Goal: Information Seeking & Learning: Find specific fact

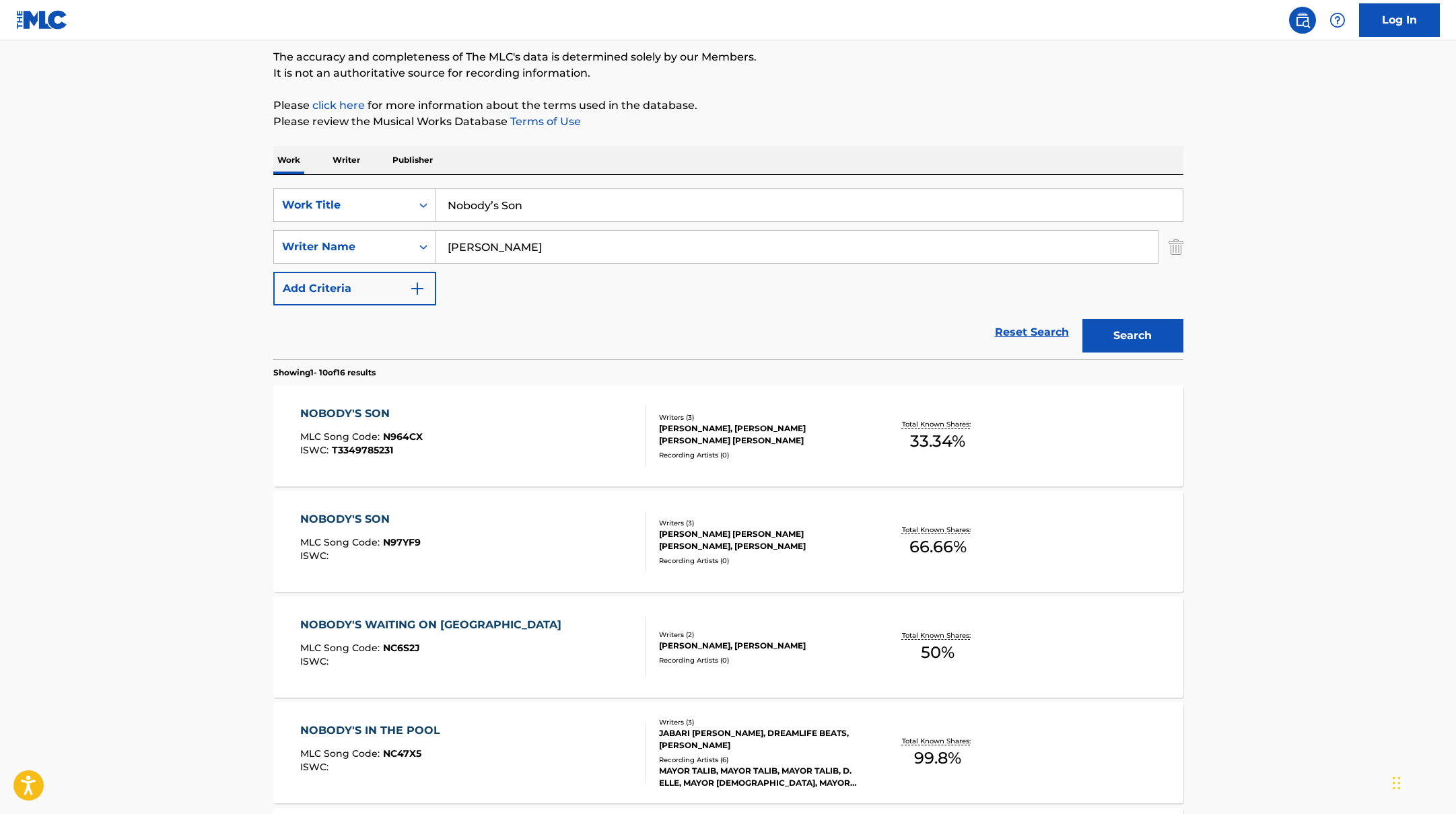
click at [550, 418] on div "NOBODY'S SON MLC Song Code : N964CX ISWC : T3349785231" at bounding box center [473, 435] width 346 height 61
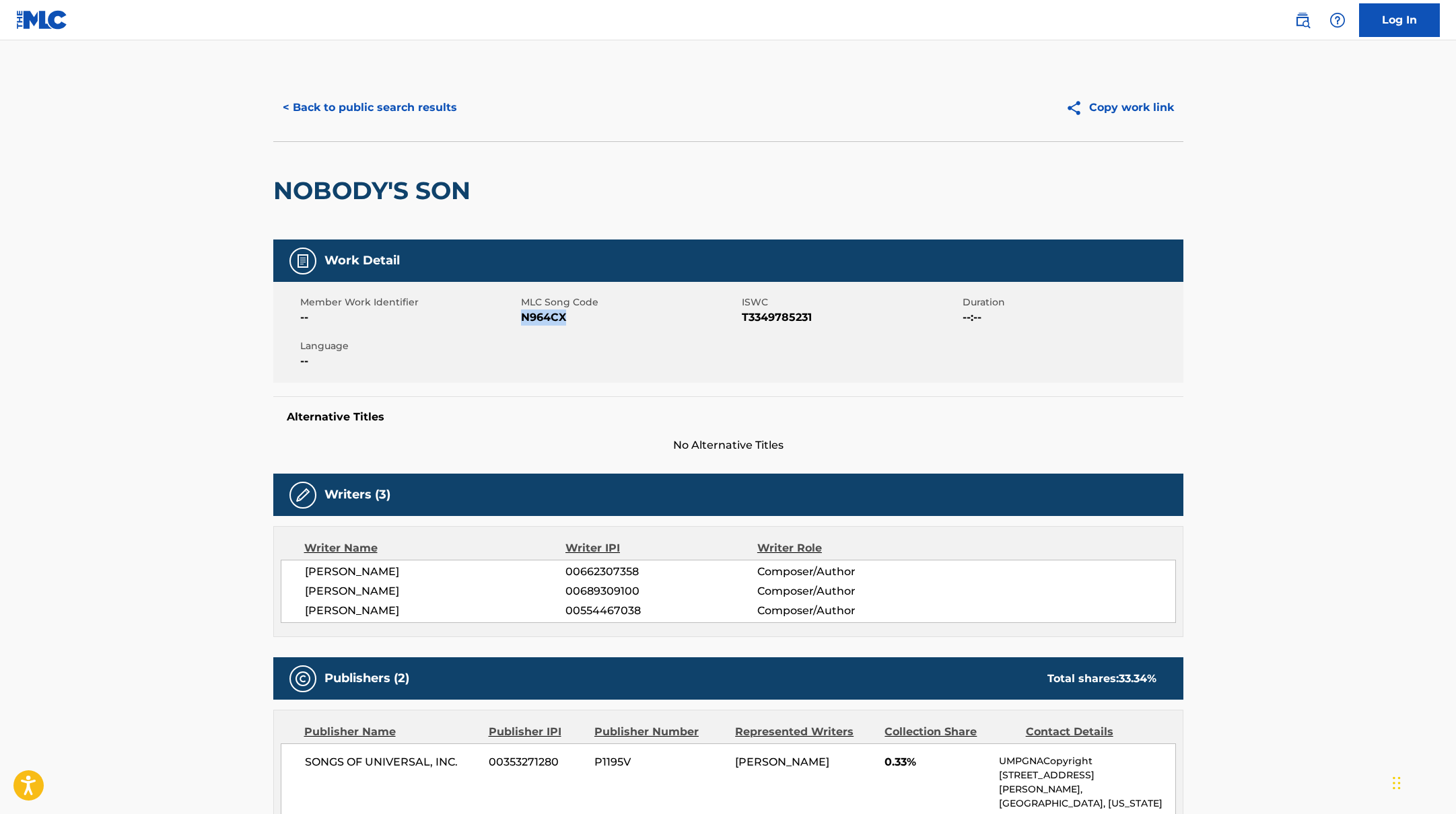
drag, startPoint x: 523, startPoint y: 317, endPoint x: 577, endPoint y: 319, distance: 54.0
click at [577, 319] on span "N964CX" at bounding box center [629, 318] width 218 height 16
copy span "N964CX"
click at [333, 110] on button "< Back to public search results" at bounding box center [370, 108] width 193 height 33
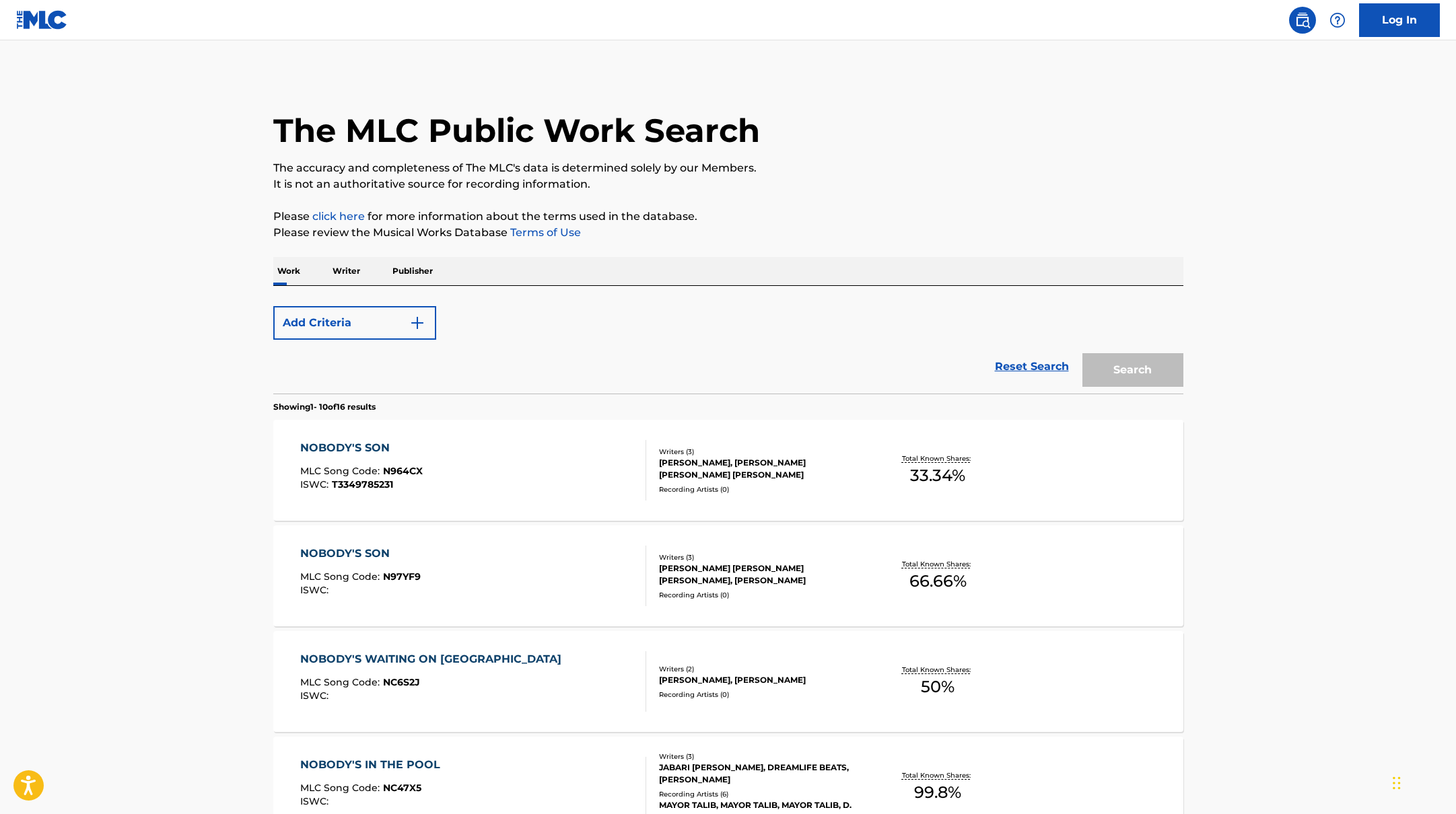
scroll to position [111, 0]
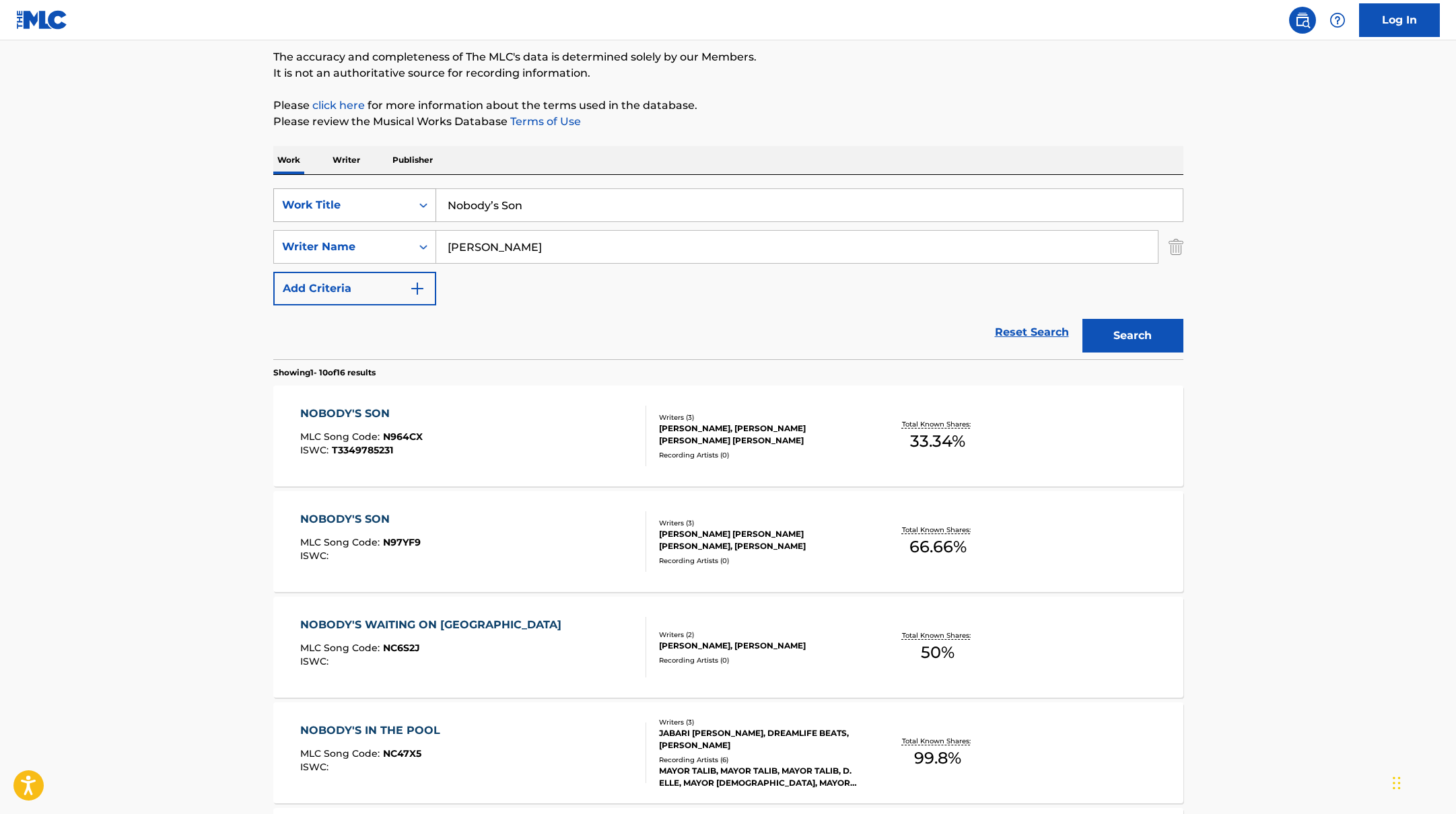
drag, startPoint x: 552, startPoint y: 204, endPoint x: 423, endPoint y: 190, distance: 129.8
click at [423, 190] on div "SearchWithCriteriabb4edb49-f9b7-4289-af29-81fb4135b806 Work Title Nobody’s Son" at bounding box center [728, 205] width 910 height 33
click at [505, 508] on div "NOBODY'S SON MLC Song Code : N97YF9 ISWC : Writers ( 3 ) [PERSON_NAME] [PERSON_…" at bounding box center [728, 542] width 910 height 101
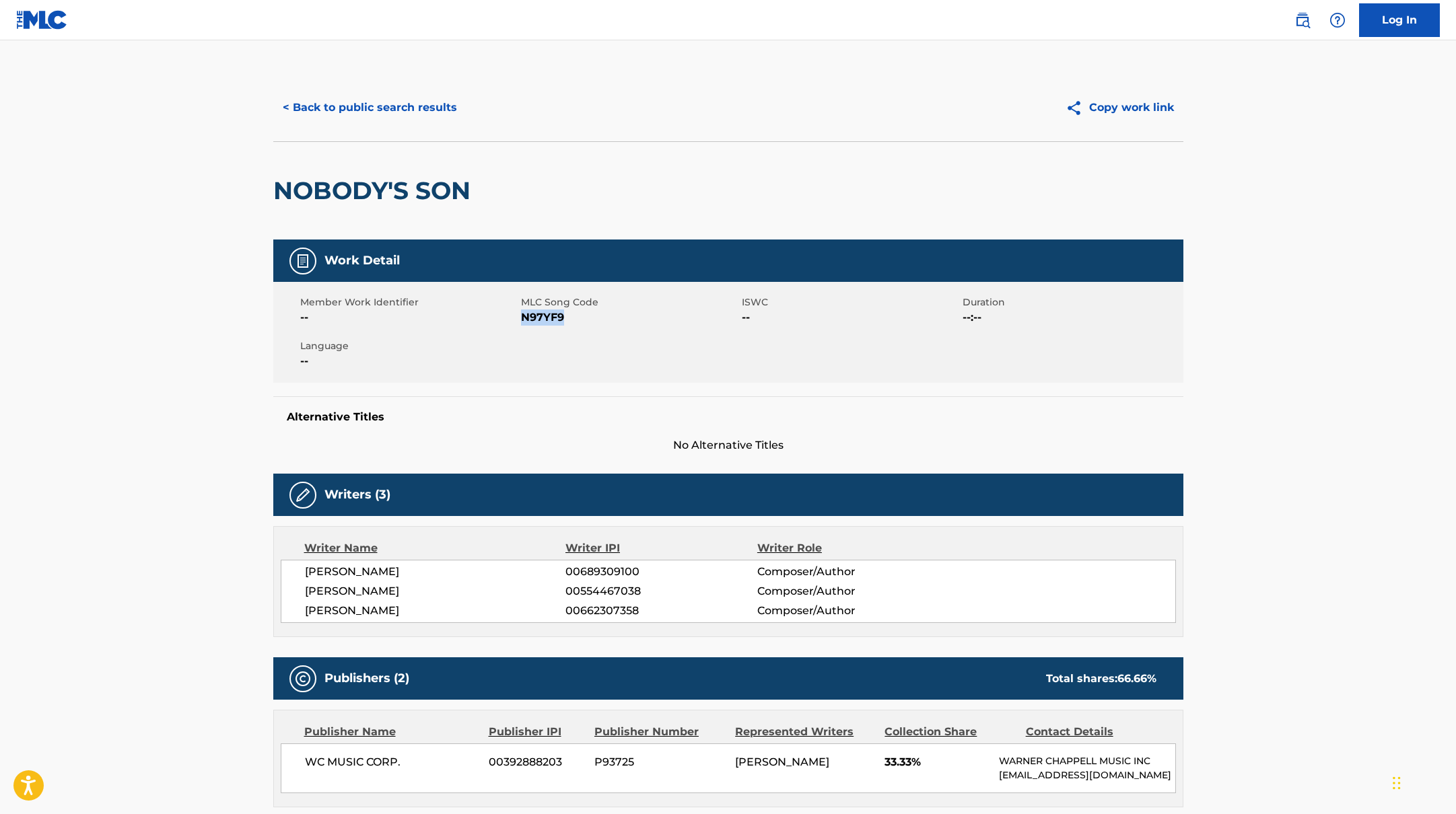
drag, startPoint x: 521, startPoint y: 314, endPoint x: 595, endPoint y: 320, distance: 74.2
click at [595, 320] on span "N97YF9" at bounding box center [629, 318] width 218 height 16
copy span "N97YF9"
click at [416, 104] on button "< Back to public search results" at bounding box center [370, 108] width 193 height 33
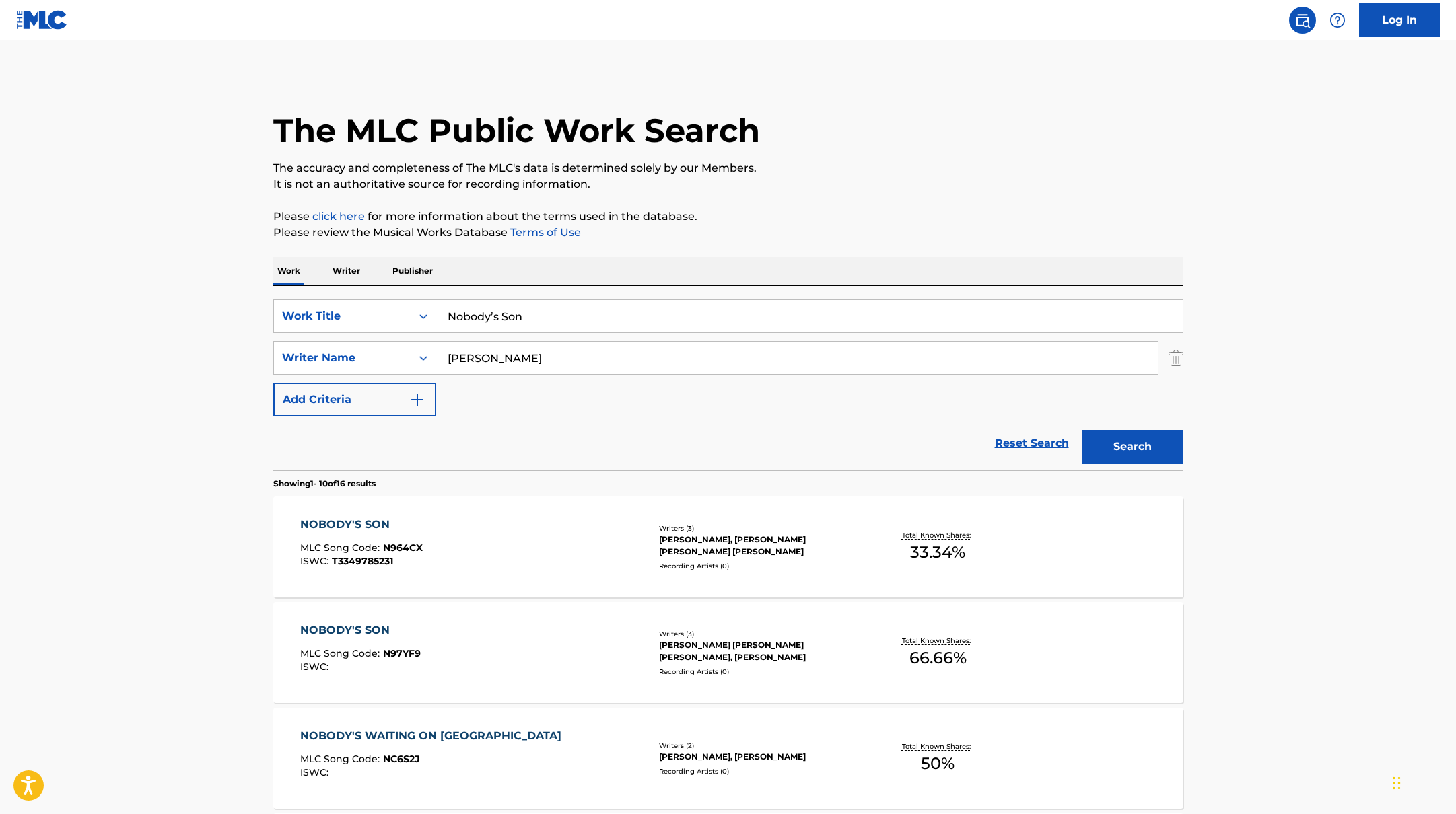
scroll to position [111, 0]
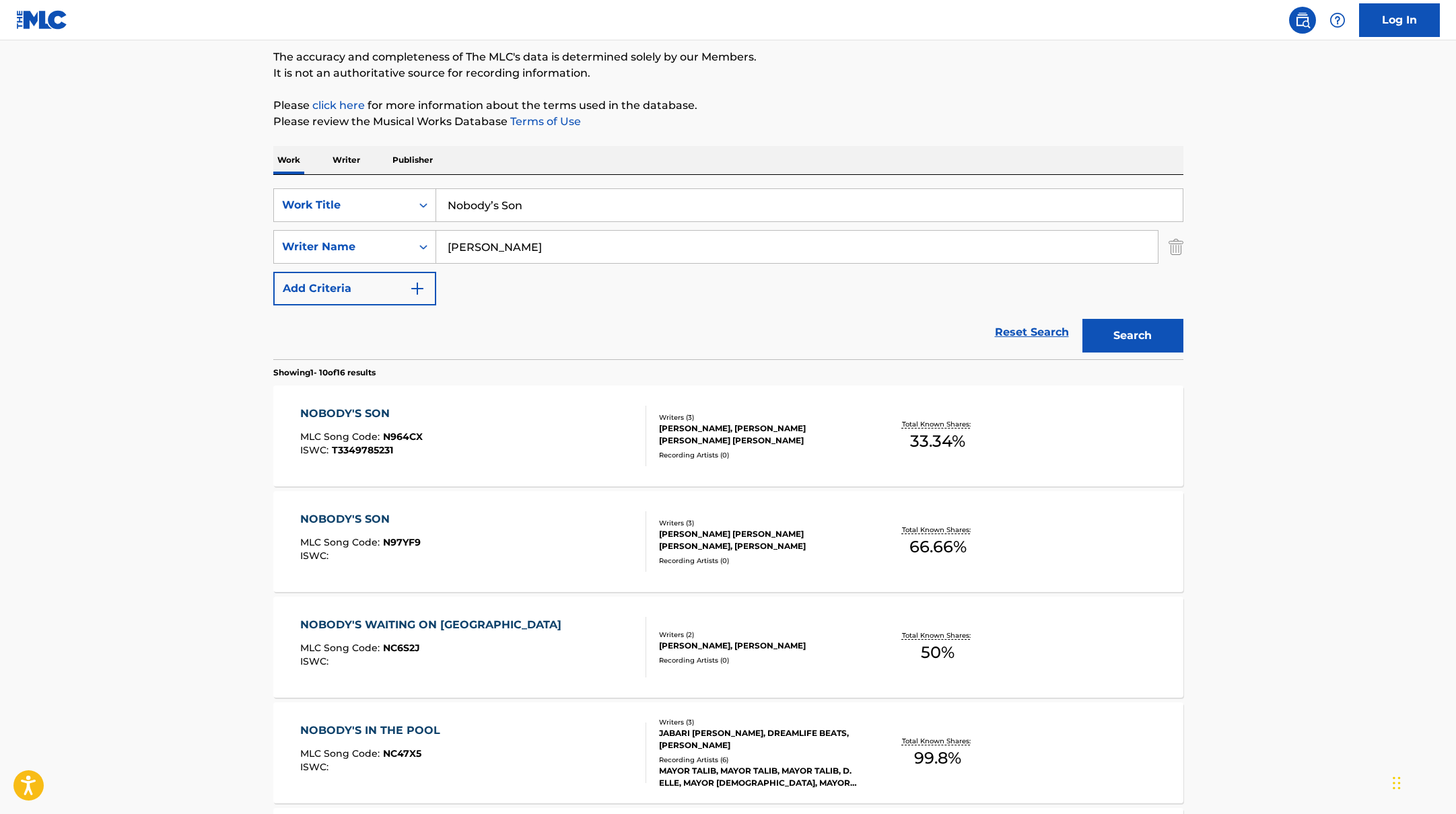
drag, startPoint x: 548, startPoint y: 209, endPoint x: 407, endPoint y: 186, distance: 142.9
click at [407, 186] on div "SearchWithCriteriabb4edb49-f9b7-4289-af29-81fb4135b806 Work Title Nobody’s Son …" at bounding box center [728, 267] width 910 height 184
paste input "ever Getting Laid"
type input "Never Getting Laid"
click at [897, 144] on div "The MLC Public Work Search The accuracy and completeness of The MLC's data is d…" at bounding box center [728, 734] width 943 height 1544
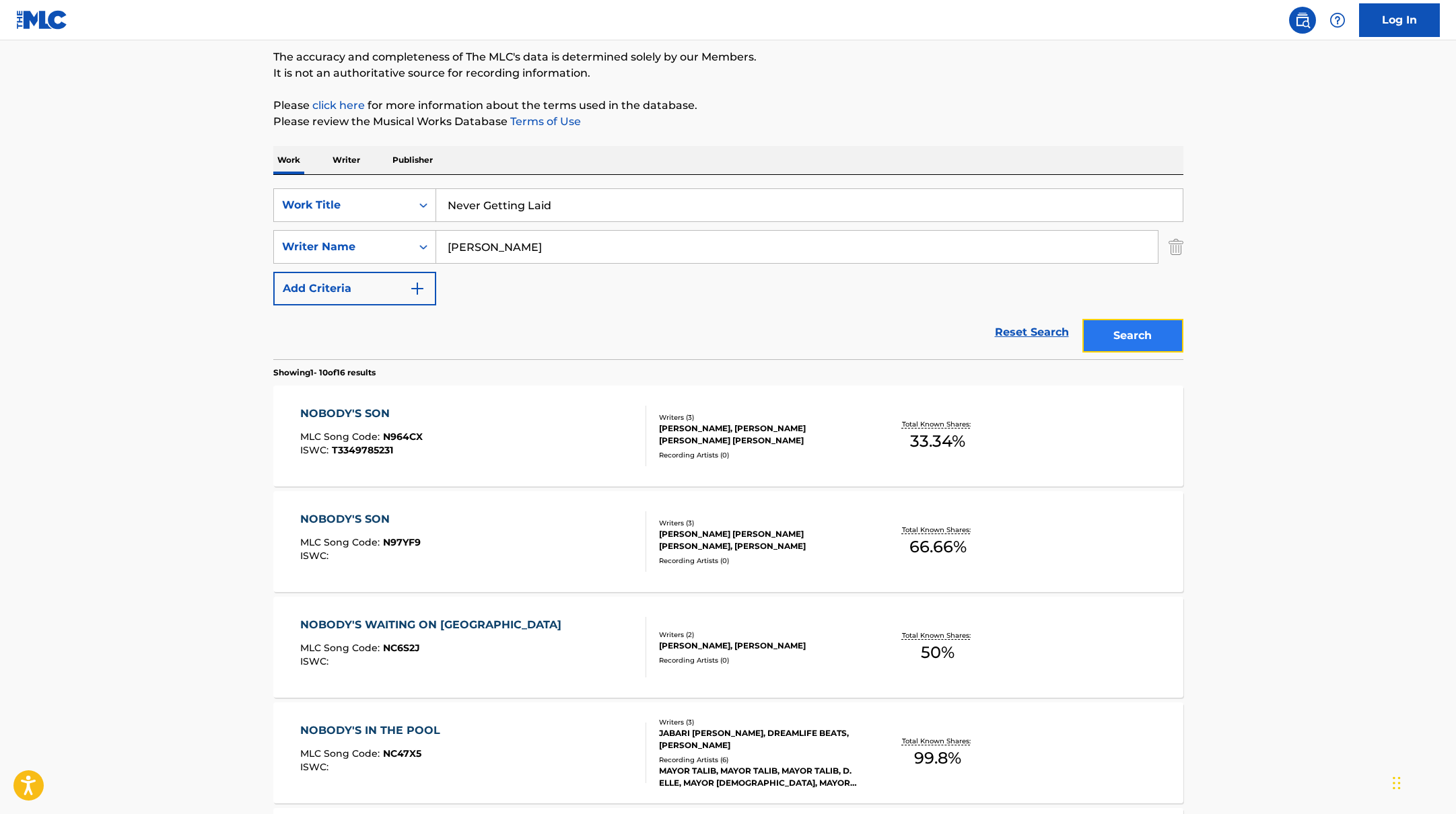
click at [1124, 341] on button "Search" at bounding box center [1133, 335] width 101 height 33
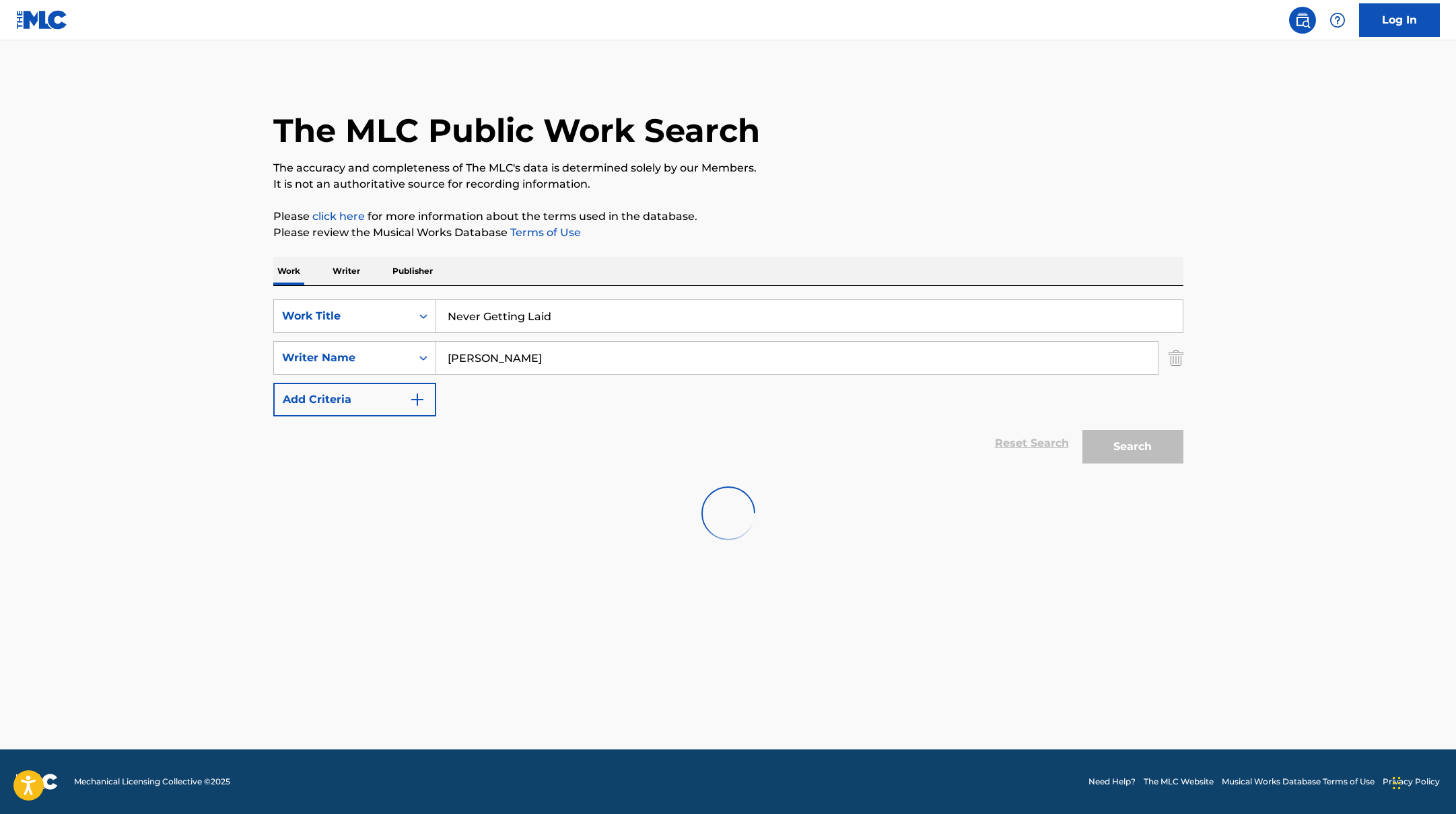
scroll to position [0, 0]
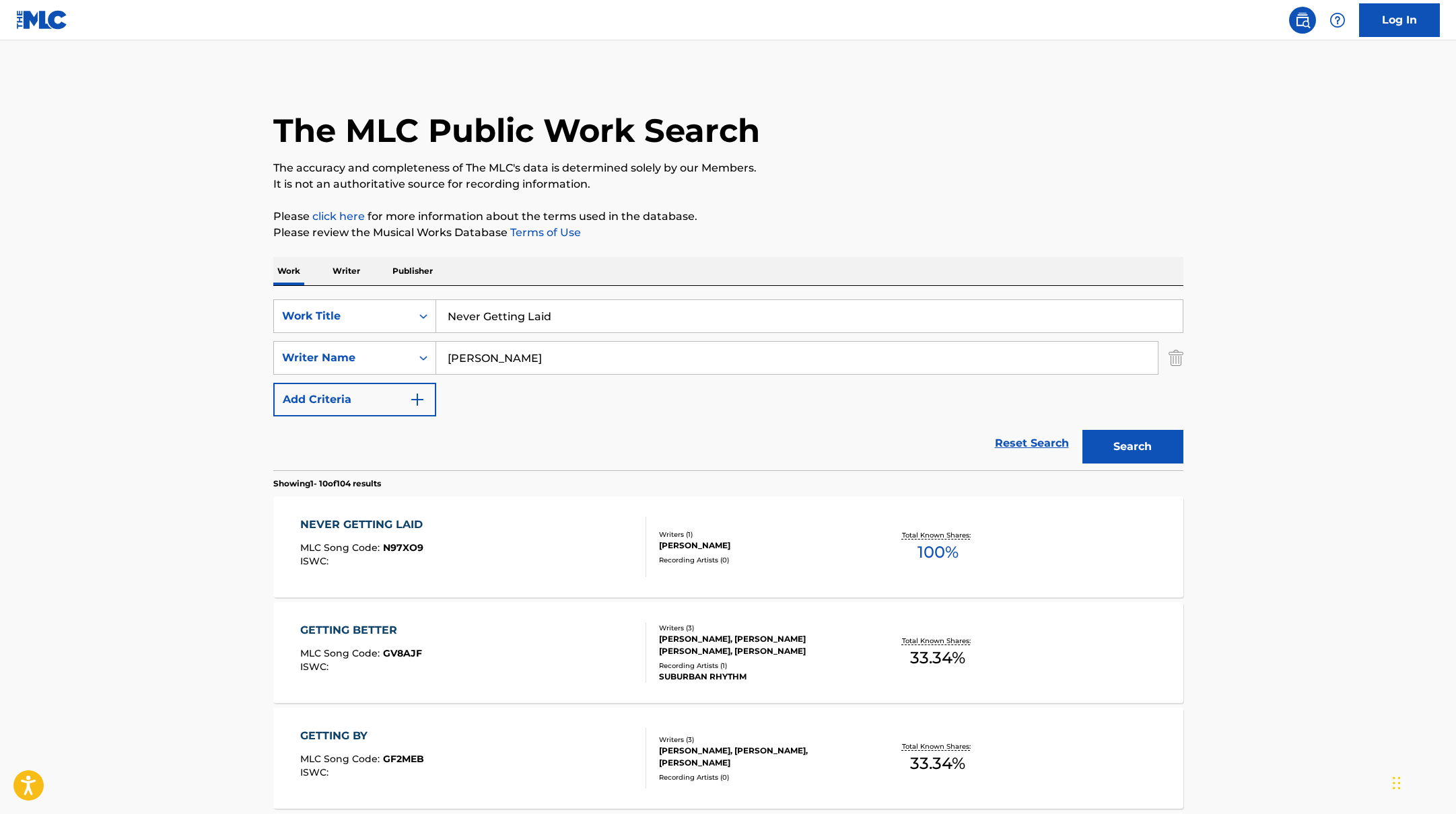
click at [582, 554] on div "NEVER GETTING LAID MLC Song Code : N97XO9 ISWC :" at bounding box center [473, 547] width 346 height 61
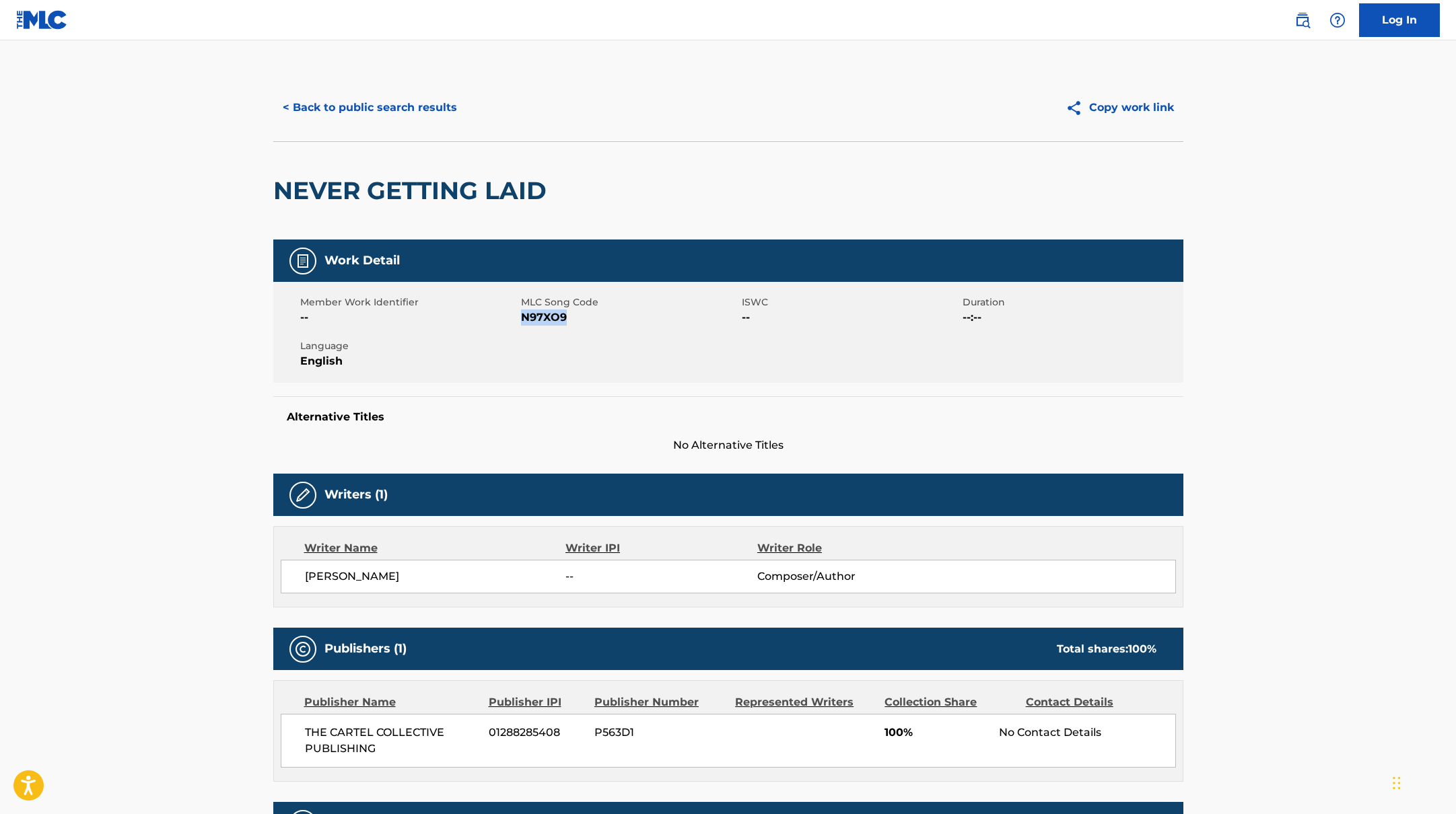
drag, startPoint x: 521, startPoint y: 315, endPoint x: 576, endPoint y: 323, distance: 55.6
click at [576, 323] on span "N97XO9" at bounding box center [629, 318] width 218 height 16
copy span "N97XO9"
click at [400, 110] on button "< Back to public search results" at bounding box center [370, 108] width 193 height 33
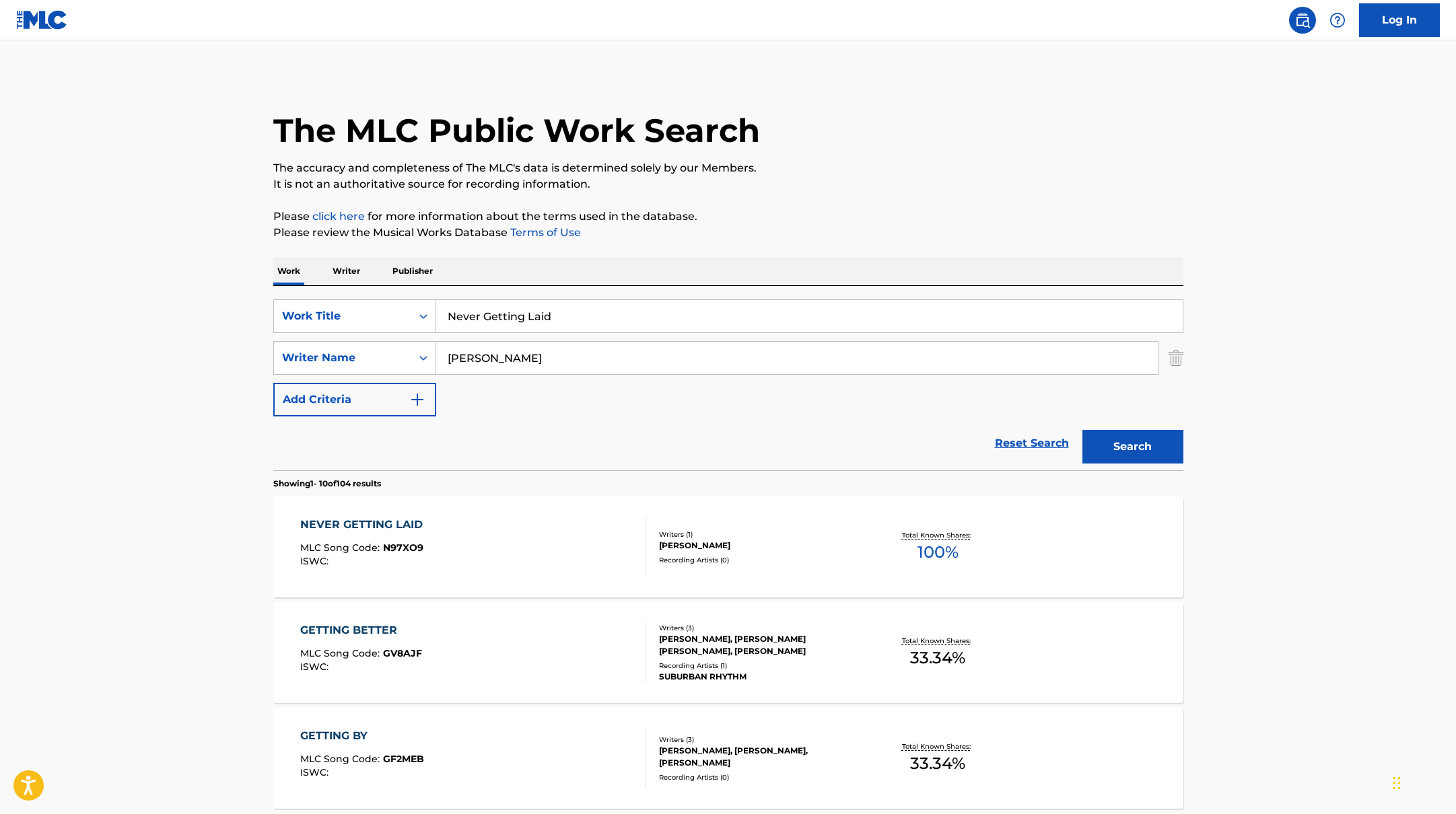
drag, startPoint x: 564, startPoint y: 318, endPoint x: 445, endPoint y: 312, distance: 119.2
click at [445, 312] on input "Never Getting Laid" at bounding box center [810, 316] width 747 height 33
paste input "When Did You Get Hot?"
type input "When Did You Get Hot?"
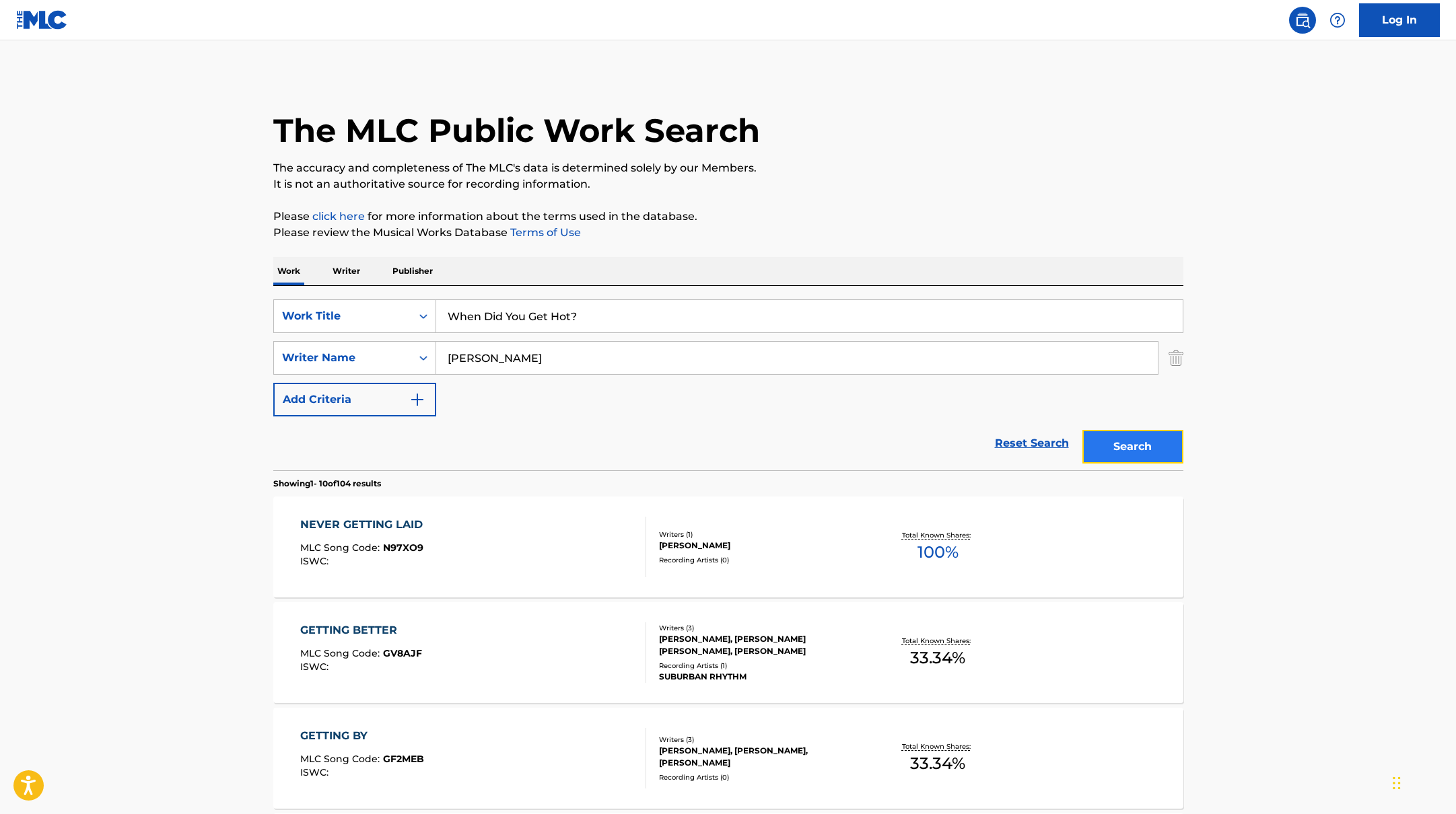
click at [1129, 452] on button "Search" at bounding box center [1133, 446] width 101 height 33
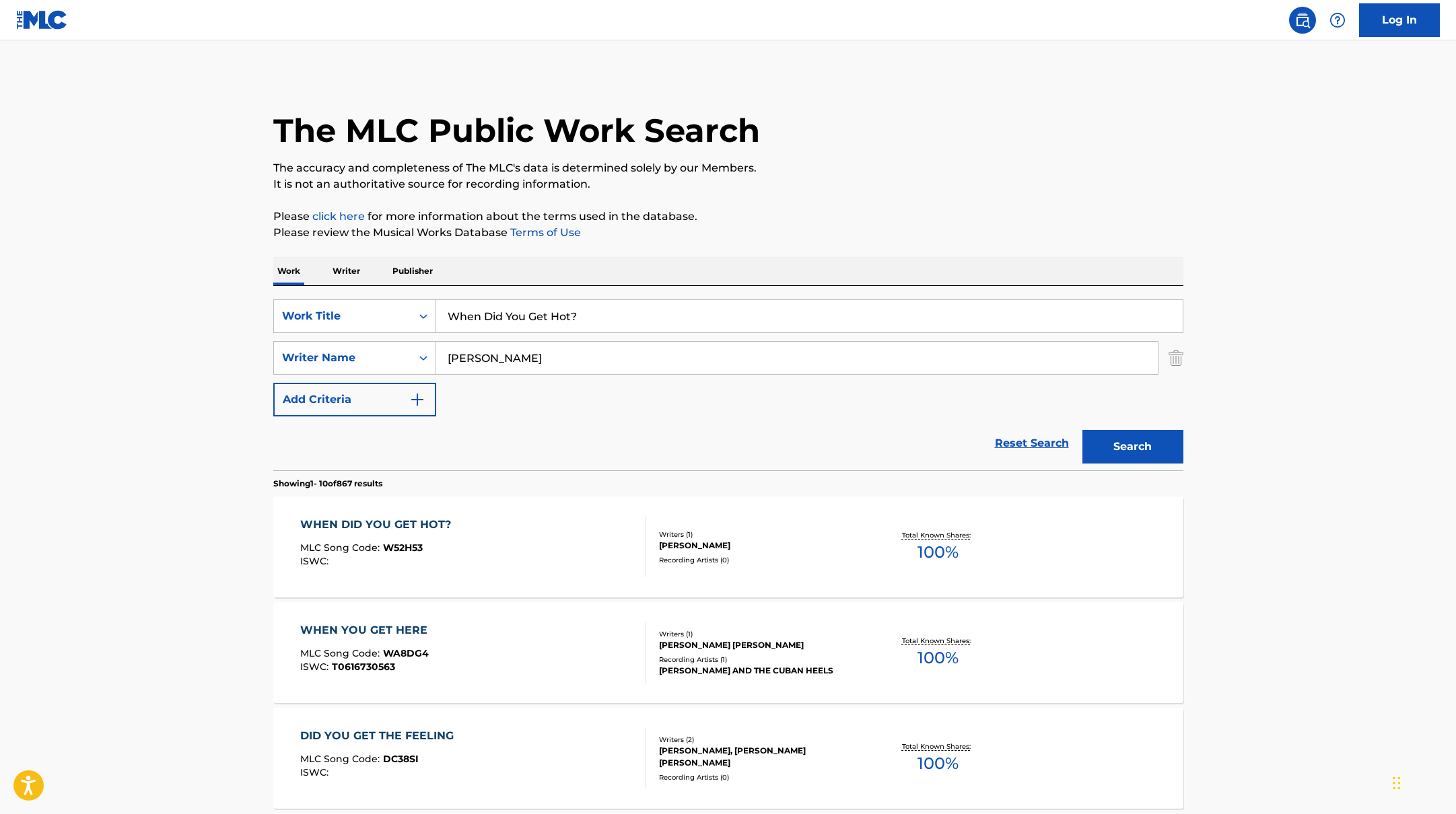
click at [553, 560] on div "WHEN DID YOU GET HOT? MLC Song Code : W52H53 ISWC :" at bounding box center [473, 547] width 346 height 61
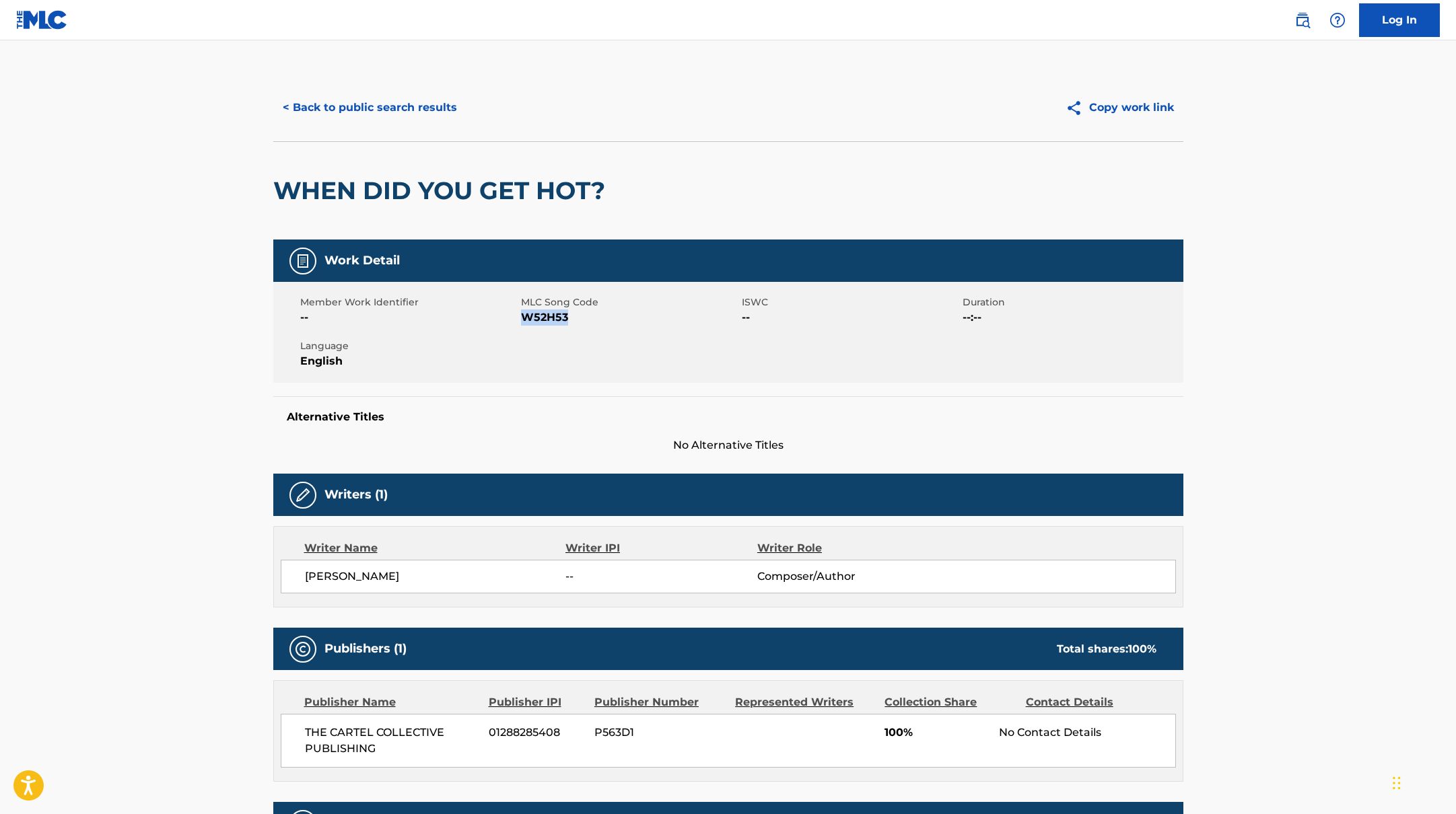
drag, startPoint x: 521, startPoint y: 317, endPoint x: 574, endPoint y: 321, distance: 53.2
click at [574, 321] on span "W52H53" at bounding box center [629, 318] width 218 height 16
copy span "W52H53"
click at [415, 104] on button "< Back to public search results" at bounding box center [370, 108] width 193 height 33
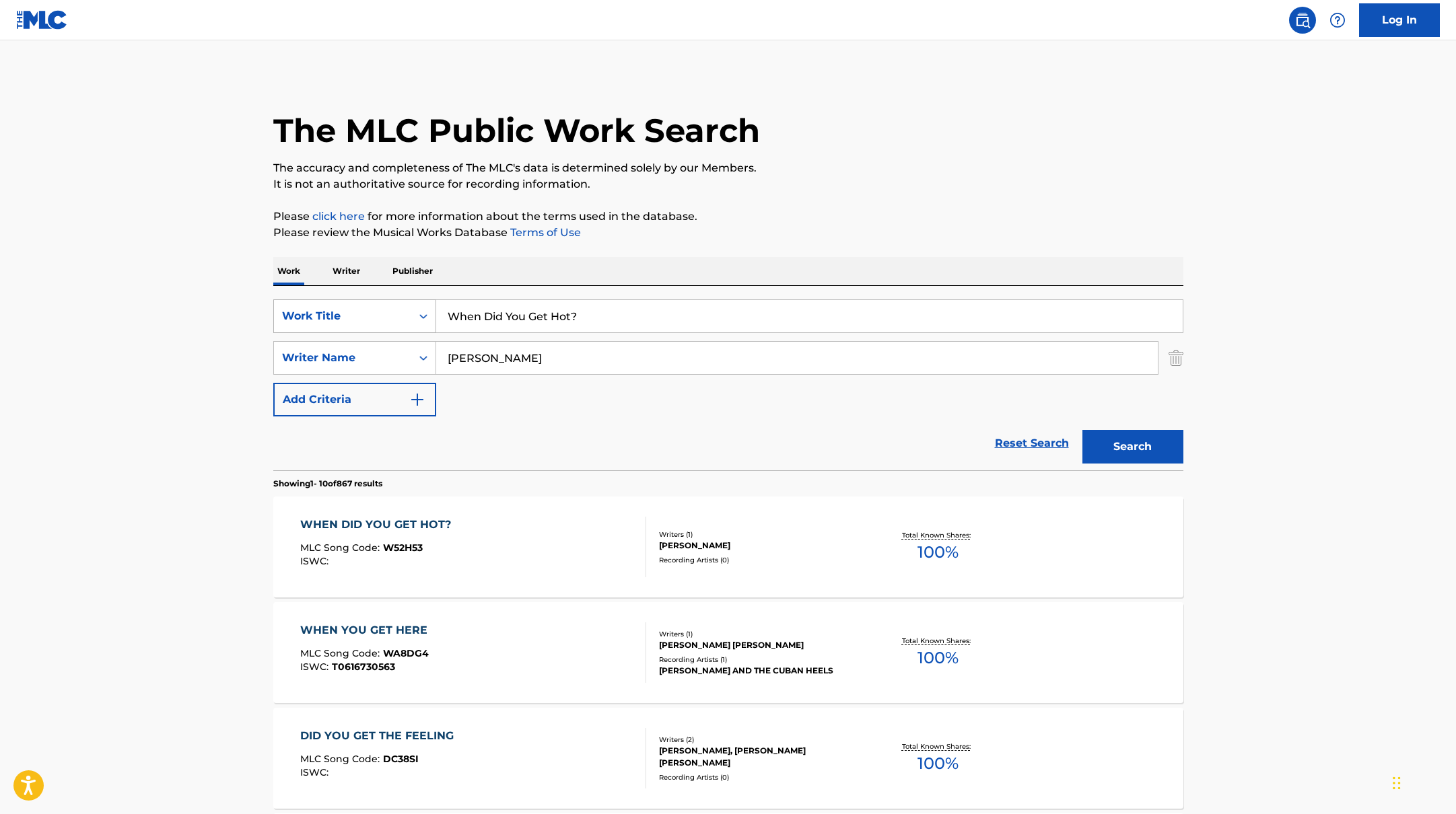
drag, startPoint x: 599, startPoint y: 321, endPoint x: 429, endPoint y: 307, distance: 170.6
click at [429, 307] on div "SearchWithCriteriabb4edb49-f9b7-4289-af29-81fb4135b806 Work Title When Did You …" at bounding box center [728, 315] width 910 height 33
paste input "Go Go Juice"
type input "Go Go Juice"
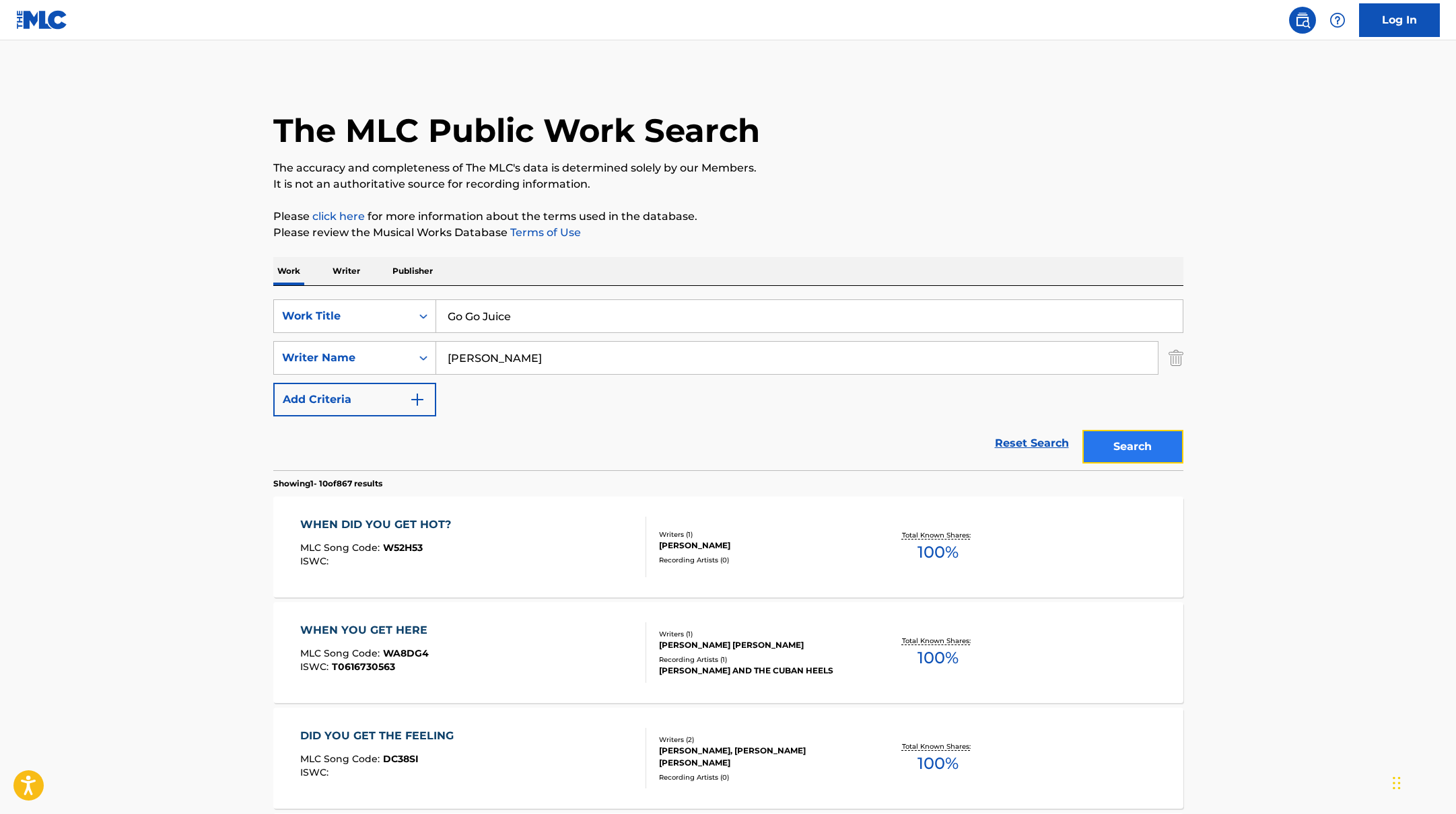
click at [1120, 444] on button "Search" at bounding box center [1133, 446] width 101 height 33
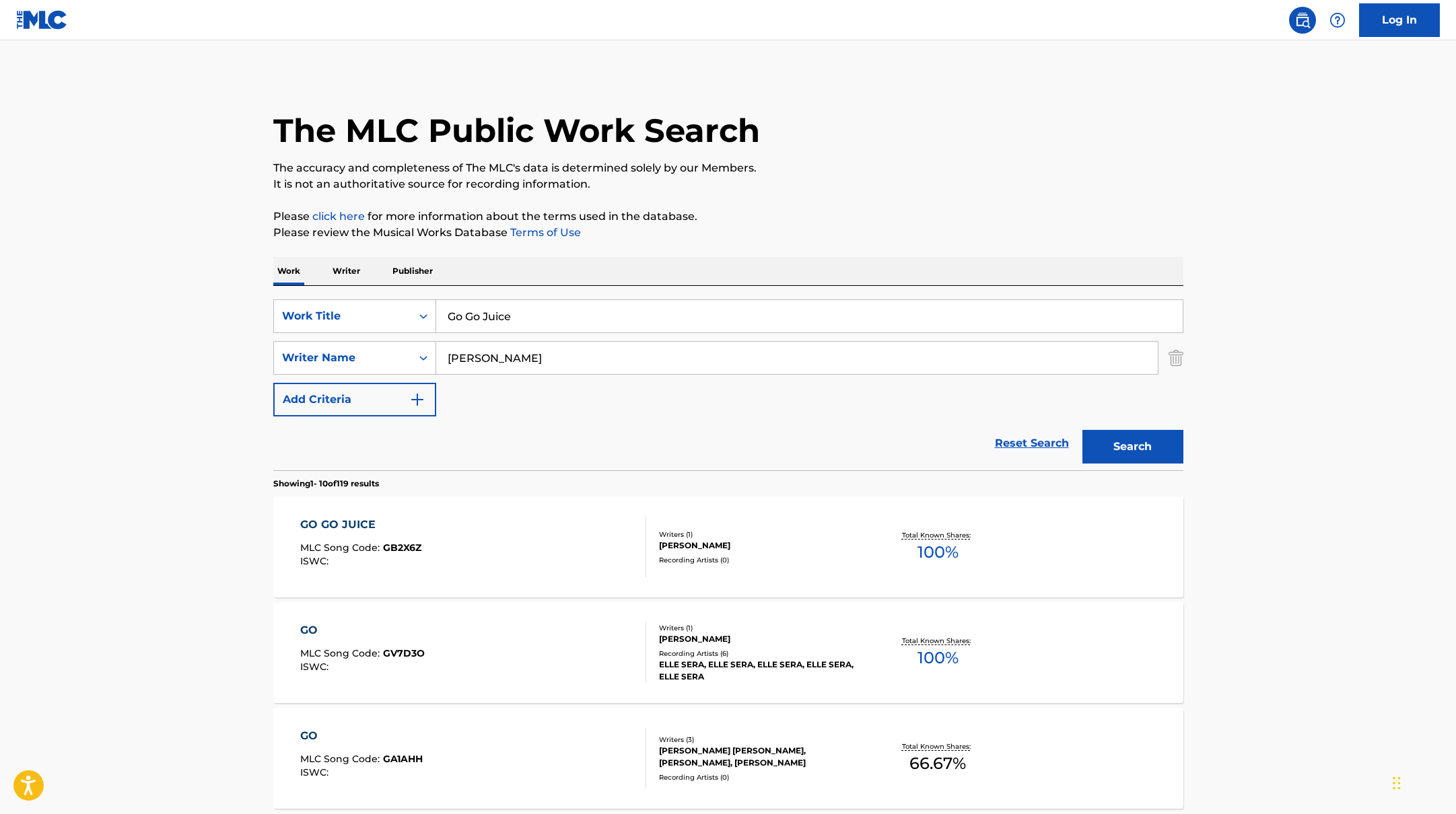
click at [441, 538] on div "GO GO JUICE MLC Song Code : GB2X6Z ISWC :" at bounding box center [473, 547] width 346 height 61
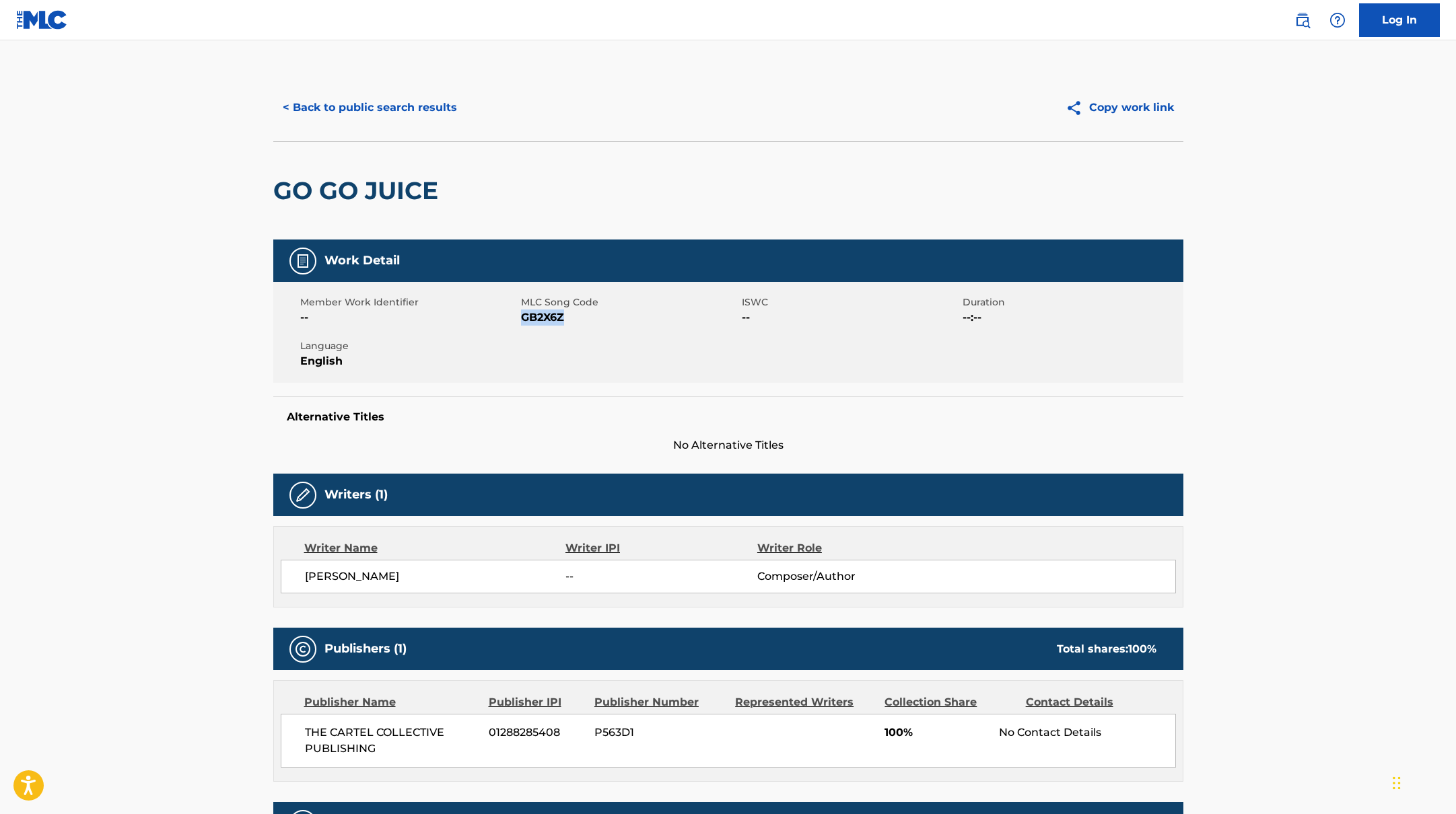
drag, startPoint x: 522, startPoint y: 318, endPoint x: 634, endPoint y: 324, distance: 112.2
click at [634, 324] on span "GB2X6Z" at bounding box center [629, 318] width 218 height 16
copy span "GB2X6Z"
click at [388, 118] on button "< Back to public search results" at bounding box center [370, 108] width 193 height 33
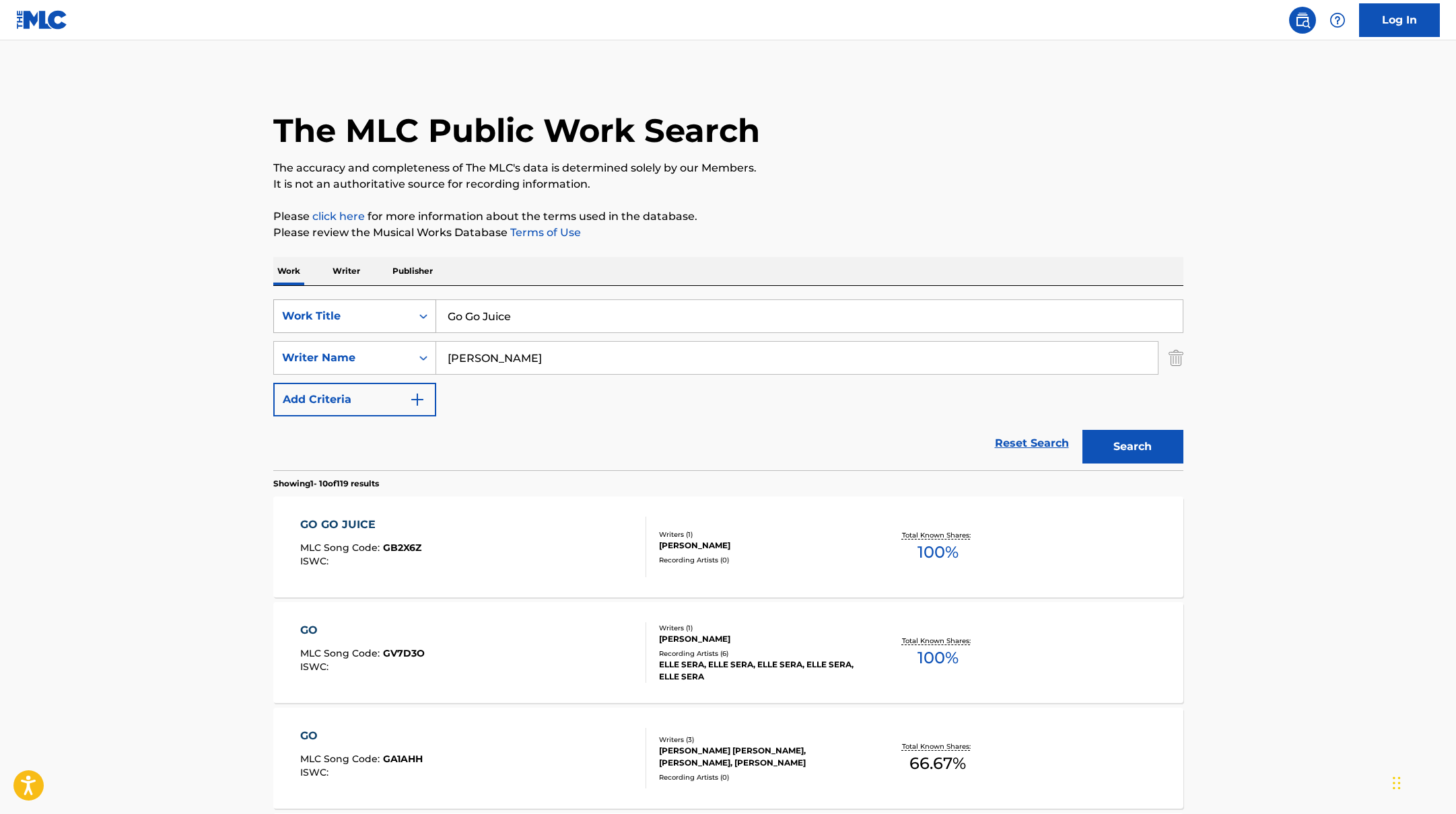
drag, startPoint x: 521, startPoint y: 318, endPoint x: 412, endPoint y: 304, distance: 109.9
click at [412, 304] on div "SearchWithCriteriabb4edb49-f9b7-4289-af29-81fb4135b806 Work Title Go Go Juice" at bounding box center [728, 315] width 910 height 33
paste input "Don’t Worry I’ll Make You Worry"
type input "Don’t Worry I’ll Make You Worry"
click at [831, 239] on p "Please review the Musical Works Database Terms of Use" at bounding box center [728, 233] width 910 height 16
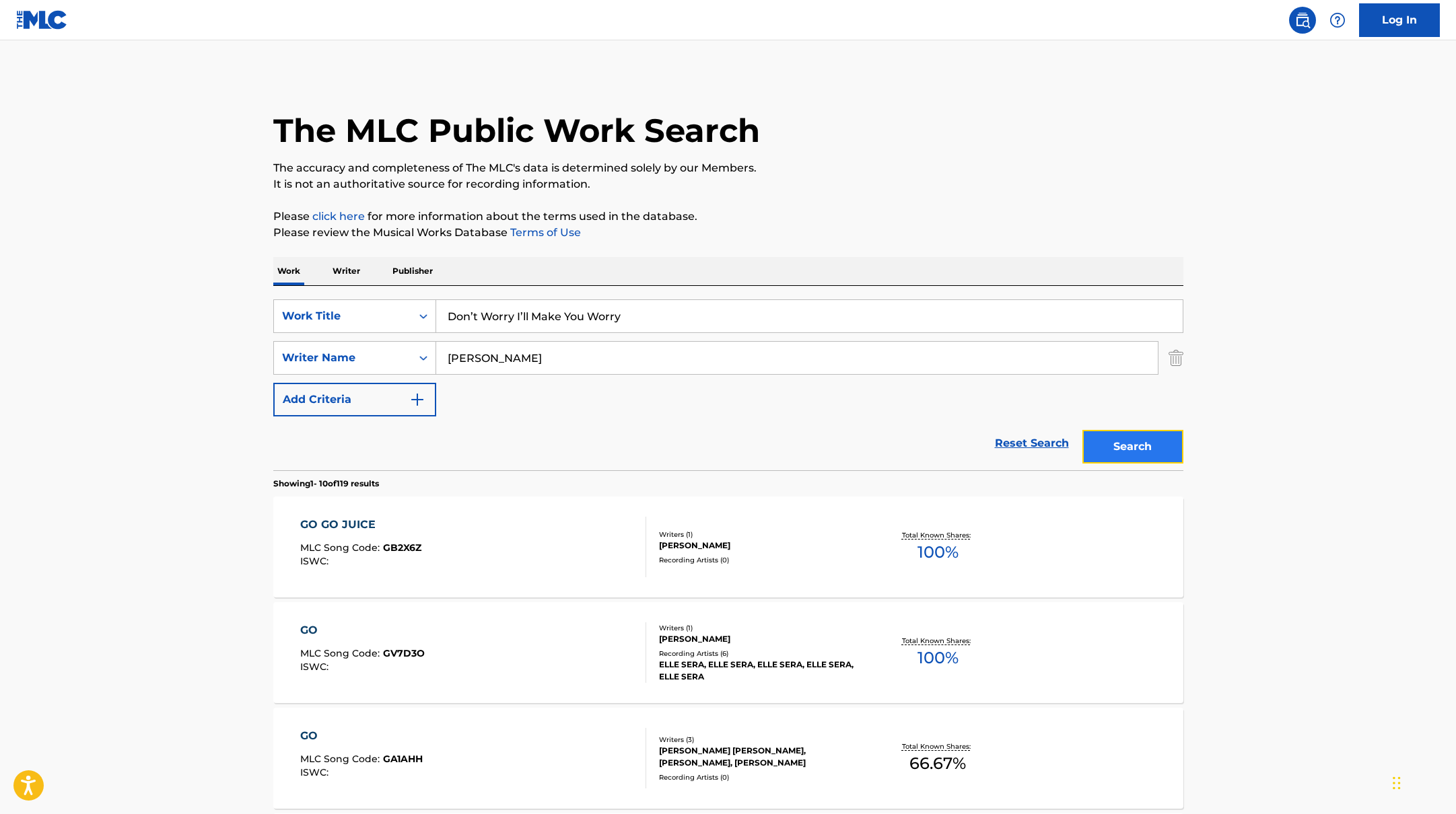
click at [1112, 457] on button "Search" at bounding box center [1133, 446] width 101 height 33
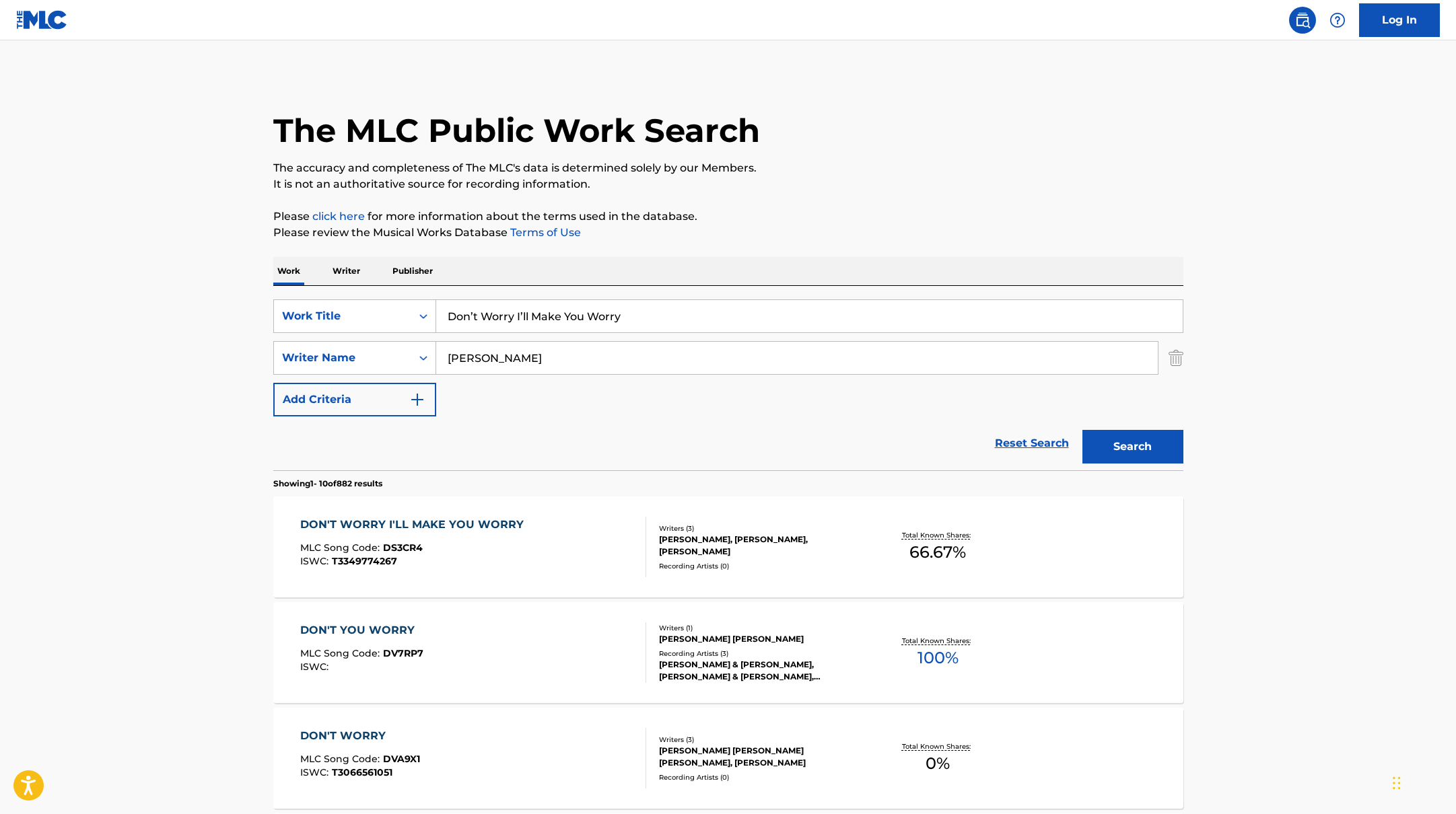
click at [519, 532] on div "DON'T WORRY I'LL MAKE YOU WORRY" at bounding box center [415, 525] width 230 height 16
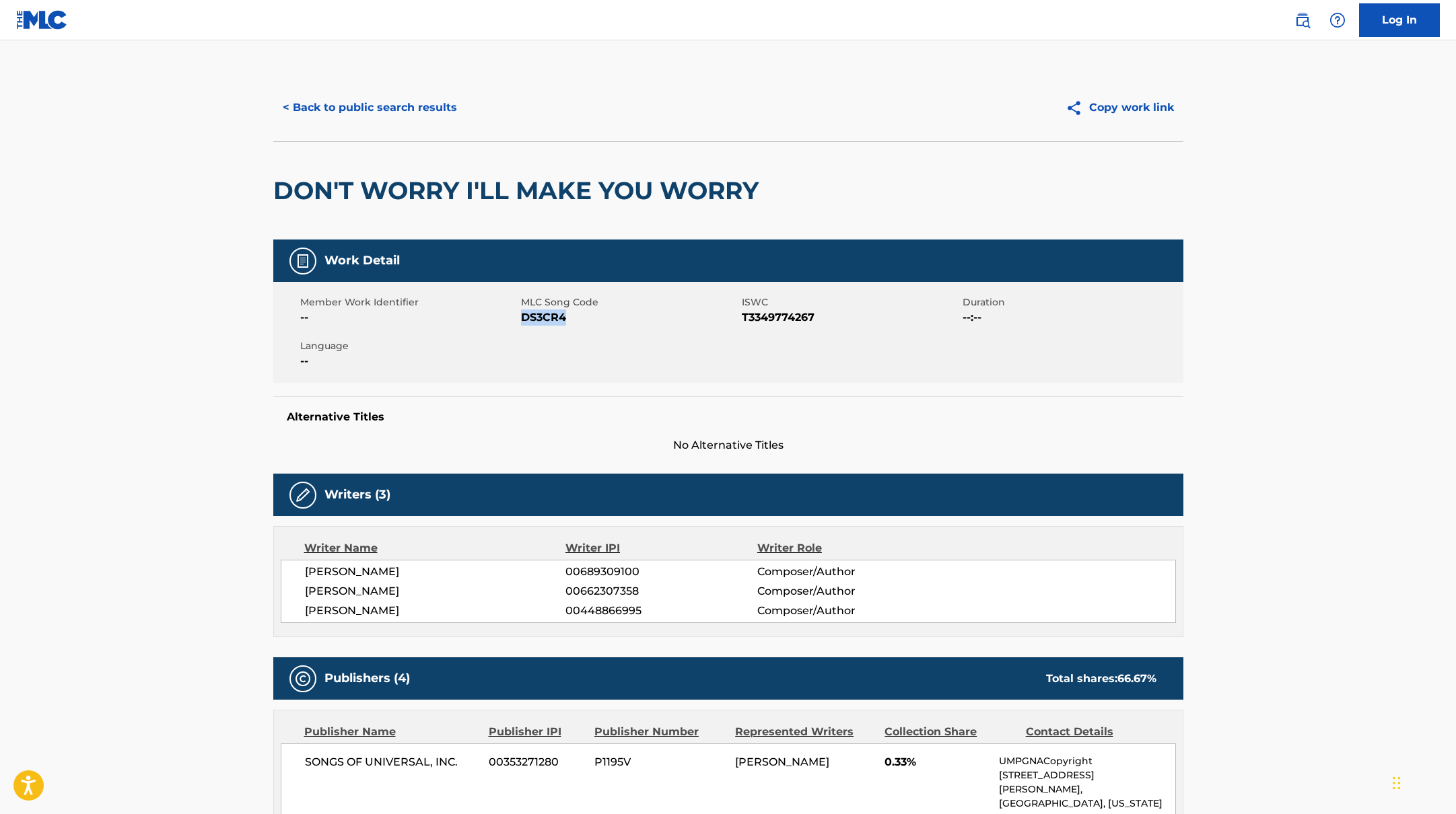
drag, startPoint x: 522, startPoint y: 318, endPoint x: 590, endPoint y: 319, distance: 68.0
click at [590, 319] on span "DS3CR4" at bounding box center [629, 318] width 218 height 16
copy span "DS3CR4"
click at [393, 114] on button "< Back to public search results" at bounding box center [370, 108] width 193 height 33
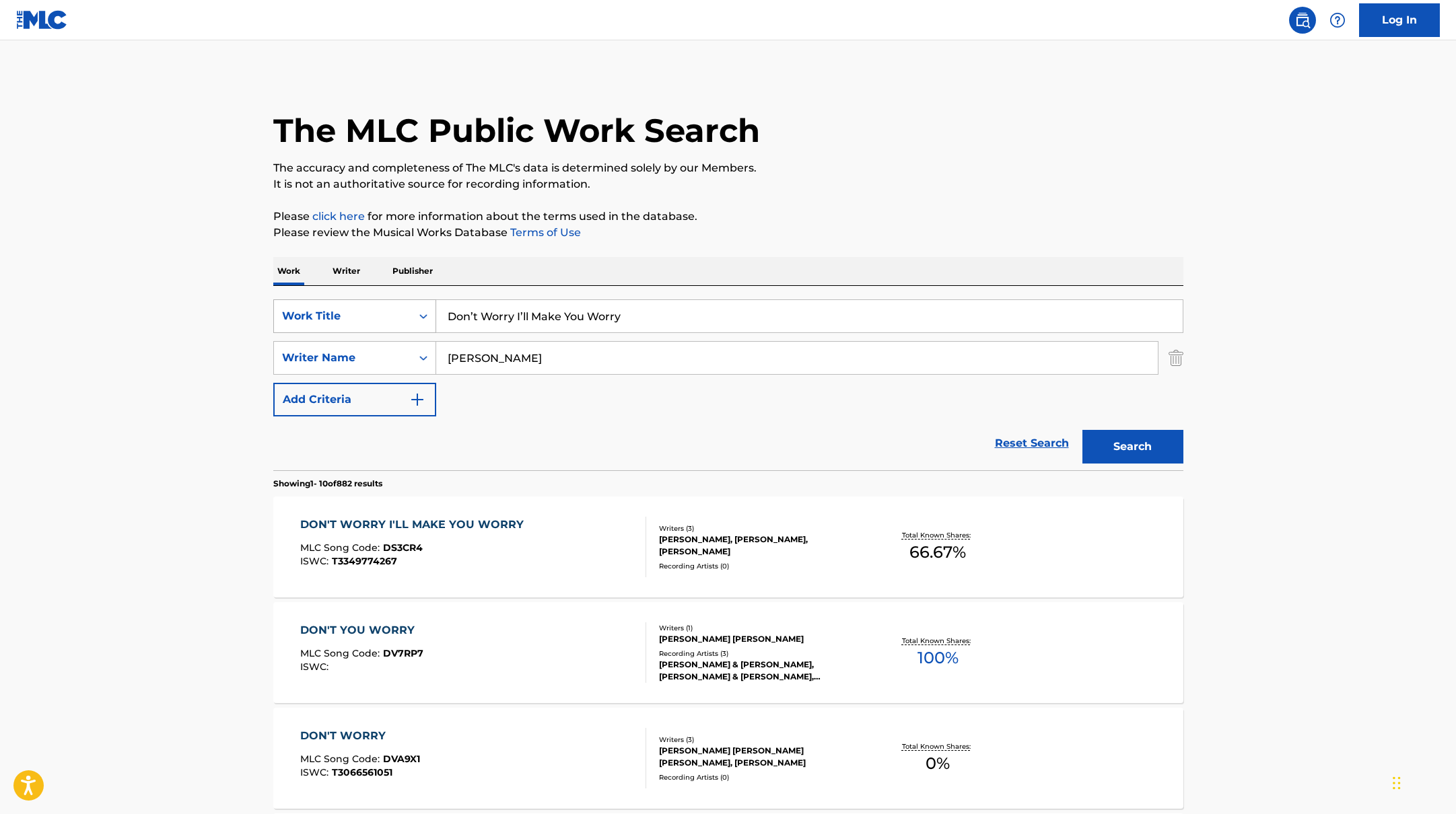
drag, startPoint x: 621, startPoint y: 315, endPoint x: 406, endPoint y: 313, distance: 215.0
click at [406, 313] on div "SearchWithCriteriabb4edb49-f9b7-4289-af29-81fb4135b806 Work Title Don’t Worry I…" at bounding box center [728, 315] width 910 height 33
paste input "House Tour"
type input "House Tour"
click at [872, 234] on p "Please review the Musical Works Database Terms of Use" at bounding box center [728, 233] width 910 height 16
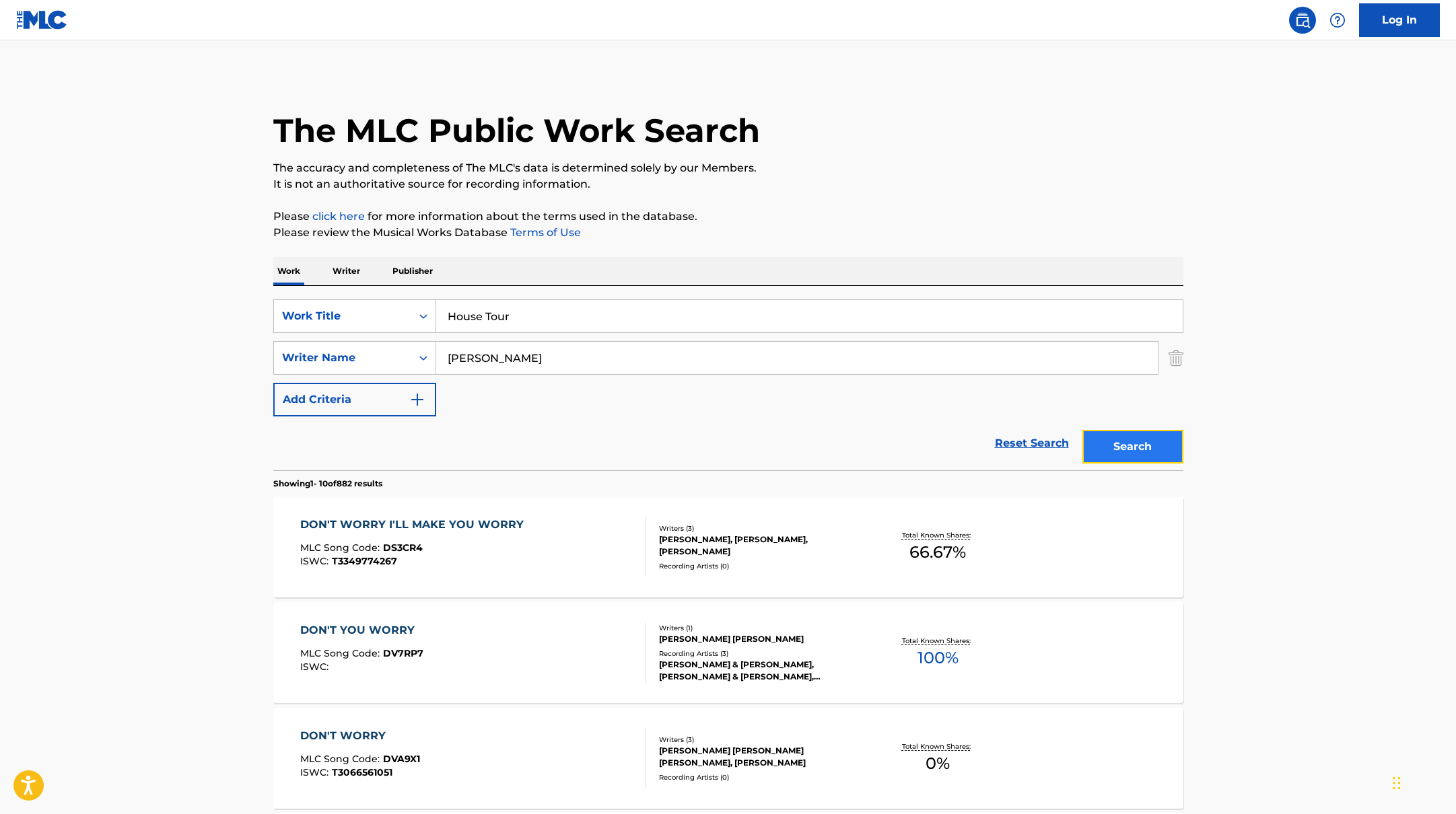
click at [1147, 451] on button "Search" at bounding box center [1133, 446] width 101 height 33
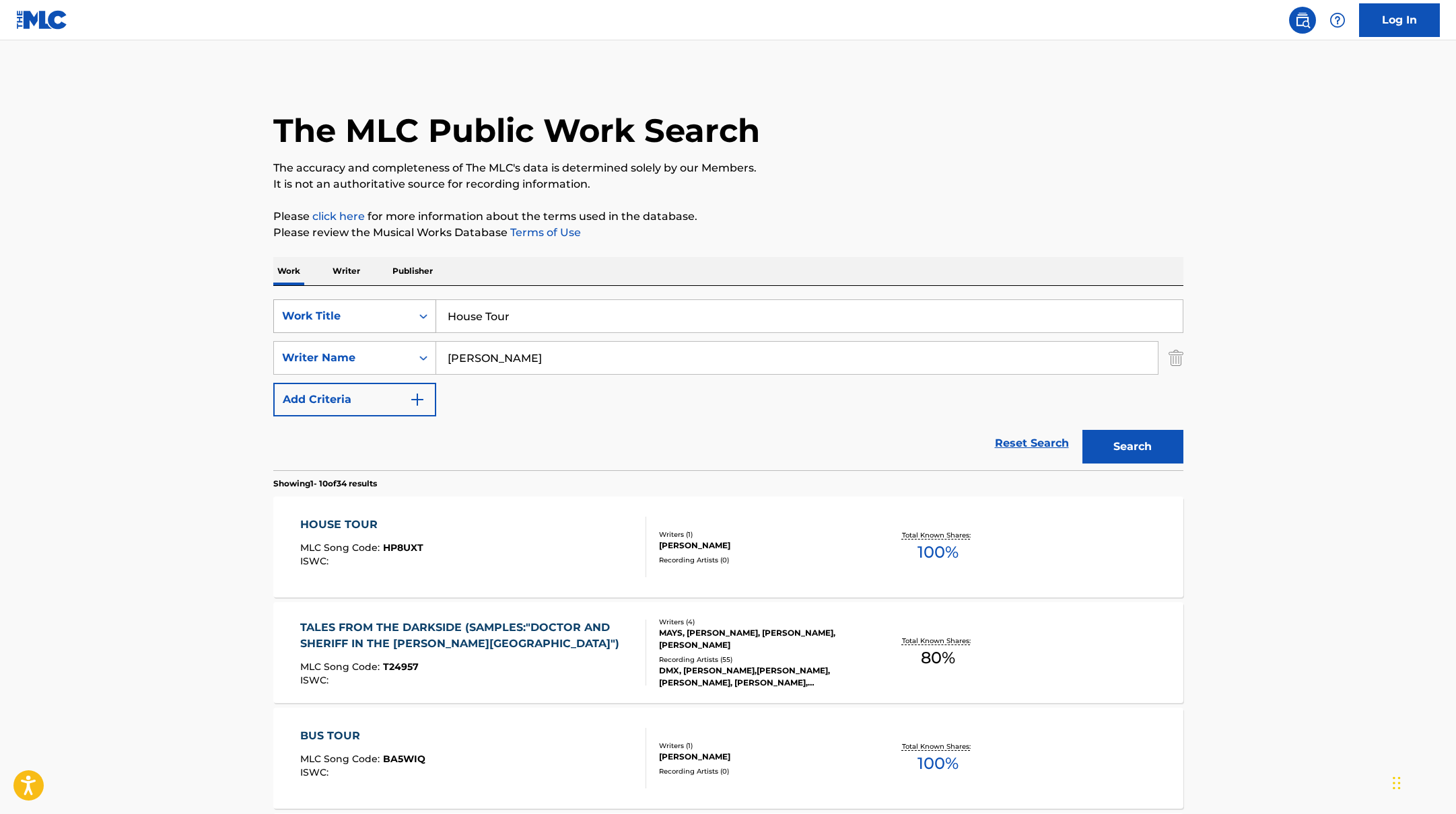
drag, startPoint x: 534, startPoint y: 321, endPoint x: 423, endPoint y: 305, distance: 112.1
click at [423, 305] on div "SearchWithCriteriabb4edb49-f9b7-4289-af29-81fb4135b806 Work Title House Tour" at bounding box center [728, 315] width 910 height 33
click at [537, 557] on div "HOUSE TOUR MLC Song Code : HP8UXT ISWC :" at bounding box center [473, 547] width 346 height 61
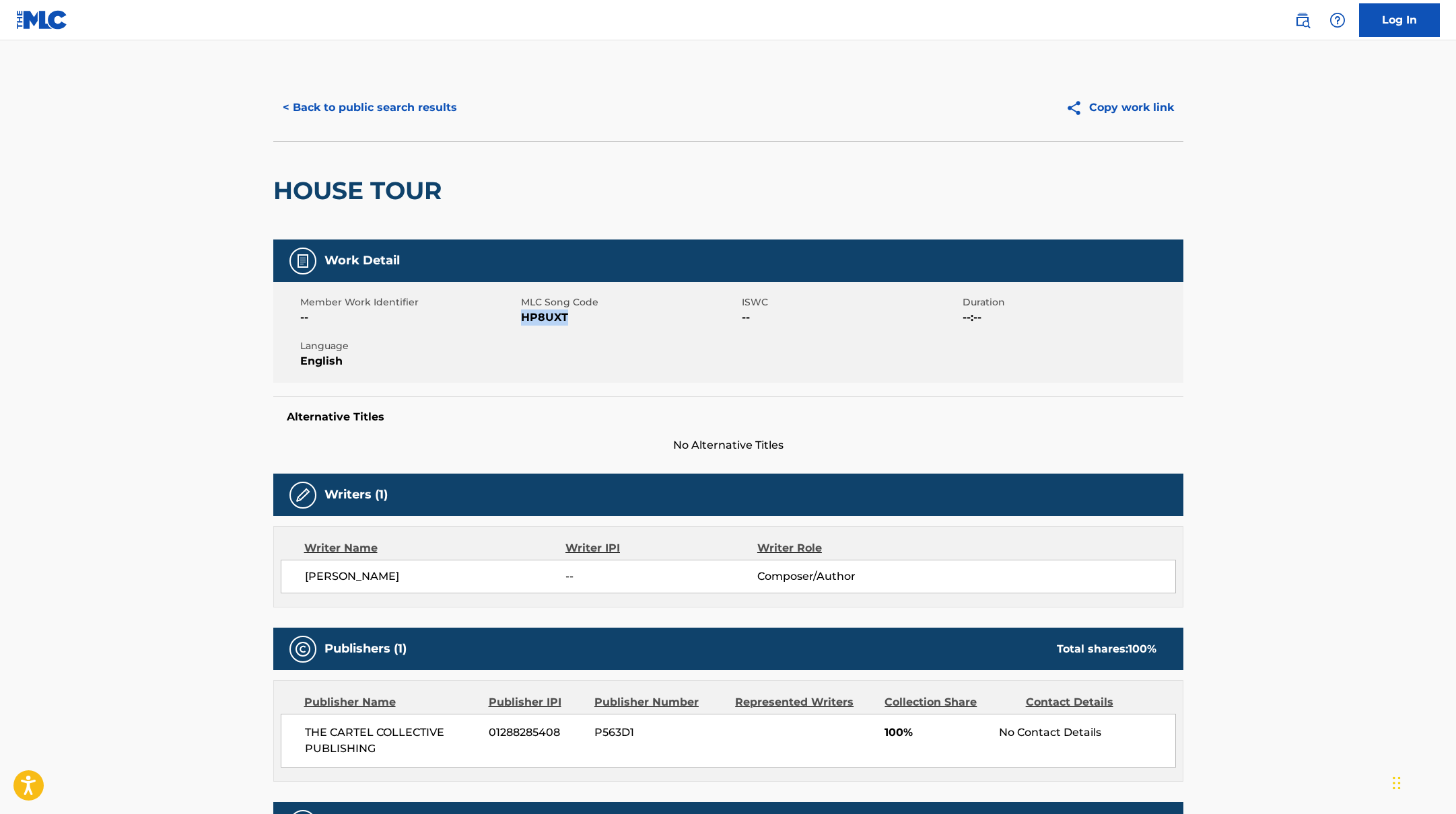
drag, startPoint x: 522, startPoint y: 315, endPoint x: 621, endPoint y: 324, distance: 99.4
click at [621, 324] on span "HP8UXT" at bounding box center [629, 318] width 218 height 16
copy span "HP8UXT"
click at [437, 115] on button "< Back to public search results" at bounding box center [370, 108] width 193 height 33
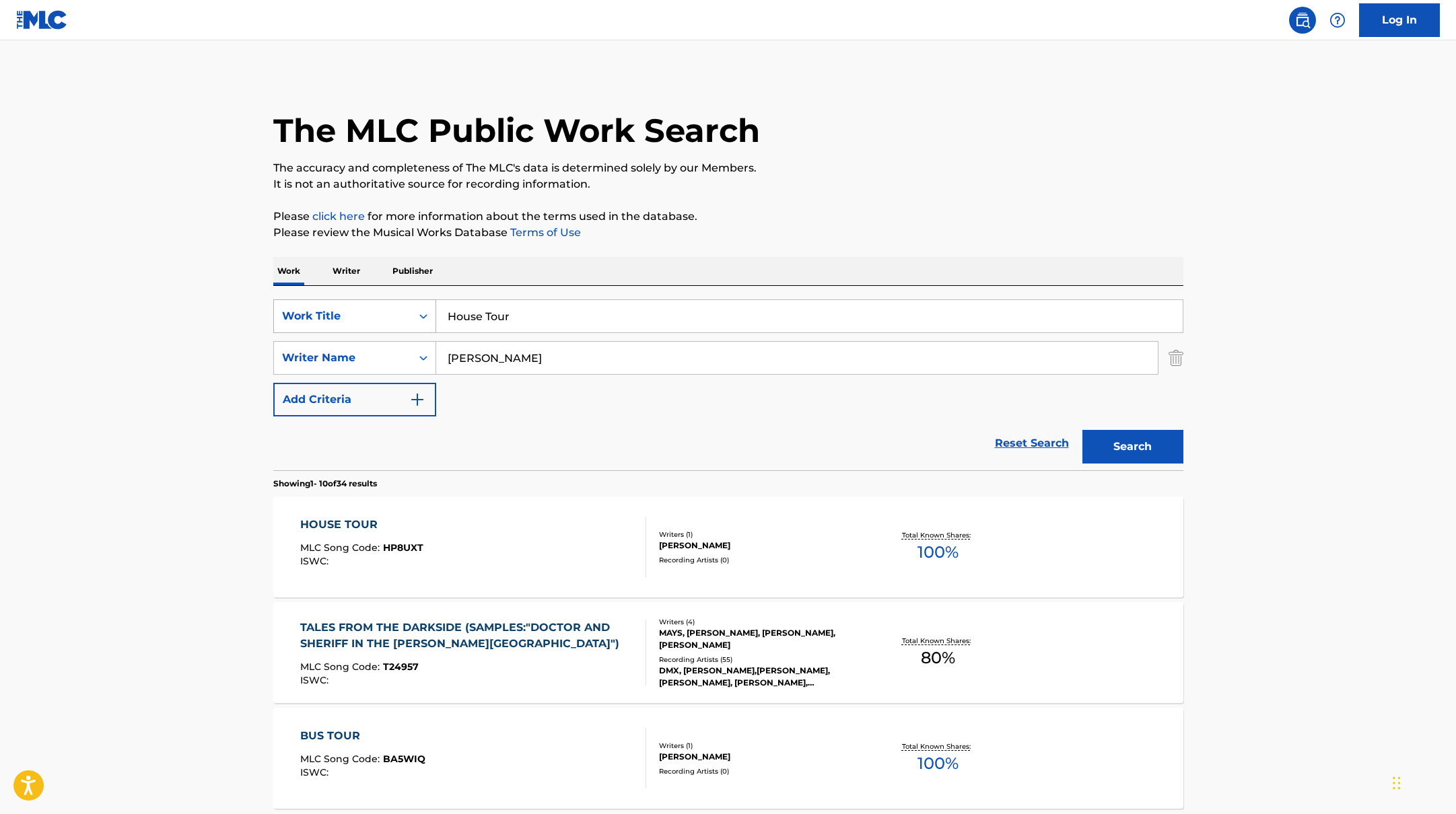
drag, startPoint x: 521, startPoint y: 317, endPoint x: 410, endPoint y: 310, distance: 111.2
click at [410, 310] on div "SearchWithCriteriabb4edb49-f9b7-4289-af29-81fb4135b806 Work Title House Tour" at bounding box center [728, 315] width 910 height 33
paste input "Goodbye"
type input "Goodbye"
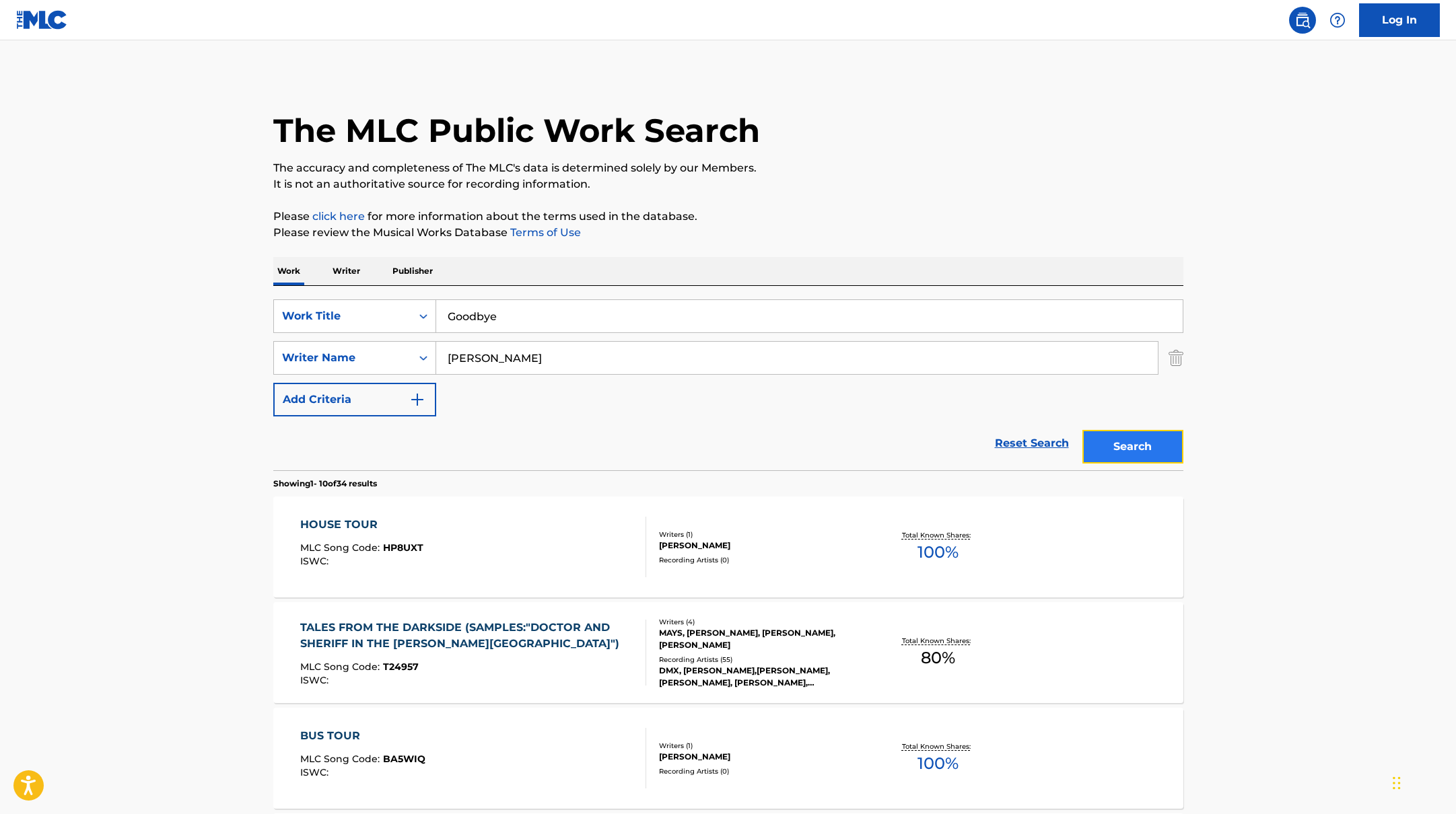
click at [1155, 453] on button "Search" at bounding box center [1133, 446] width 101 height 33
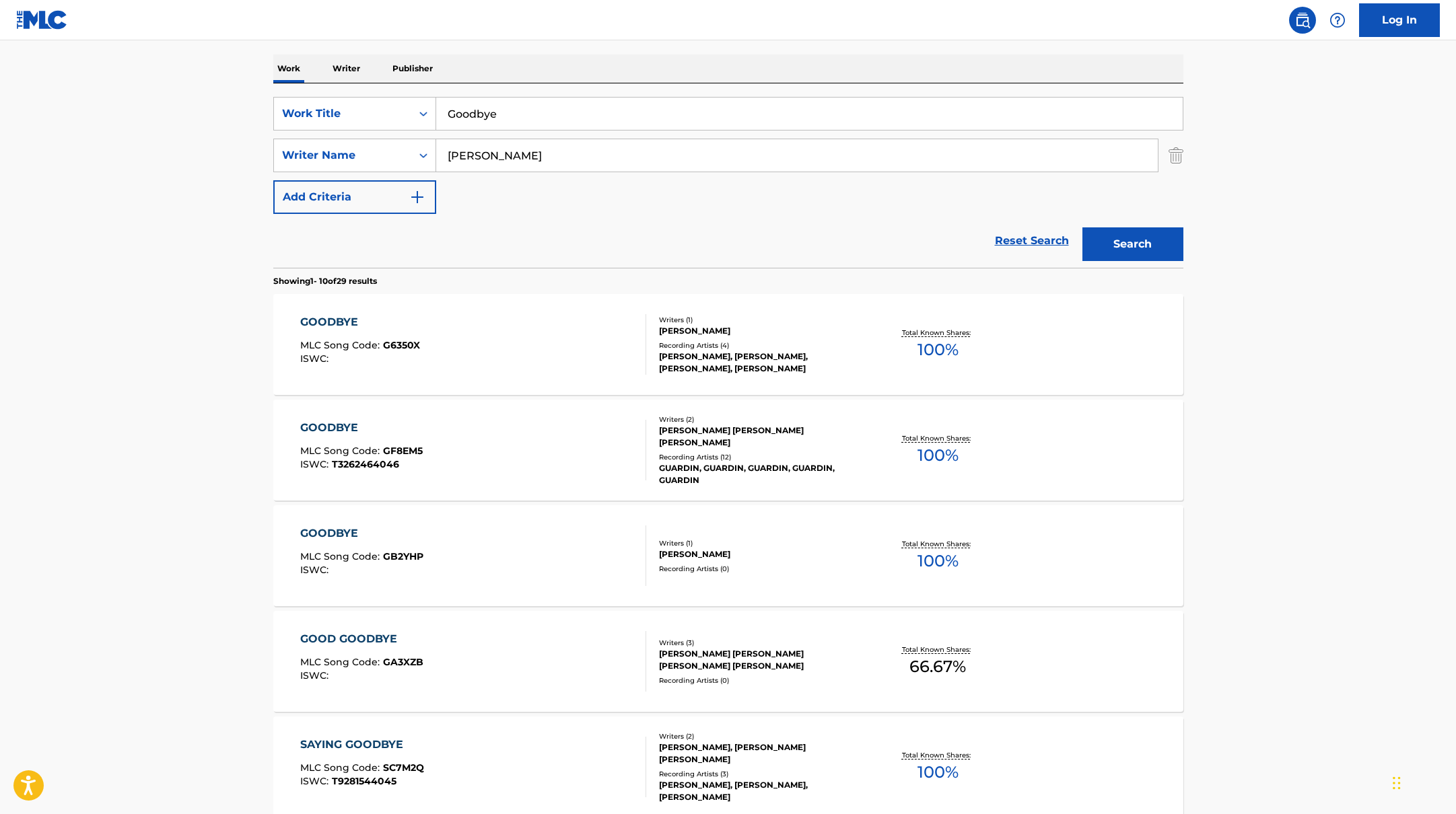
scroll to position [220, 0]
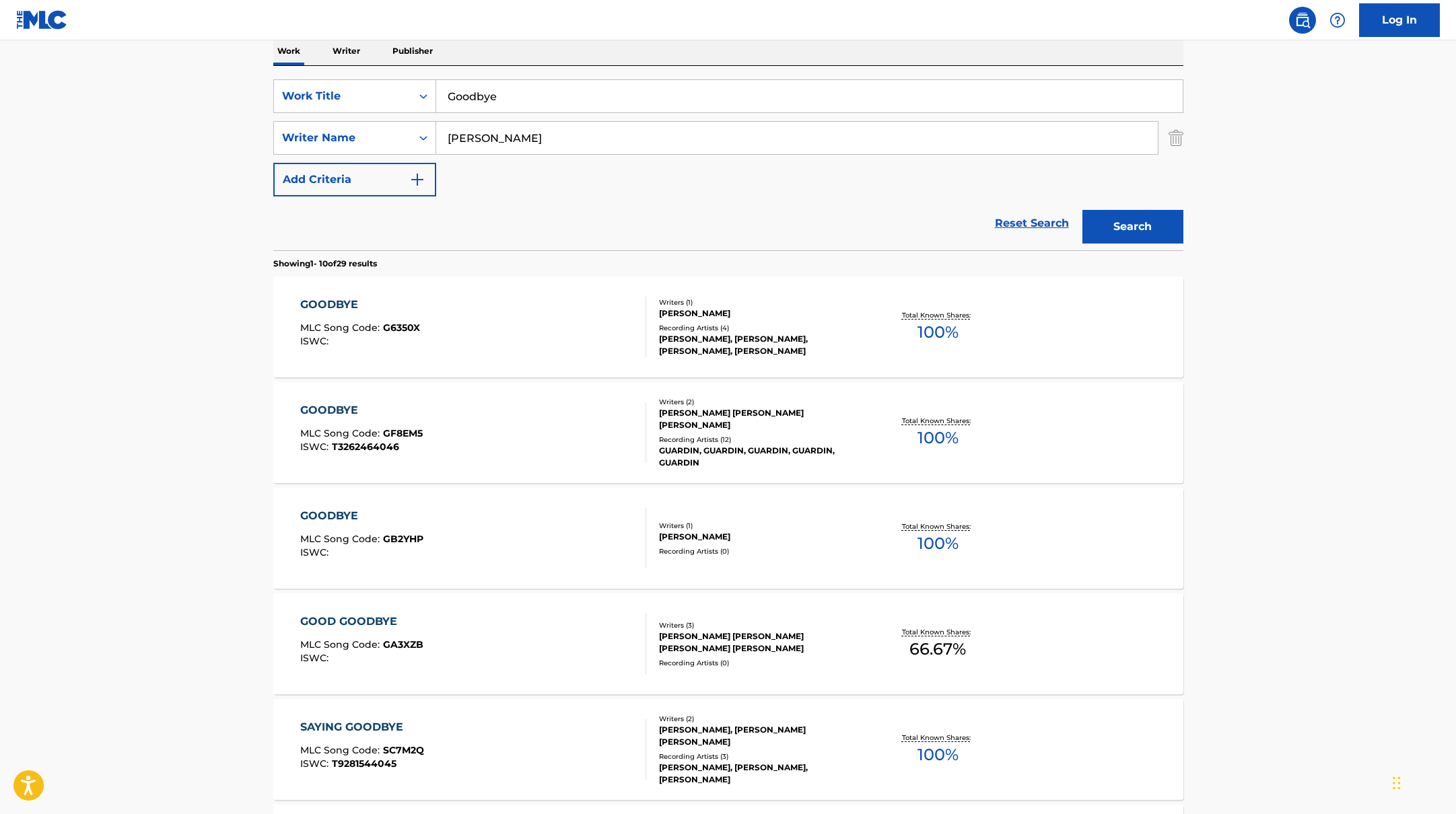
click at [534, 536] on div "GOODBYE MLC Song Code : GB2YHP ISWC :" at bounding box center [473, 538] width 346 height 61
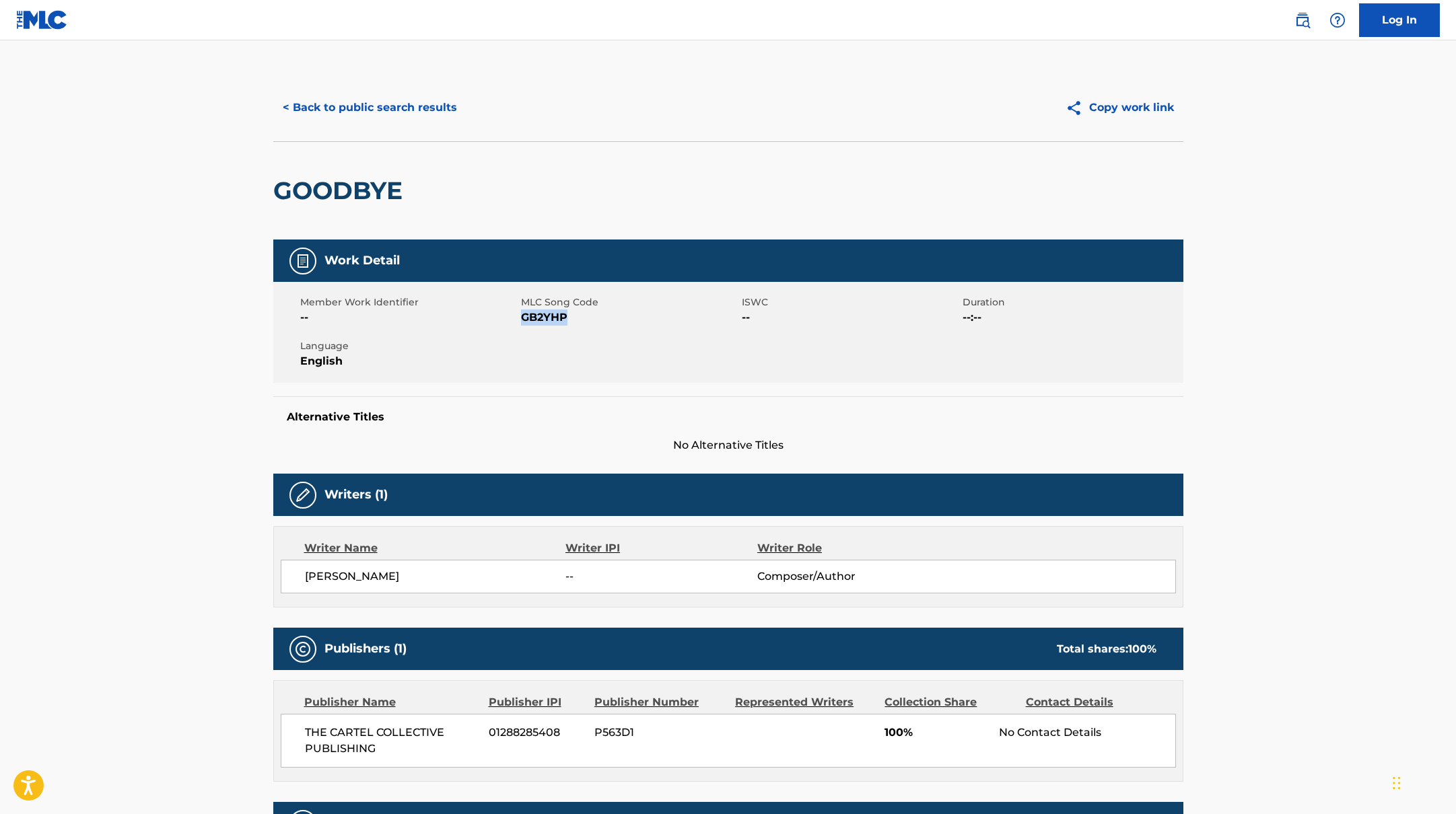
drag, startPoint x: 522, startPoint y: 316, endPoint x: 614, endPoint y: 324, distance: 92.3
click at [614, 324] on span "GB2YHP" at bounding box center [629, 318] width 218 height 16
copy span "GB2YHP"
click at [411, 108] on button "< Back to public search results" at bounding box center [370, 108] width 193 height 33
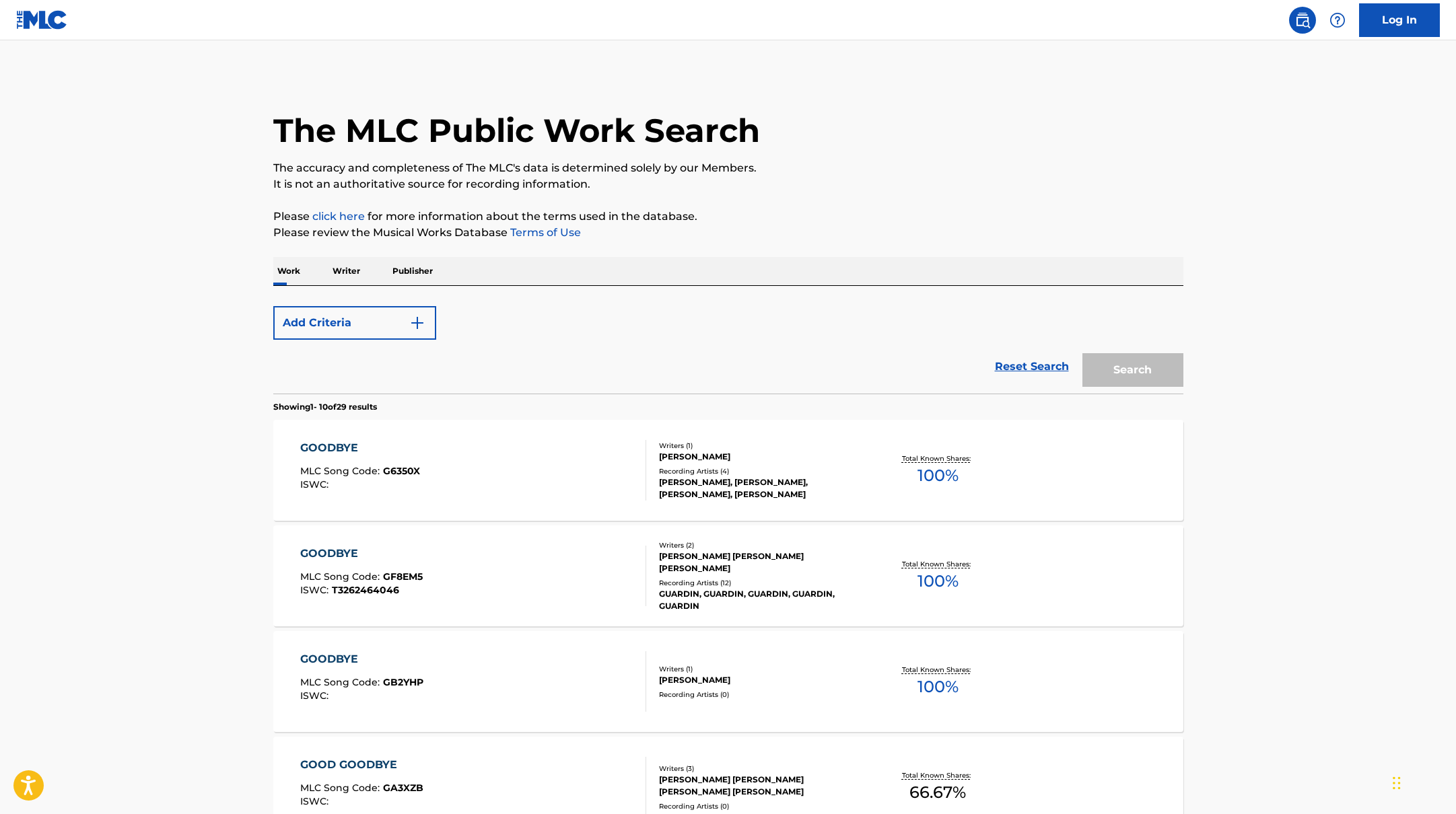
scroll to position [220, 0]
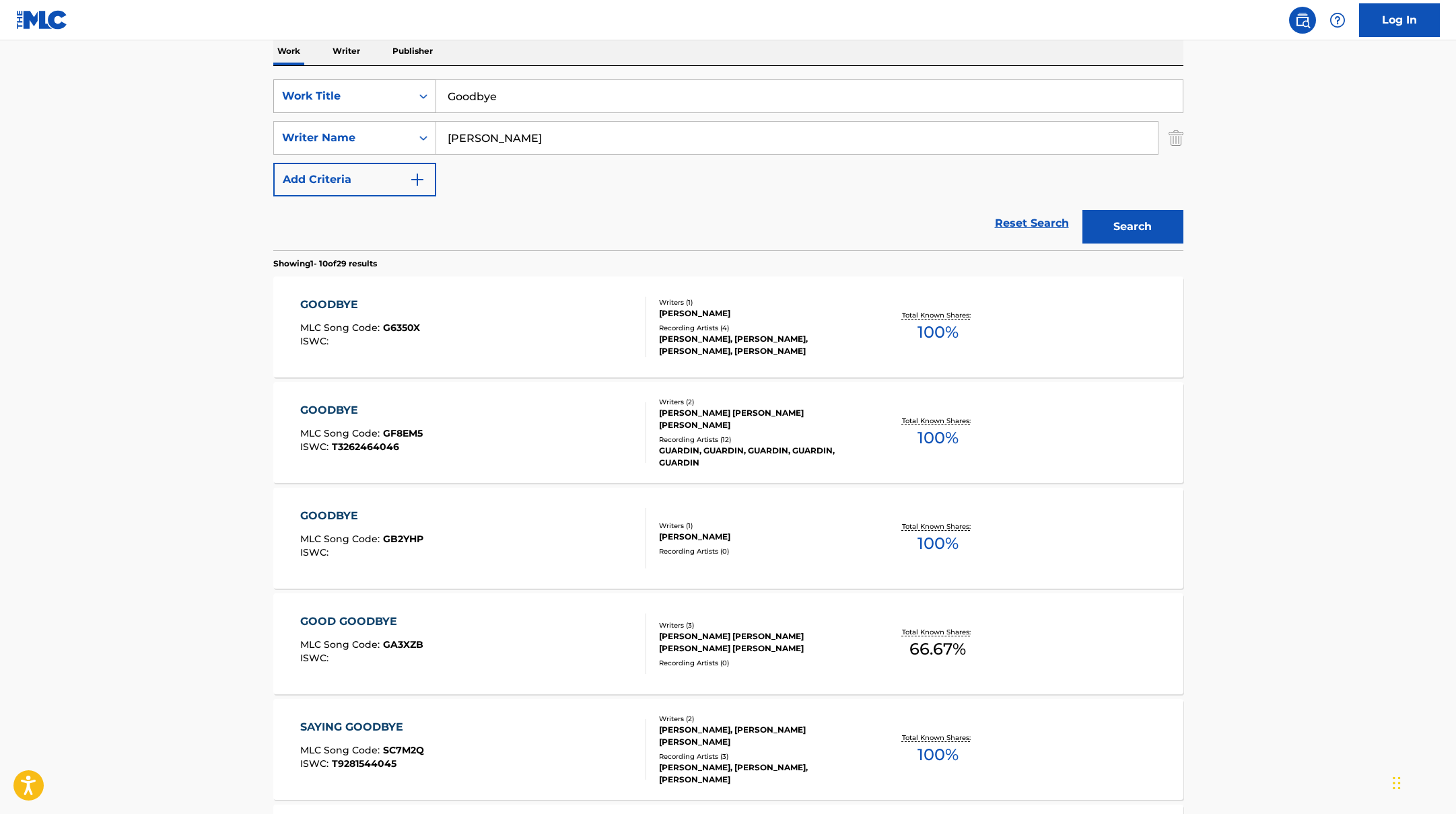
drag, startPoint x: 525, startPoint y: 90, endPoint x: 422, endPoint y: 80, distance: 103.5
click at [422, 80] on div "SearchWithCriteriabb4edb49-f9b7-4289-af29-81fb4135b806 Work Title Goodbye" at bounding box center [728, 96] width 910 height 33
paste input "DAISIES"
type input "DAISIES"
drag, startPoint x: 539, startPoint y: 146, endPoint x: 434, endPoint y: 141, distance: 105.1
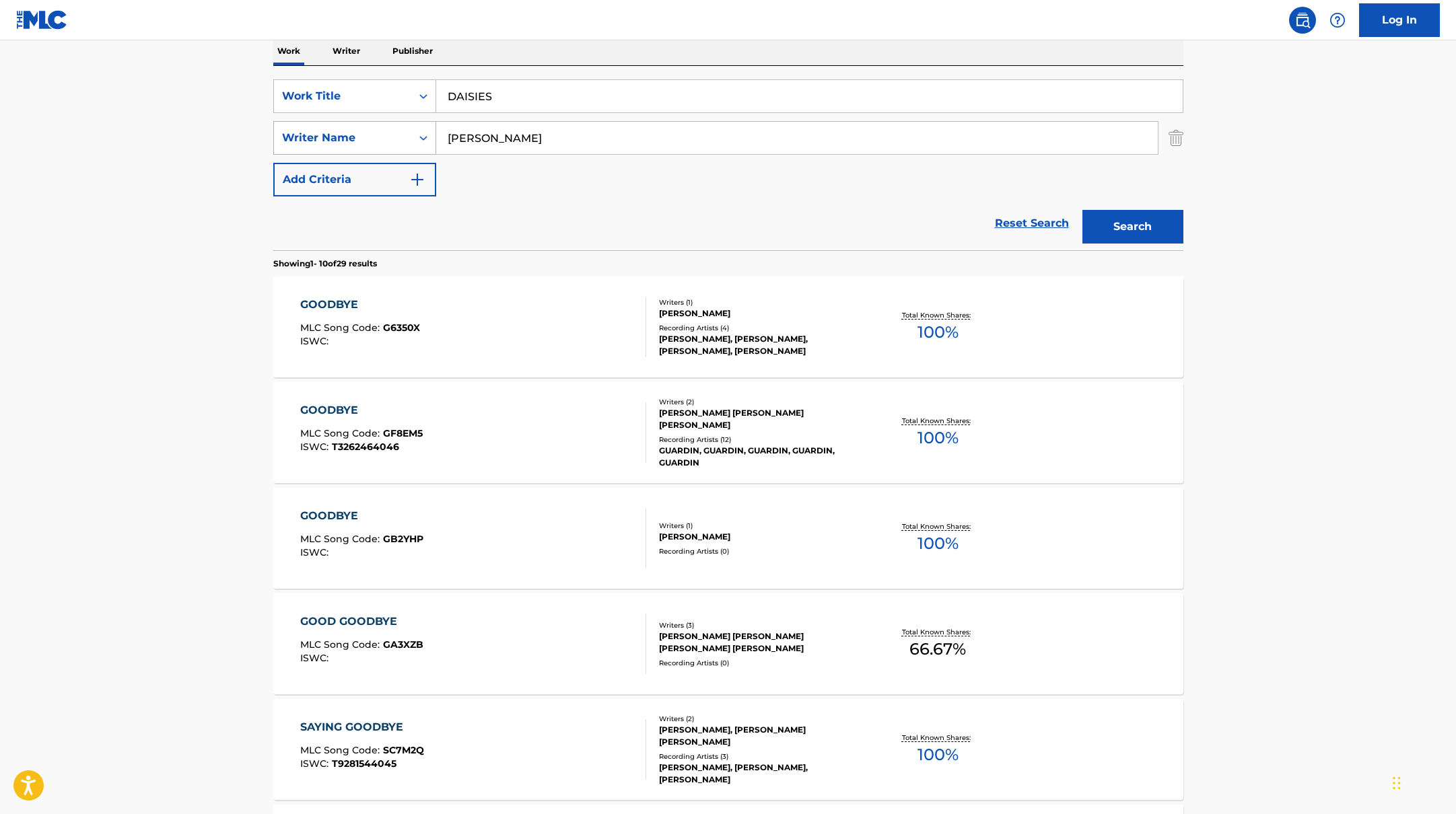
click at [434, 141] on div "SearchWithCriteriab4830780-80aa-4f22-a0cc-84b4c785d36c Writer Name [PERSON_NAME]" at bounding box center [728, 137] width 910 height 33
type input "[PERSON_NAME]"
click at [1152, 228] on button "Search" at bounding box center [1133, 226] width 101 height 33
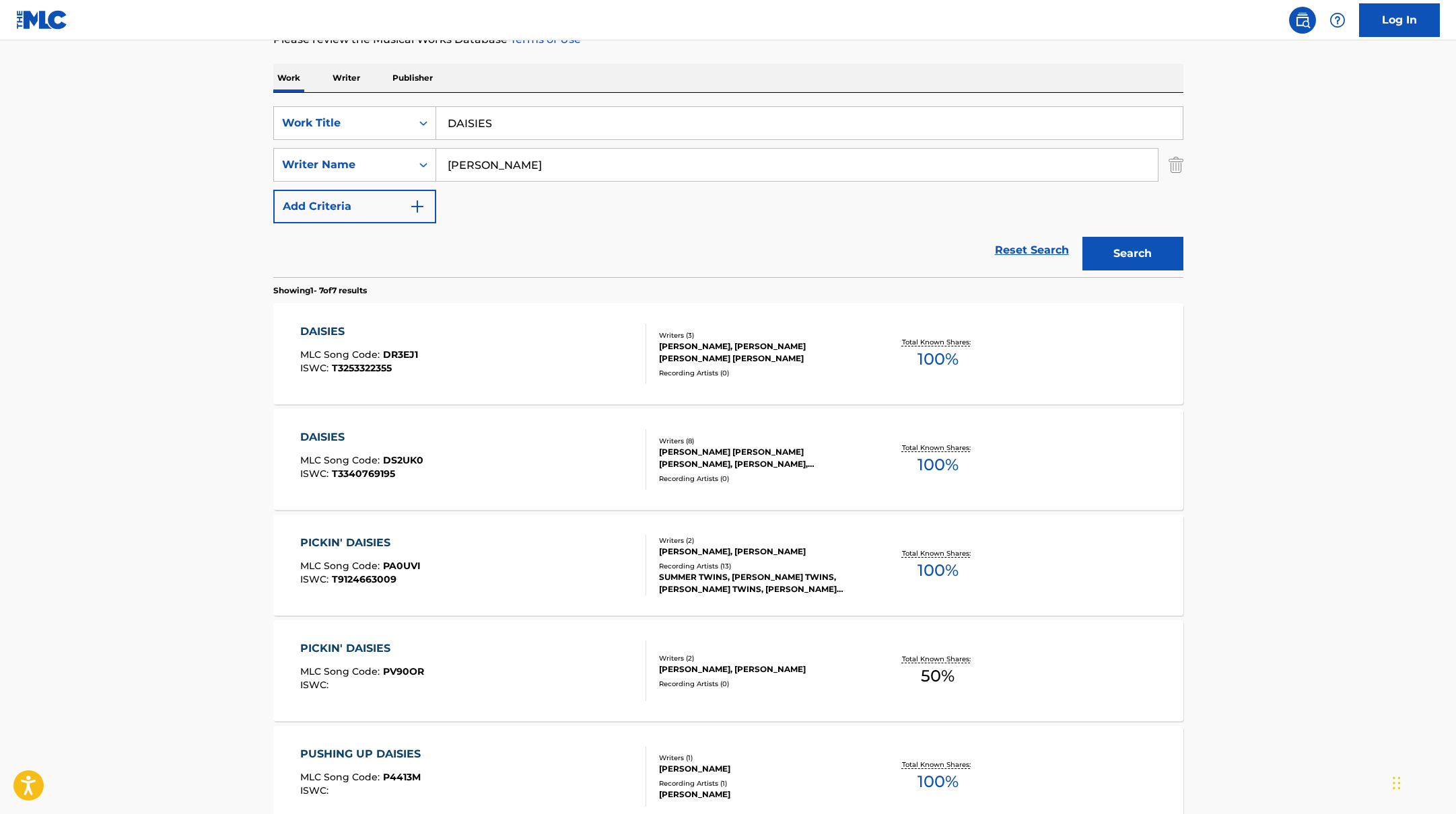
scroll to position [195, 0]
click at [611, 446] on div "DAISIES MLC Song Code : DS2UK0 ISWC : T3340769195" at bounding box center [473, 457] width 346 height 61
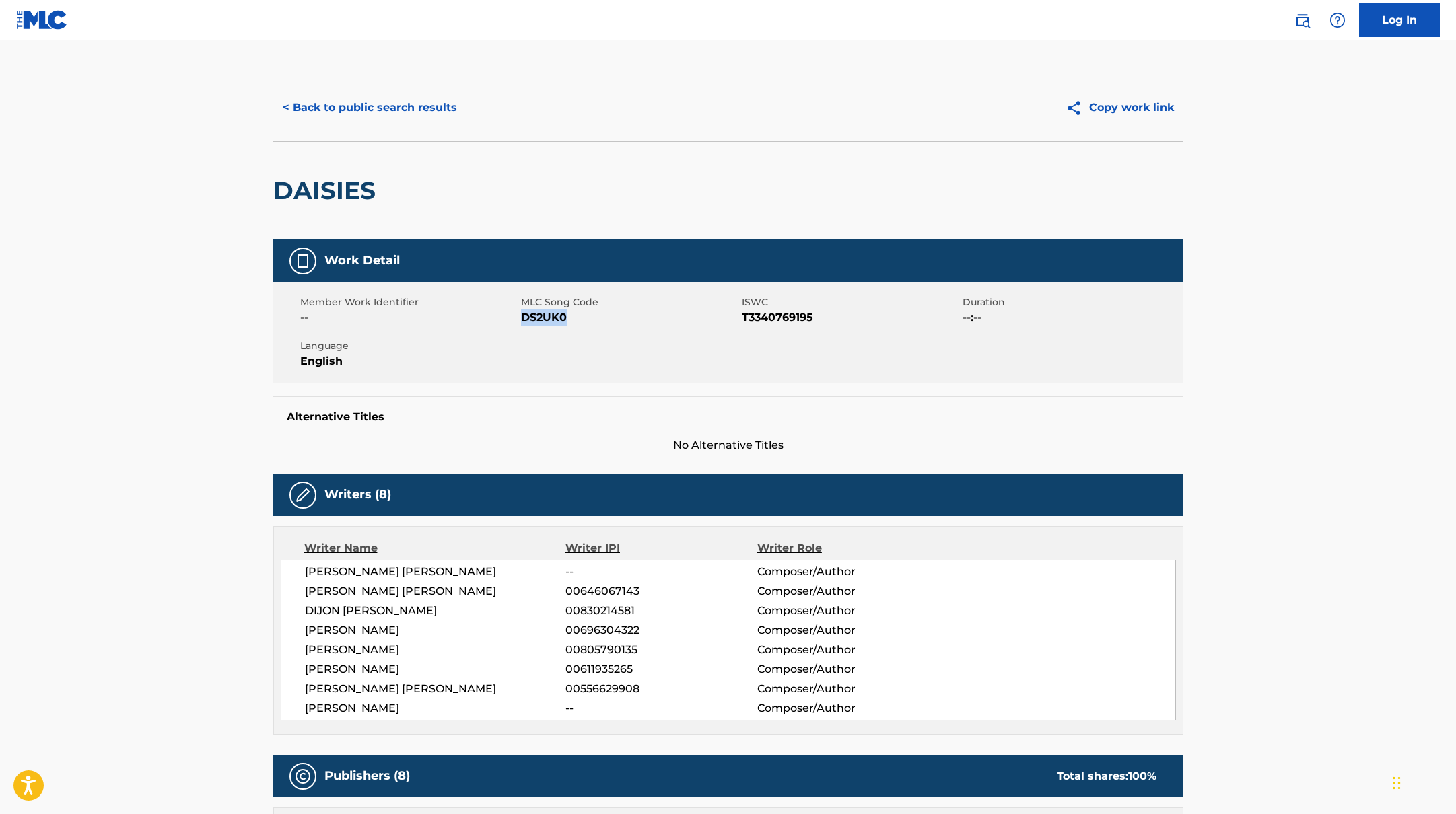
drag, startPoint x: 522, startPoint y: 316, endPoint x: 589, endPoint y: 320, distance: 67.1
click at [589, 320] on span "DS2UK0" at bounding box center [629, 318] width 218 height 16
copy span "DS2UK0"
click at [391, 115] on button "< Back to public search results" at bounding box center [370, 108] width 193 height 33
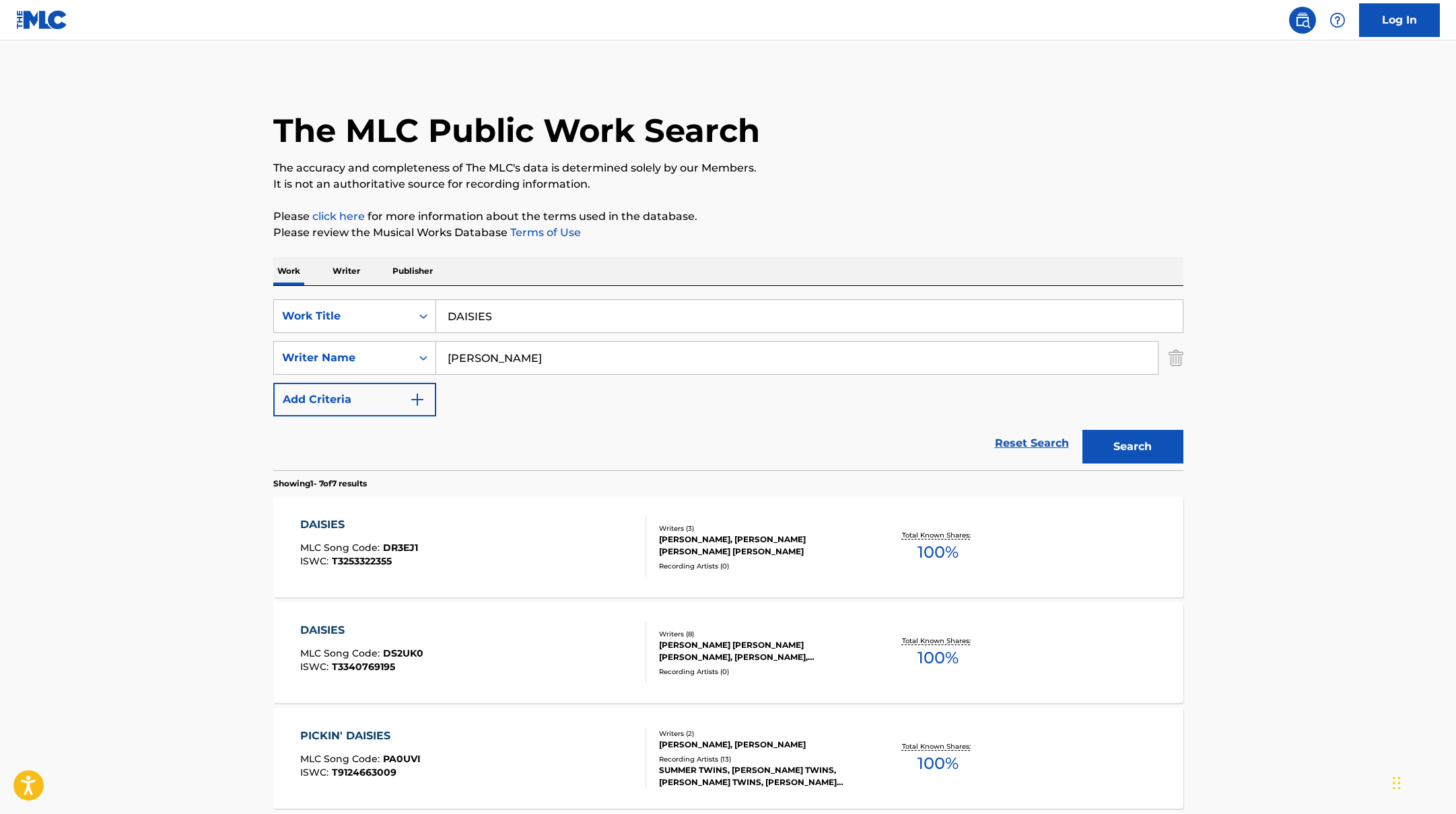
scroll to position [195, 0]
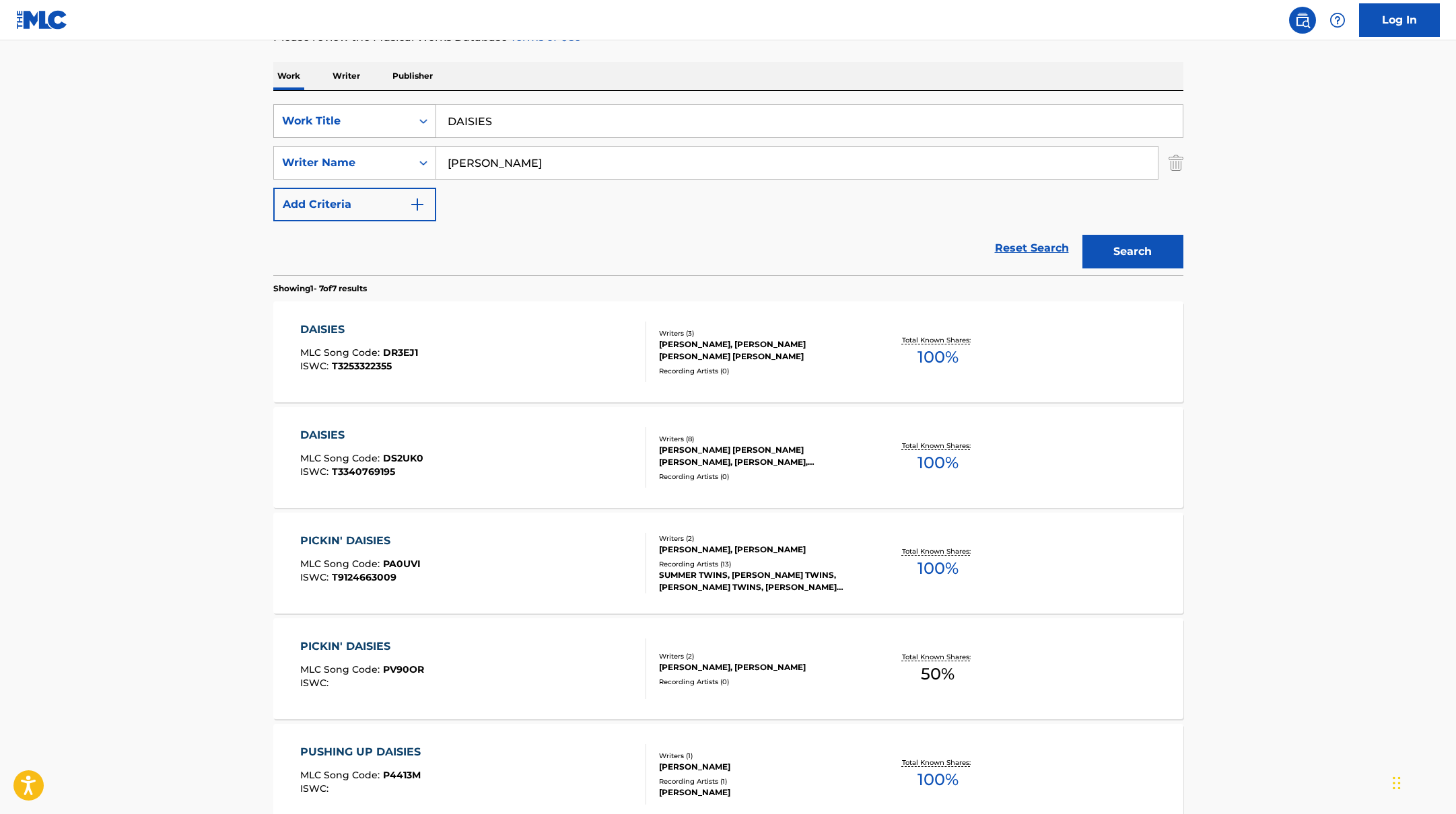
drag, startPoint x: 494, startPoint y: 120, endPoint x: 433, endPoint y: 112, distance: 61.5
click at [433, 112] on div "SearchWithCriteriabb4edb49-f9b7-4289-af29-81fb4135b806 Work Title DAISIES" at bounding box center [728, 120] width 910 height 33
paste input "[PERSON_NAME]"
drag, startPoint x: 536, startPoint y: 117, endPoint x: 424, endPoint y: 99, distance: 113.4
click at [424, 99] on div "SearchWithCriteriabb4edb49-f9b7-4289-af29-81fb4135b806 Work Title [PERSON_NAME]…" at bounding box center [728, 183] width 910 height 184
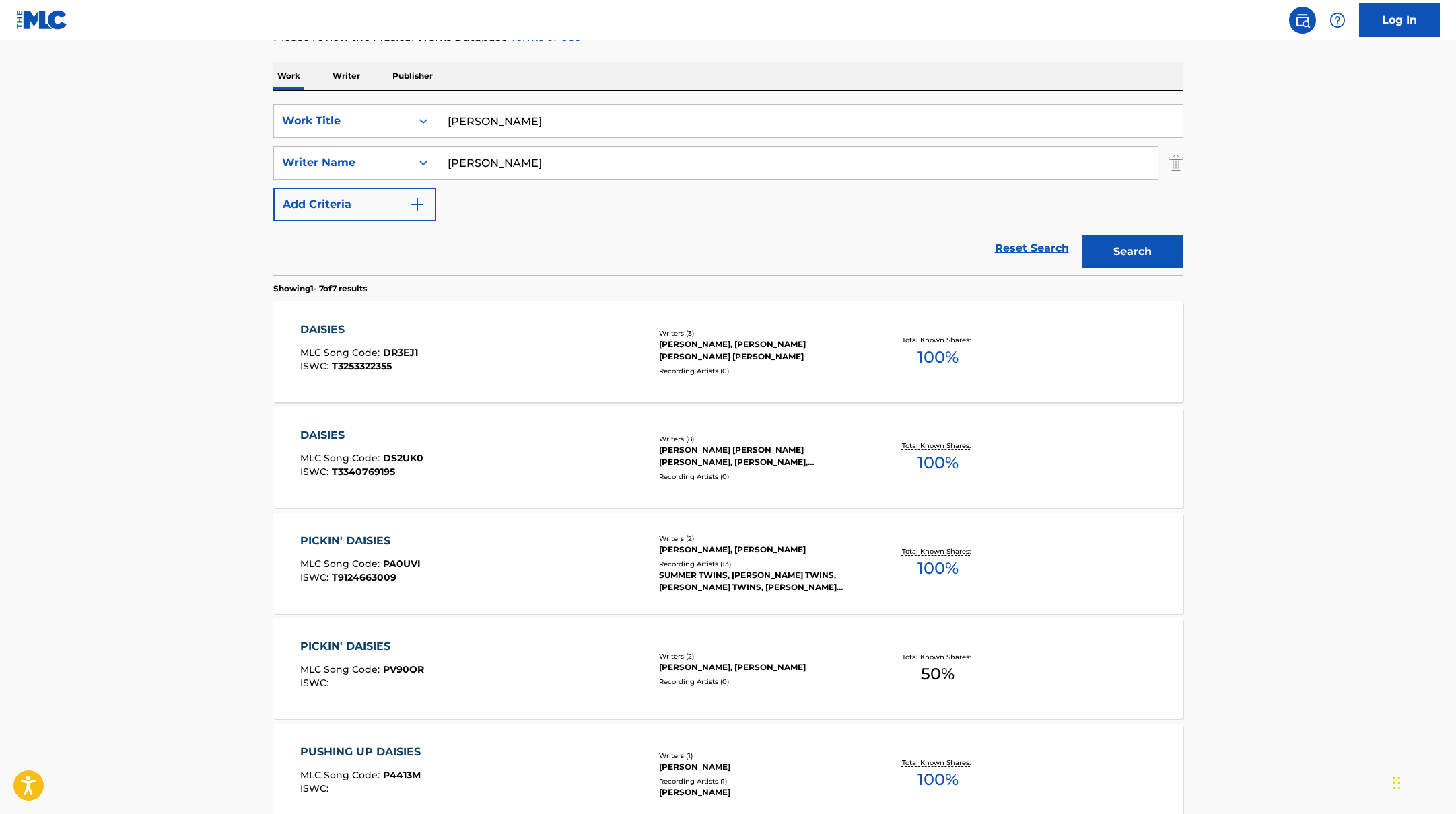
paste input "I Don't Trust A Soul"
type input "I Don't Trust A Soul"
click at [737, 69] on div "Work Writer Publisher" at bounding box center [728, 76] width 910 height 28
drag, startPoint x: 491, startPoint y: 159, endPoint x: 373, endPoint y: 149, distance: 118.4
click at [375, 149] on div "SearchWithCriteriab4830780-80aa-4f22-a0cc-84b4c785d36c Writer Name [PERSON_NAME]" at bounding box center [728, 163] width 910 height 33
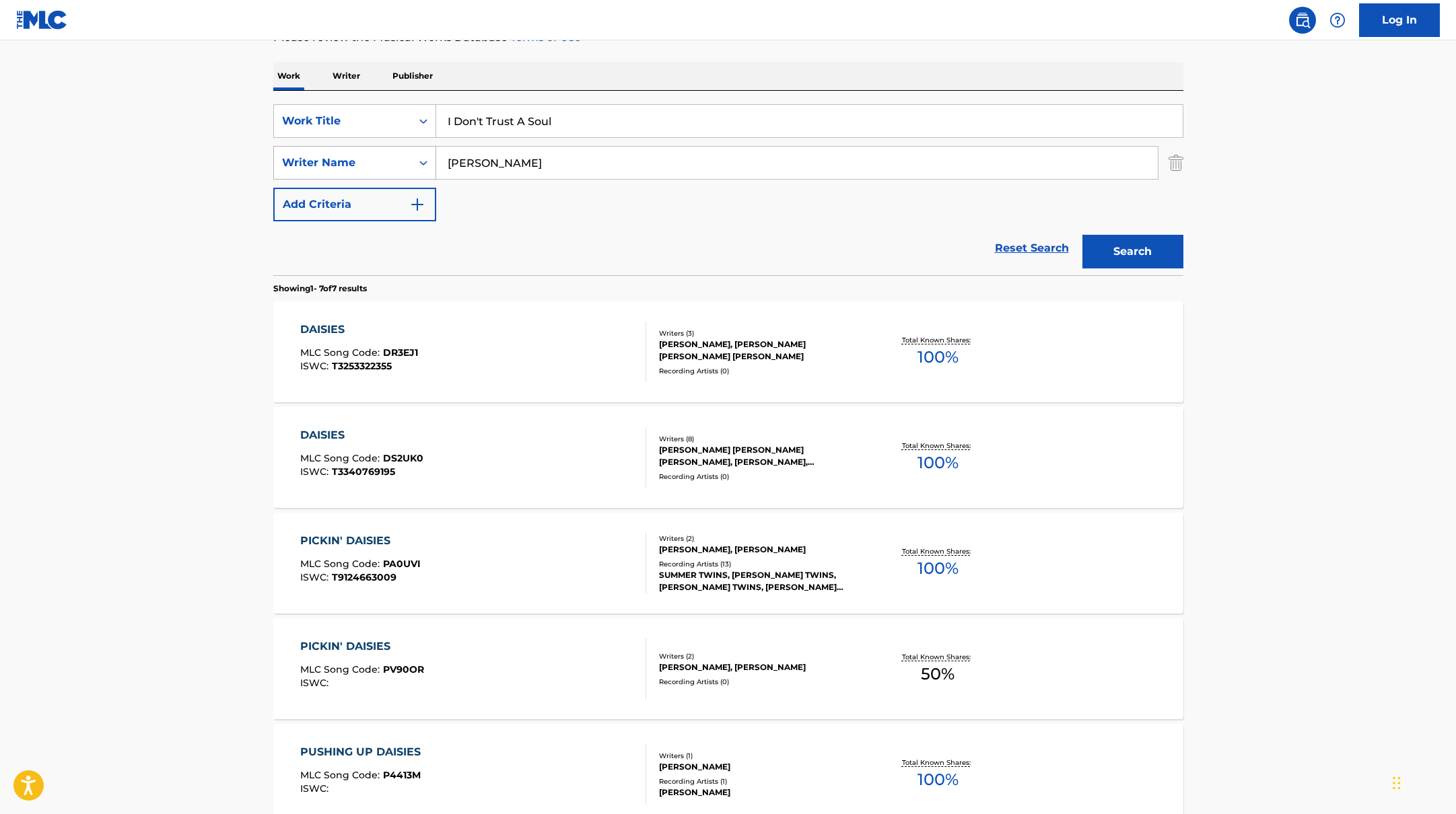
paste input "[PERSON_NAME]"
type input "[PERSON_NAME]"
click at [922, 207] on div "SearchWithCriteriabb4edb49-f9b7-4289-af29-81fb4135b806 Work Title I Don't Trust…" at bounding box center [728, 163] width 910 height 117
click at [1119, 245] on button "Search" at bounding box center [1133, 251] width 101 height 33
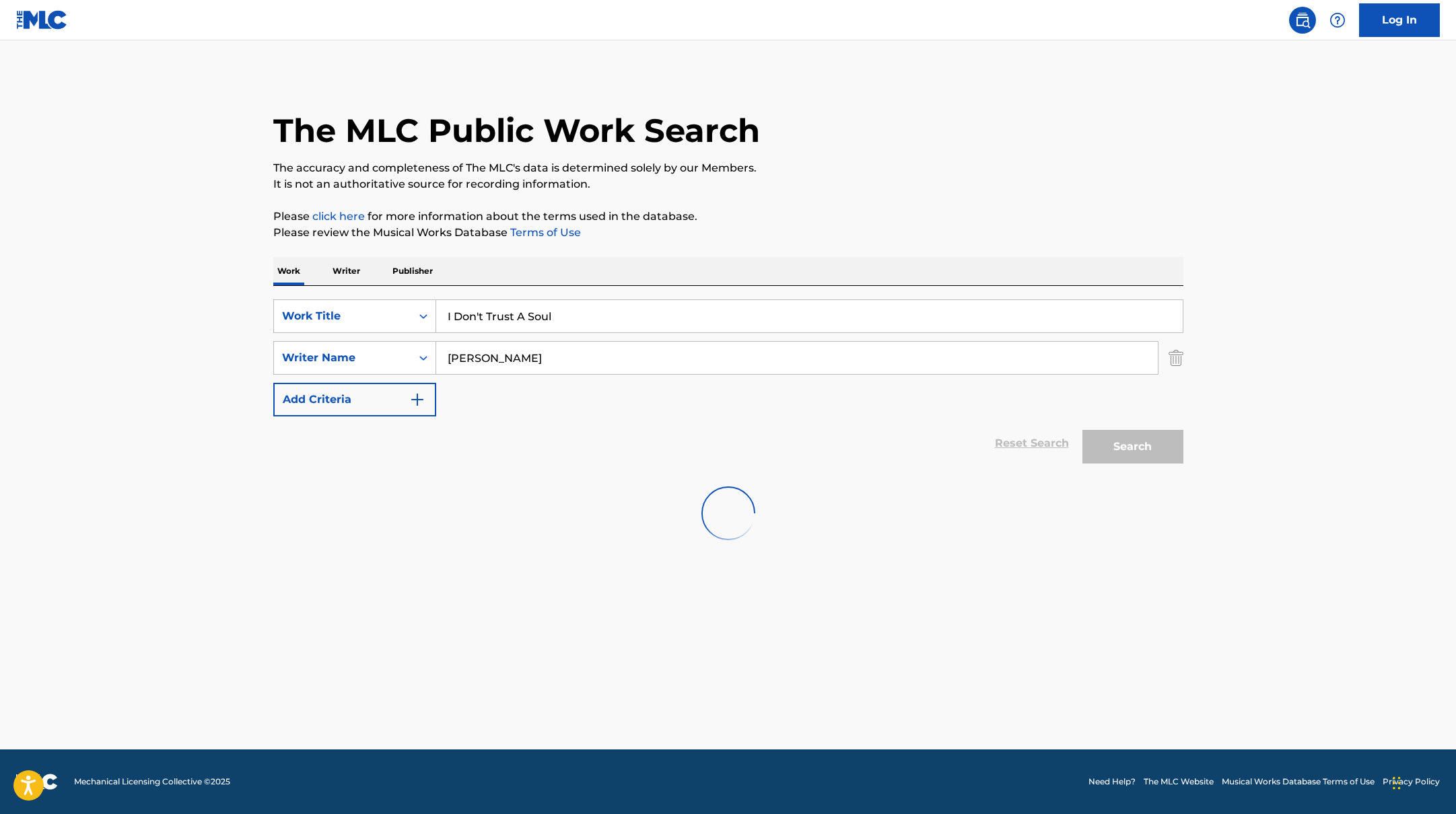
scroll to position [0, 0]
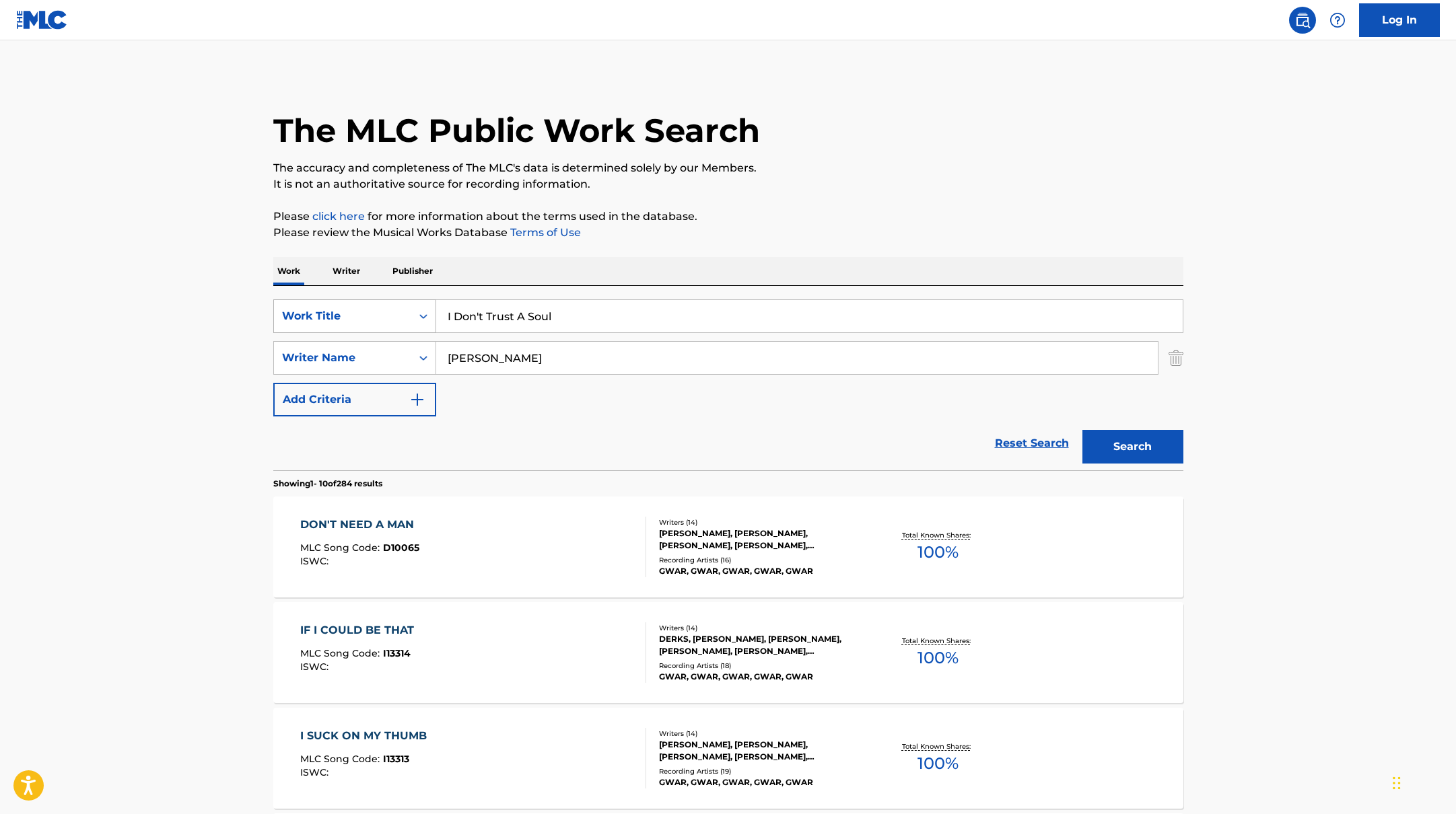
drag, startPoint x: 559, startPoint y: 322, endPoint x: 391, endPoint y: 308, distance: 168.6
click at [391, 308] on div "SearchWithCriteriabb4edb49-f9b7-4289-af29-81fb4135b806 Work Title I Don't Trust…" at bounding box center [728, 315] width 910 height 33
paste input "TABOLA BALE"
type input "TABOLA BALE"
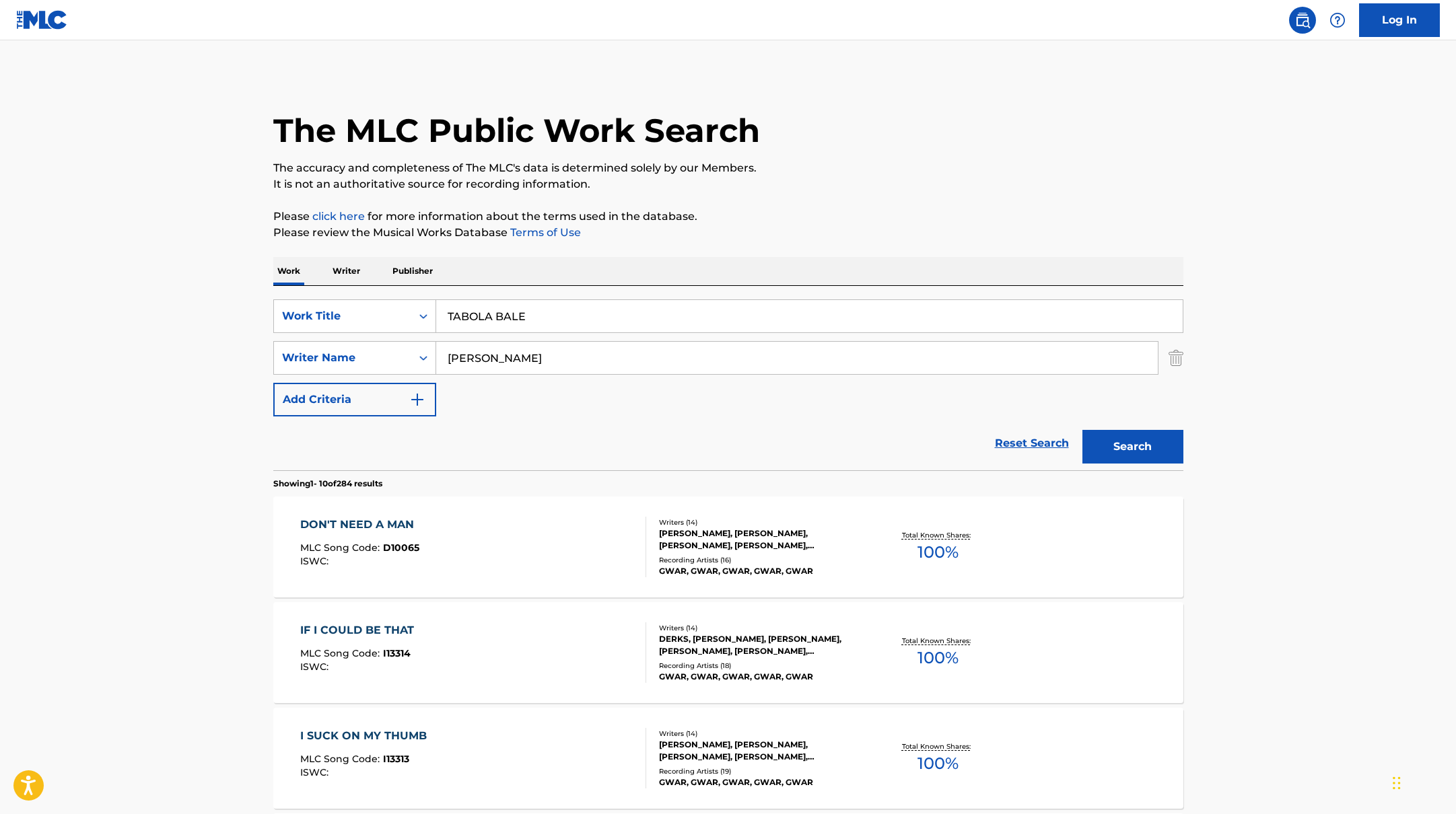
drag, startPoint x: 508, startPoint y: 362, endPoint x: 439, endPoint y: 332, distance: 75.2
click at [375, 351] on div "SearchWithCriteriab4830780-80aa-4f22-a0cc-84b4c785d36c Writer Name [PERSON_NAME]" at bounding box center [728, 358] width 910 height 33
paste input "Bhuka"
type input "Bhuka"
click at [783, 239] on p "Please review the Musical Works Database Terms of Use" at bounding box center [728, 233] width 910 height 16
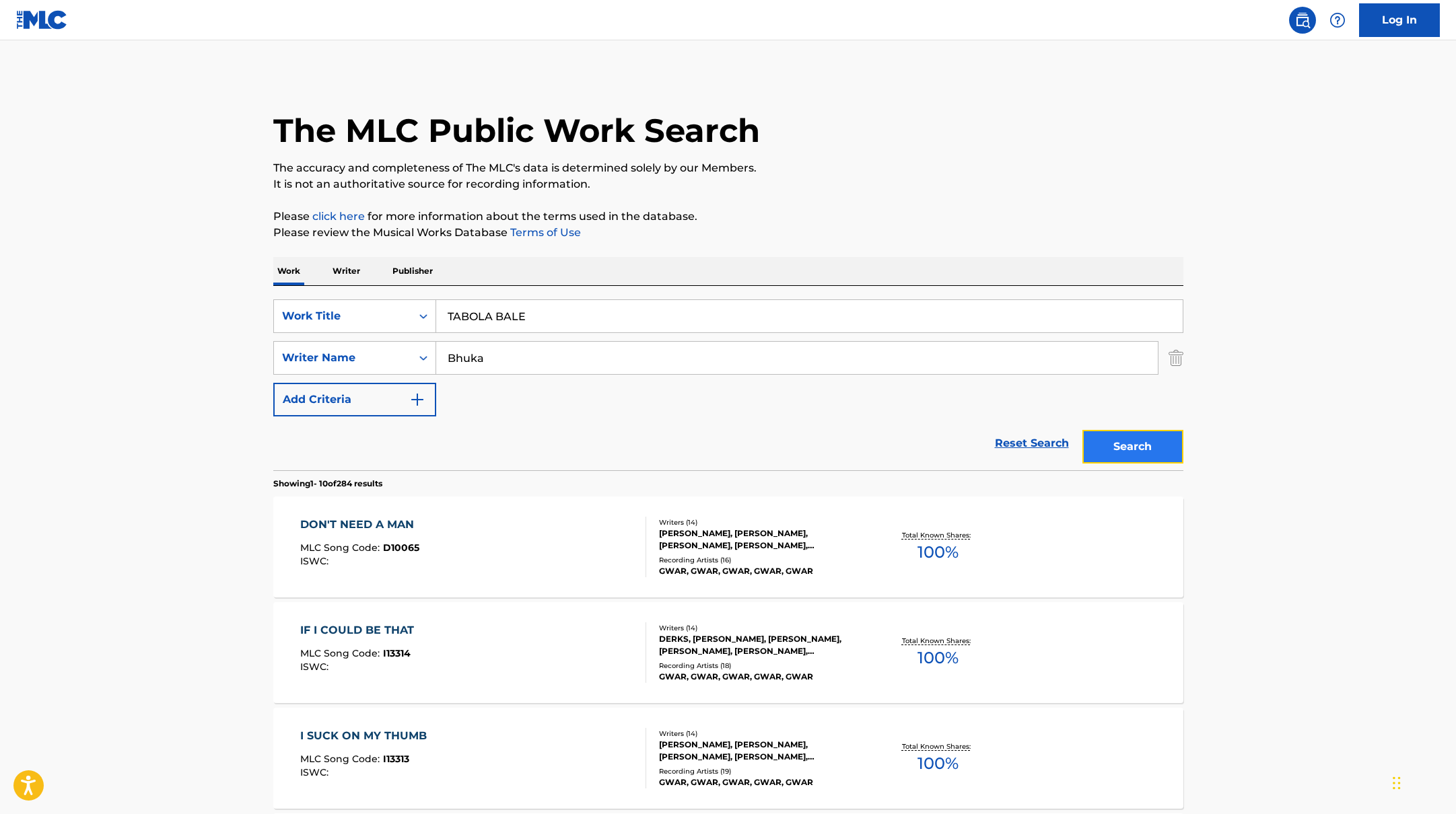
click at [1168, 449] on button "Search" at bounding box center [1133, 446] width 101 height 33
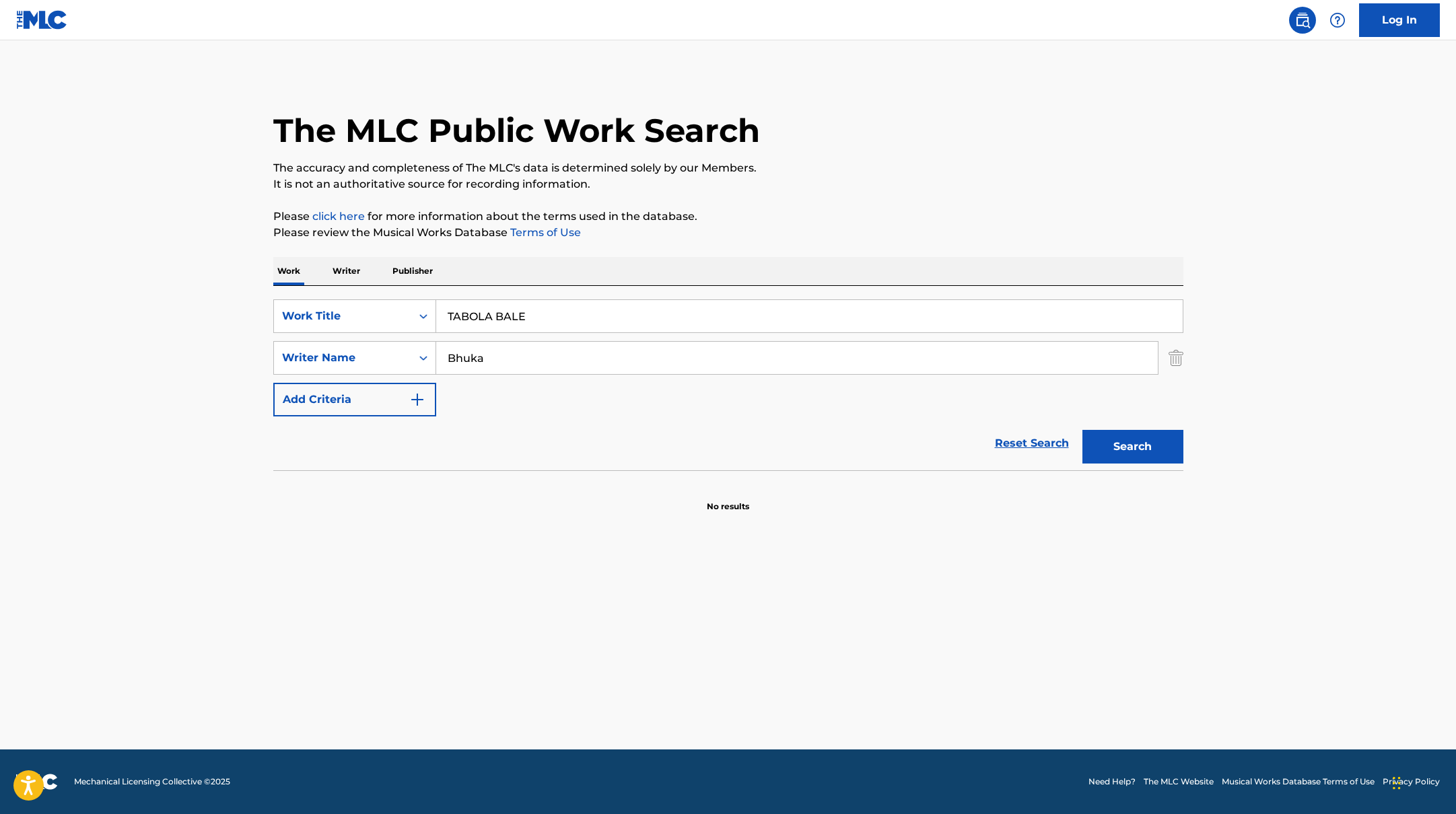
drag, startPoint x: 547, startPoint y: 310, endPoint x: 374, endPoint y: 285, distance: 174.8
click at [364, 291] on div "SearchWithCriteriabb4edb49-f9b7-4289-af29-81fb4135b806 Work Title TABOLA BALE S…" at bounding box center [728, 379] width 910 height 184
paste input "Shiny"
click at [760, 149] on div "The MLC Public Work Search" at bounding box center [728, 123] width 910 height 98
paste input "Search Form"
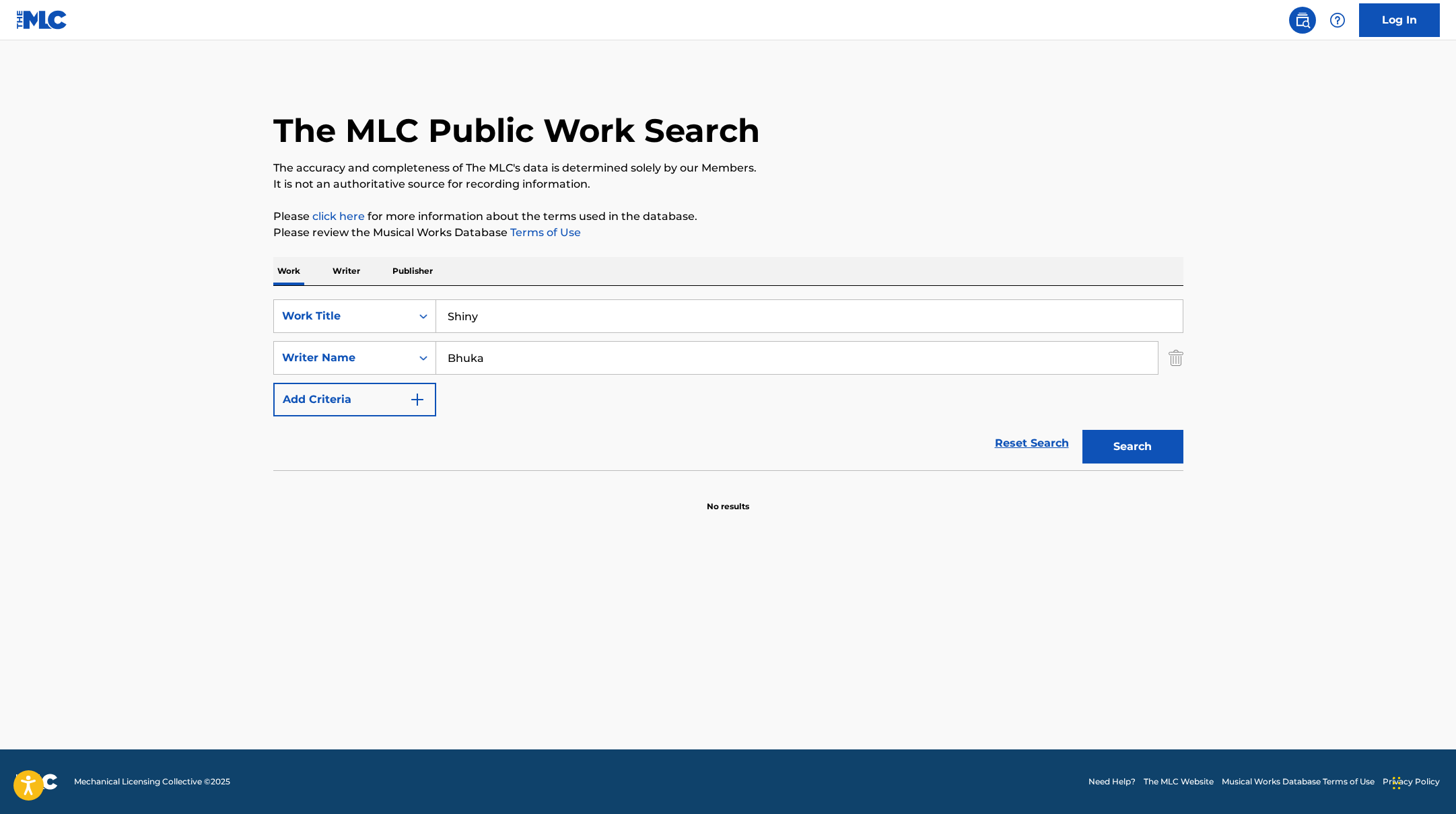
drag, startPoint x: 570, startPoint y: 321, endPoint x: 877, endPoint y: 157, distance: 348.1
click at [878, 157] on div "The MLC Public Work Search The accuracy and completeness of The MLC's data is d…" at bounding box center [728, 294] width 943 height 439
type input "Shiny"
click at [877, 157] on div "The MLC Public Work Search" at bounding box center [728, 123] width 910 height 98
drag, startPoint x: 522, startPoint y: 364, endPoint x: 396, endPoint y: 354, distance: 126.4
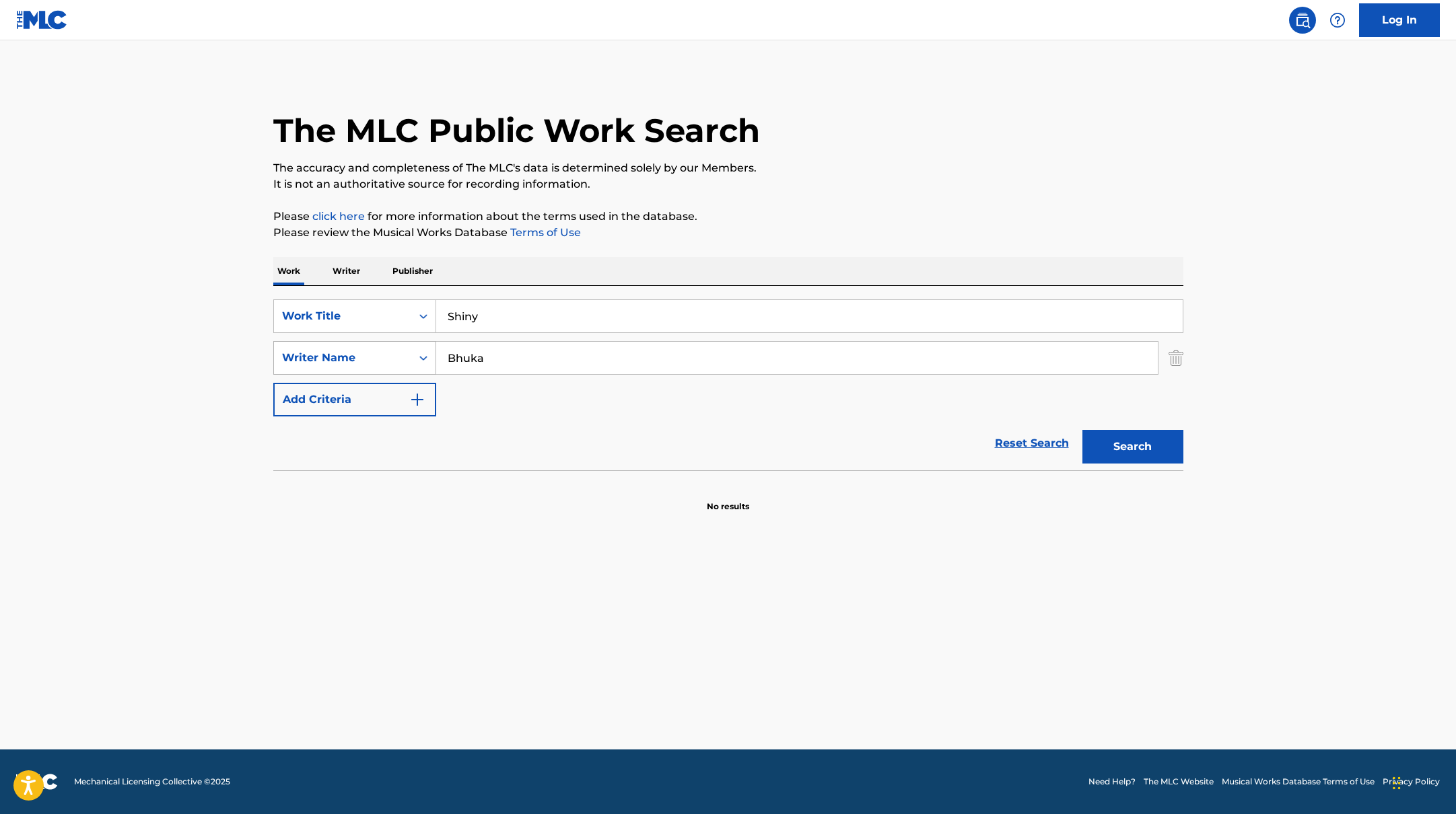
click at [396, 354] on div "SearchWithCriteriab4830780-80aa-4f22-a0cc-84b4c785d36c Writer Name Bhuka" at bounding box center [728, 358] width 910 height 33
paste input "[PERSON_NAME]"
type input "[PERSON_NAME]"
click at [860, 175] on p "The accuracy and completeness of The MLC's data is determined solely by our Mem…" at bounding box center [728, 168] width 910 height 16
click at [1120, 442] on button "Search" at bounding box center [1133, 446] width 101 height 33
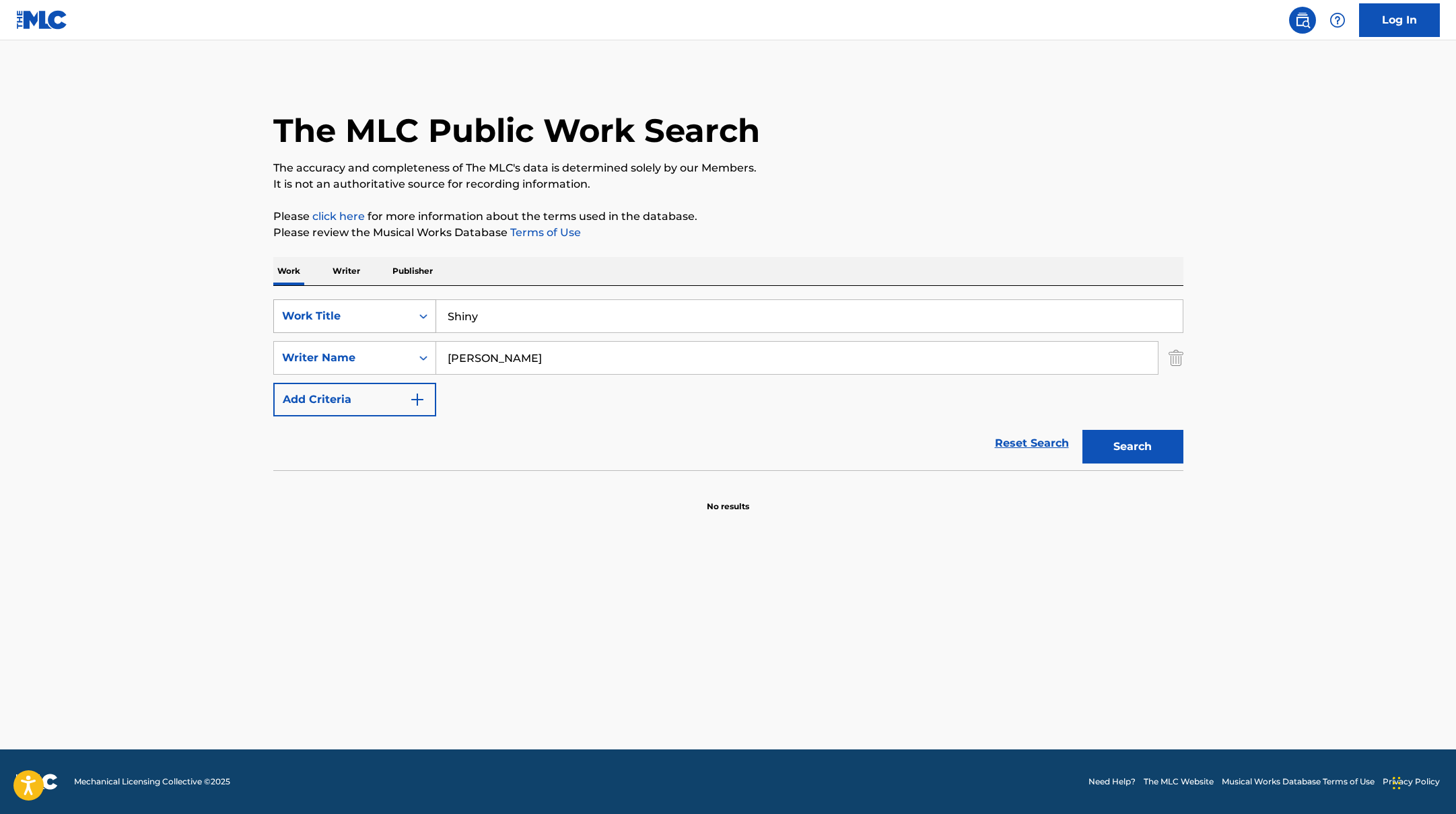
paste input "IRIS OUT"
drag, startPoint x: 486, startPoint y: 323, endPoint x: 414, endPoint y: 311, distance: 73.0
click at [413, 310] on div "SearchWithCriteriabb4edb49-f9b7-4289-af29-81fb4135b806 Work Title Shiny" at bounding box center [728, 315] width 910 height 33
type input "IRIS OUT"
click at [817, 183] on p "It is not an authoritative source for recording information." at bounding box center [728, 184] width 910 height 16
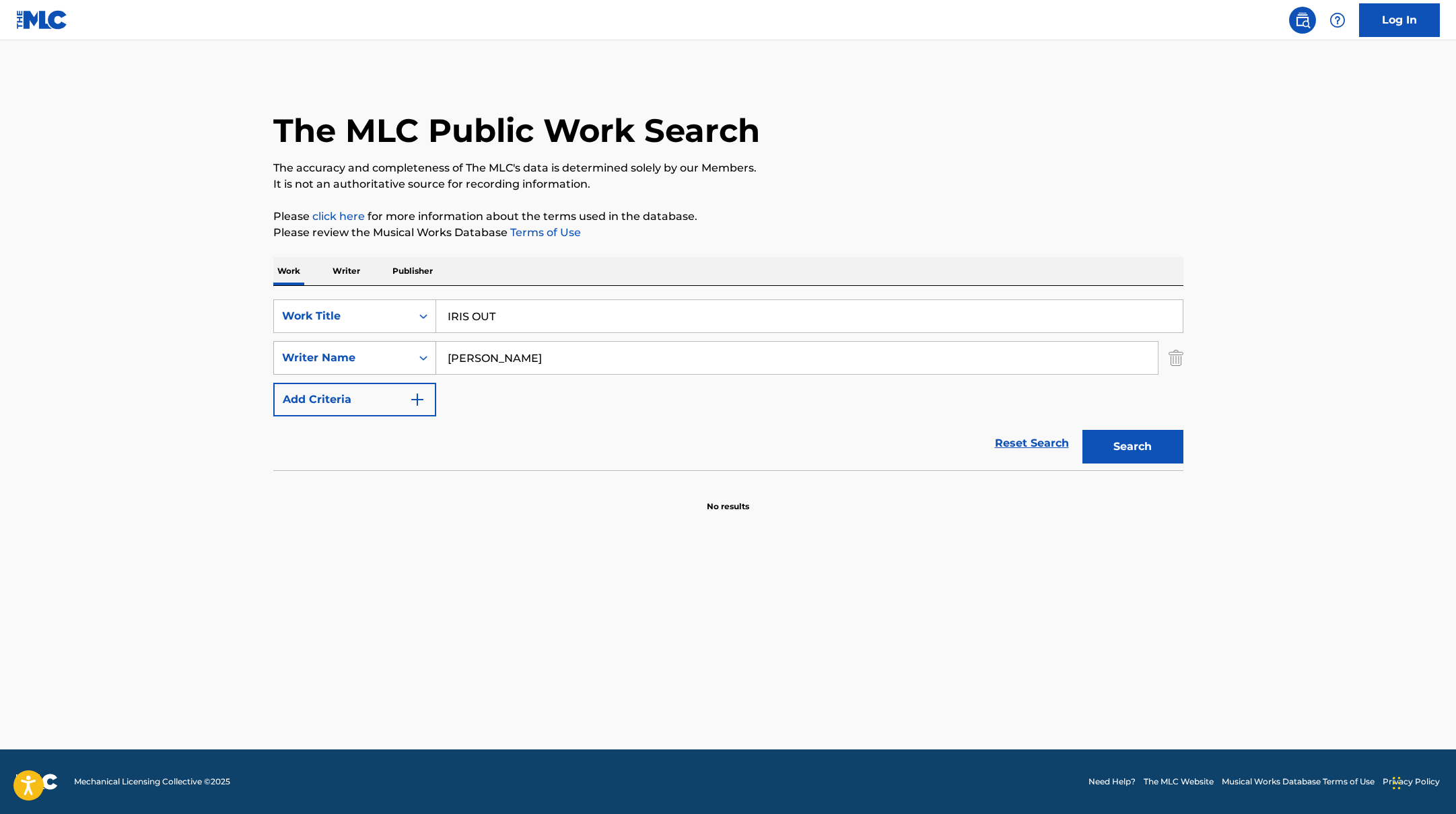
paste input "Yonezu"
drag, startPoint x: 511, startPoint y: 365, endPoint x: 744, endPoint y: 219, distance: 275.0
click at [743, 219] on div "The MLC Public Work Search The accuracy and completeness of The MLC's data is d…" at bounding box center [728, 294] width 943 height 439
type input "Yonezu"
click at [744, 219] on p "Please click here for more information about the terms used in the database." at bounding box center [728, 217] width 910 height 16
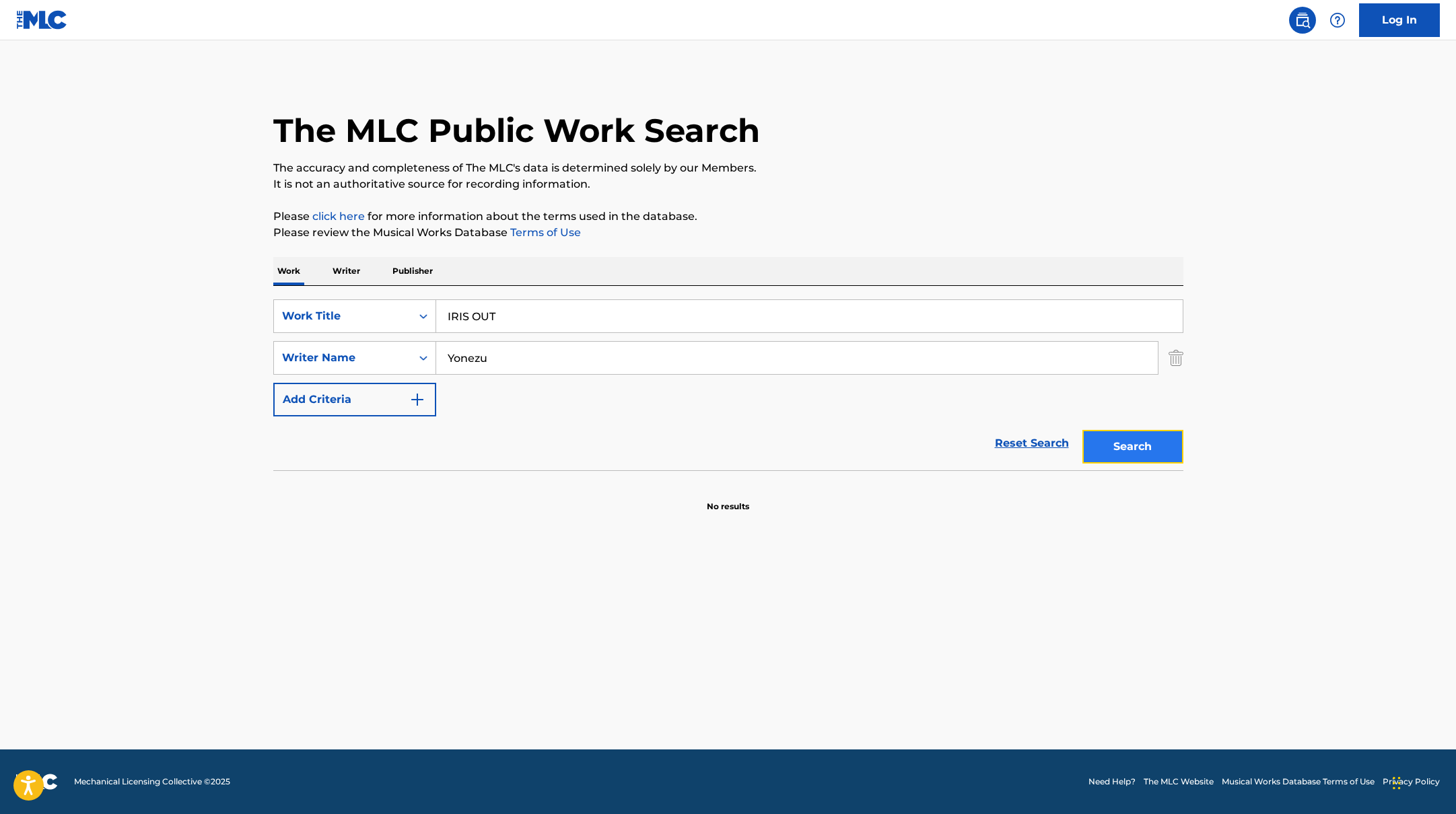
click at [1150, 438] on button "Search" at bounding box center [1133, 446] width 101 height 33
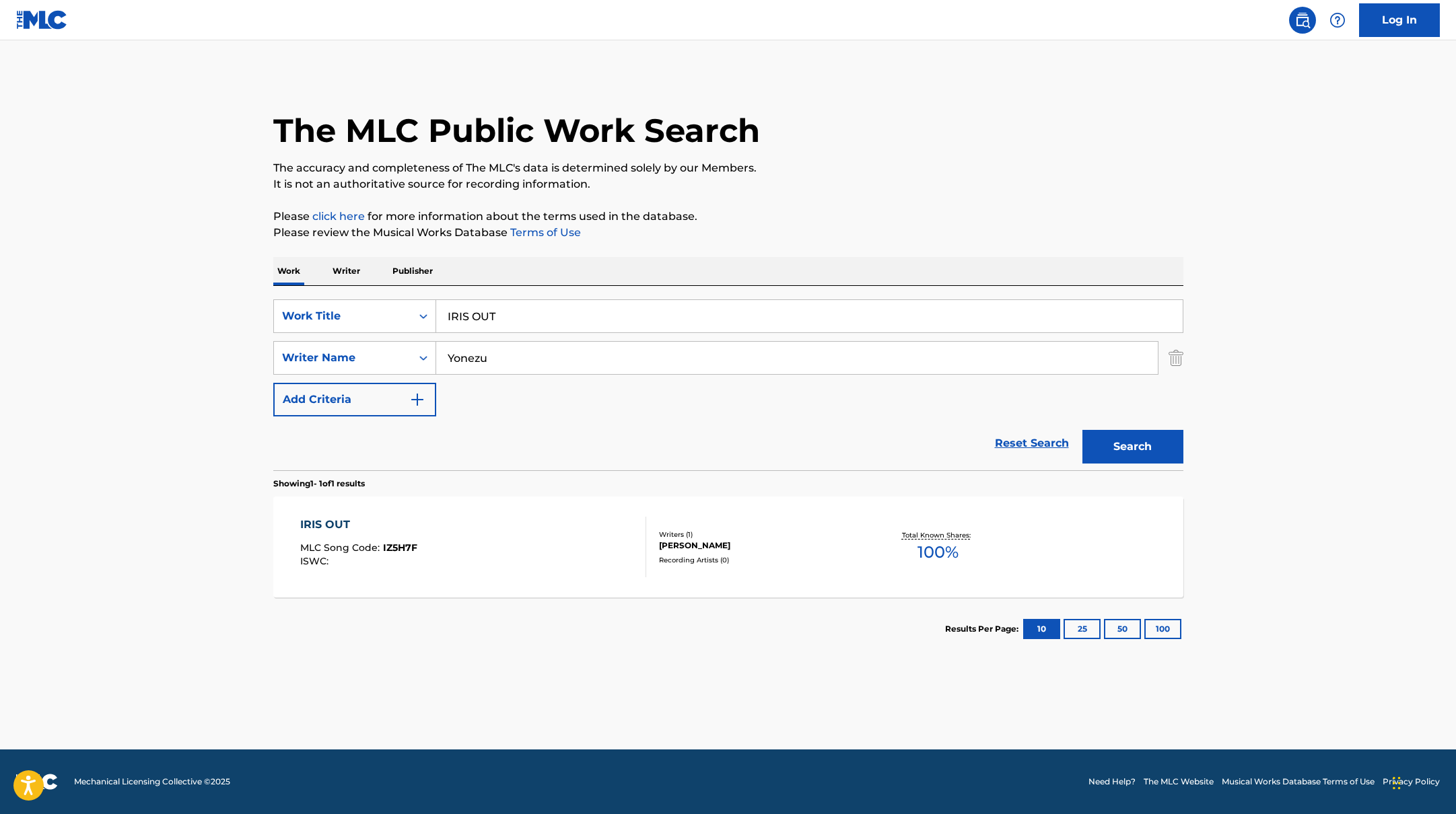
click at [512, 554] on div "IRIS OUT MLC Song Code : IZ5H7F ISWC :" at bounding box center [473, 547] width 346 height 61
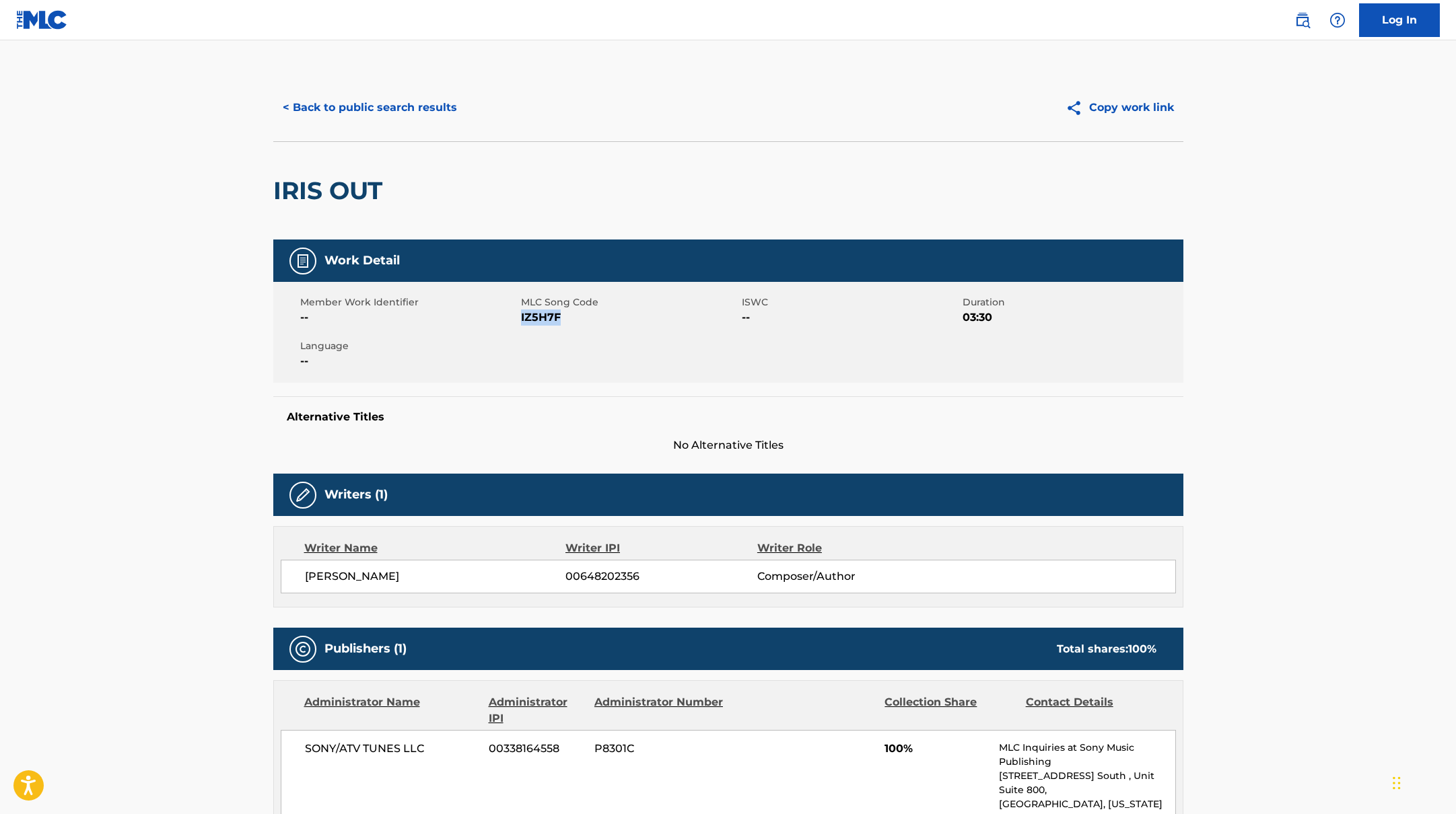
drag, startPoint x: 521, startPoint y: 317, endPoint x: 569, endPoint y: 320, distance: 48.1
click at [569, 320] on span "IZ5H7F" at bounding box center [629, 318] width 218 height 16
copy span "IZ5H7F"
click at [374, 117] on button "< Back to public search results" at bounding box center [370, 108] width 193 height 33
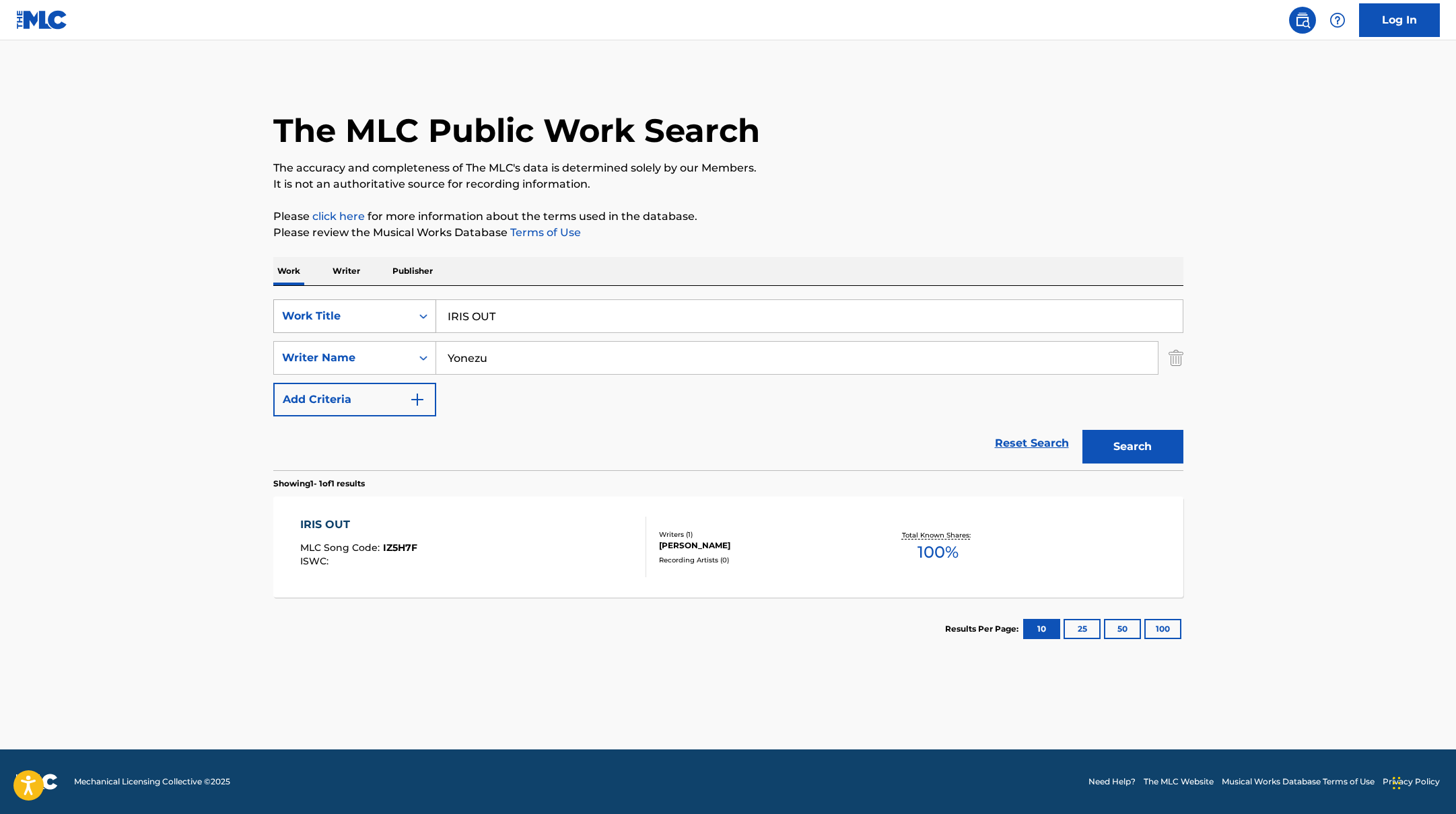
drag, startPoint x: 510, startPoint y: 315, endPoint x: 423, endPoint y: 305, distance: 87.6
click at [423, 306] on div "SearchWithCriteriabb4edb49-f9b7-4289-af29-81fb4135b806 Work Title IRIS OUT" at bounding box center [728, 315] width 910 height 33
paste input "[PERSON_NAME]"
drag, startPoint x: 542, startPoint y: 317, endPoint x: 385, endPoint y: 307, distance: 157.3
click at [384, 307] on div "SearchWithCriteriabb4edb49-f9b7-4289-af29-81fb4135b806 Work Title [PERSON_NAME]" at bounding box center [728, 315] width 910 height 33
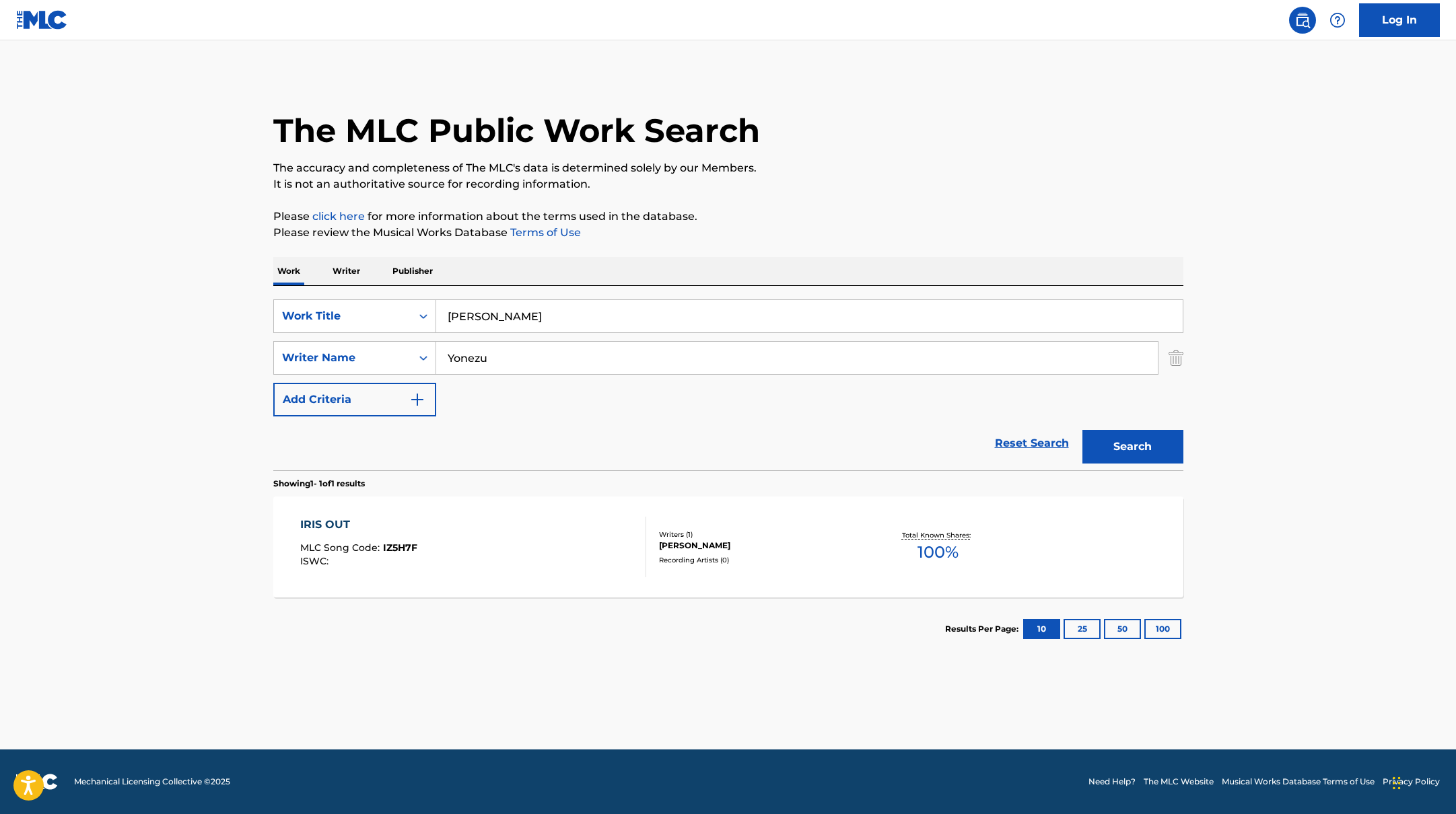
paste input "WHERE IS MY HUSBAND!"
type input "WHERE IS MY HUSBAND!"
click at [725, 240] on p "Please review the Musical Works Database Terms of Use" at bounding box center [728, 233] width 910 height 16
paste input "[PERSON_NAME],"
drag, startPoint x: 504, startPoint y: 360, endPoint x: 928, endPoint y: 199, distance: 453.5
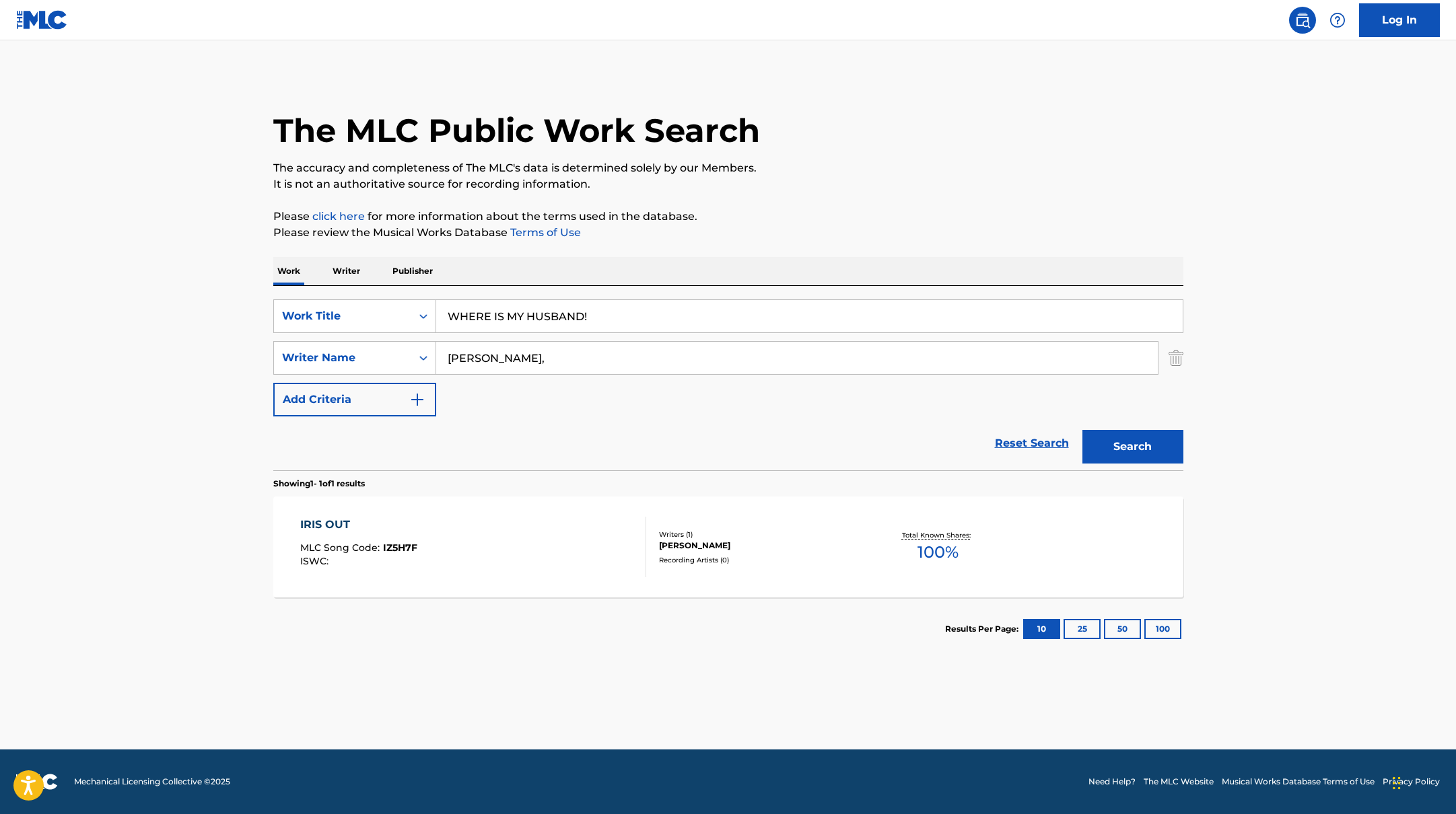
click at [927, 199] on div "The MLC Public Work Search The accuracy and completeness of The MLC's data is d…" at bounding box center [728, 367] width 943 height 586
type input "[PERSON_NAME],"
click at [928, 199] on div "The MLC Public Work Search The accuracy and completeness of The MLC's data is d…" at bounding box center [728, 367] width 943 height 586
click at [1159, 454] on button "Search" at bounding box center [1133, 446] width 101 height 33
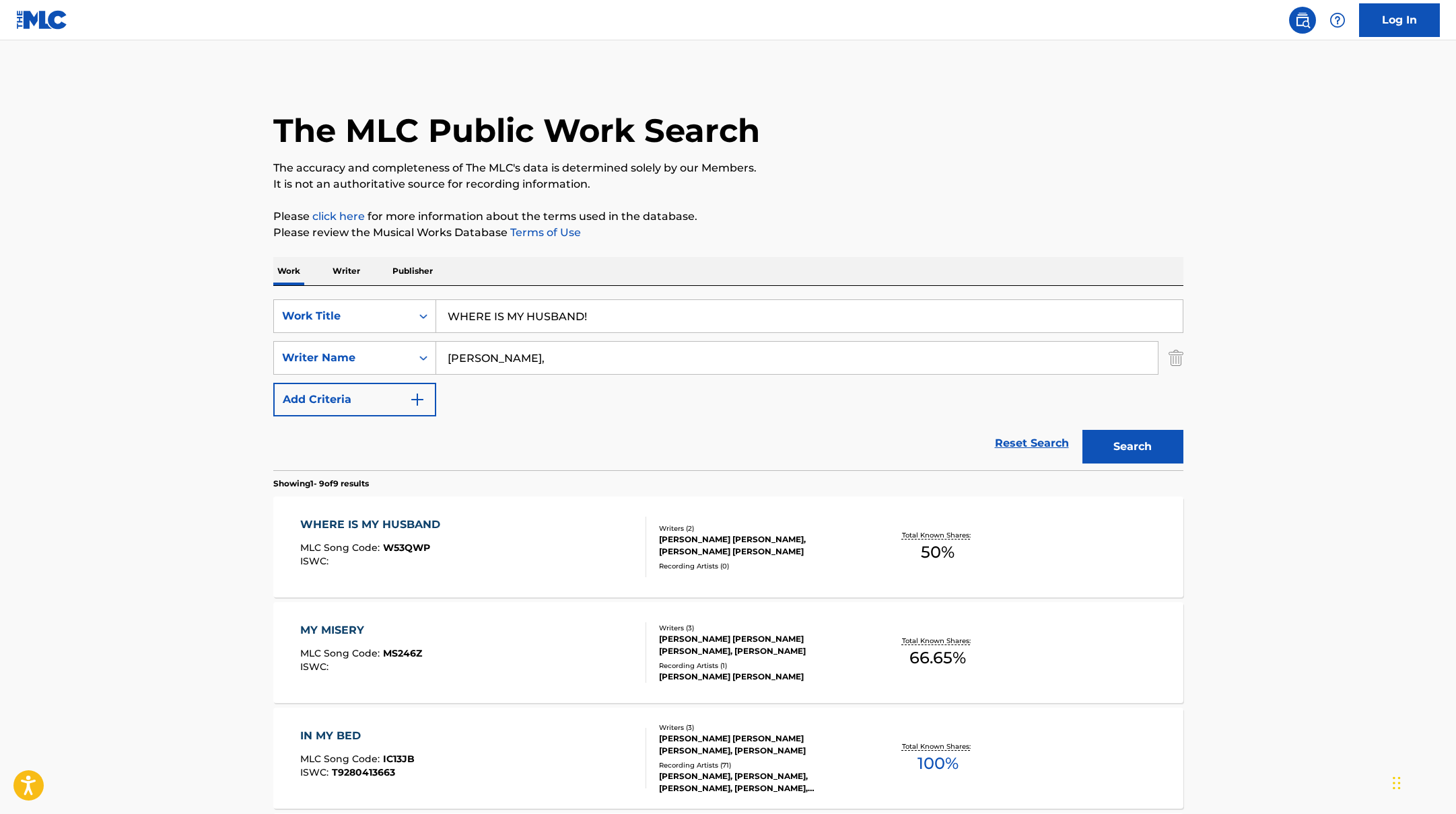
click at [569, 536] on div "WHERE IS MY HUSBAND MLC Song Code : W53QWP ISWC :" at bounding box center [473, 547] width 346 height 61
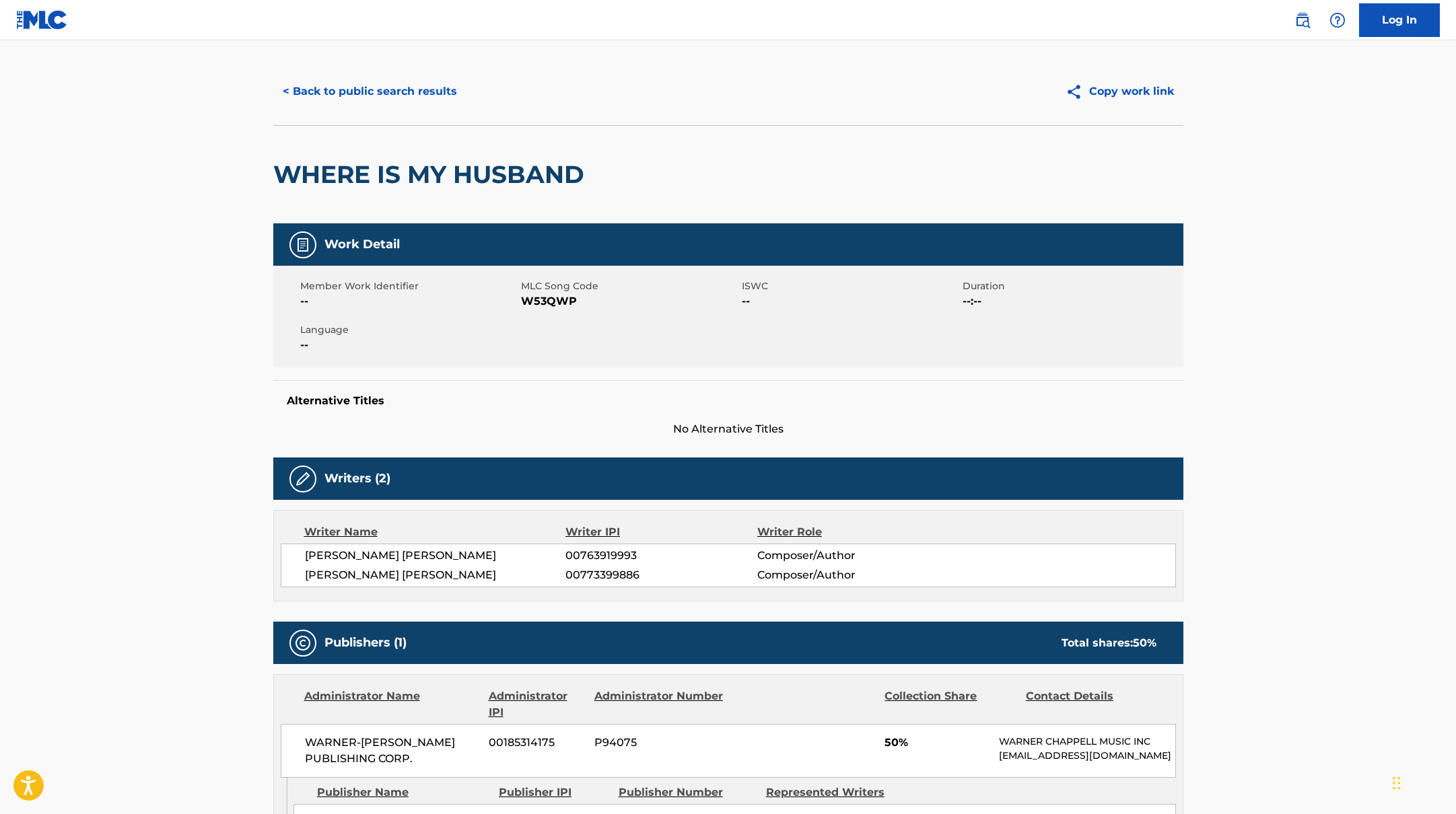
scroll to position [12, 0]
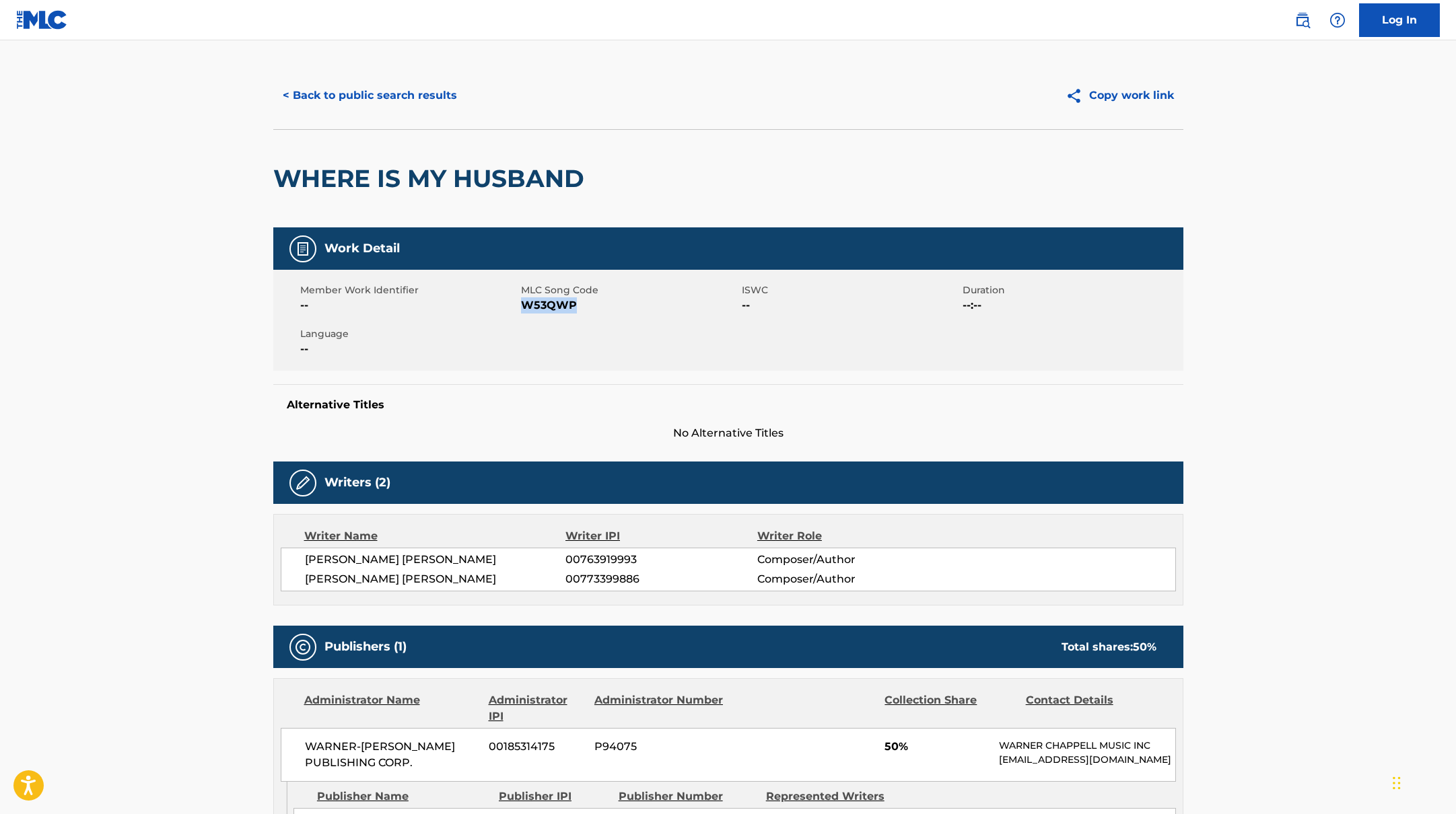
drag, startPoint x: 522, startPoint y: 303, endPoint x: 605, endPoint y: 304, distance: 83.0
click at [605, 304] on span "W53QWP" at bounding box center [629, 305] width 218 height 16
click at [409, 96] on button "< Back to public search results" at bounding box center [370, 95] width 193 height 33
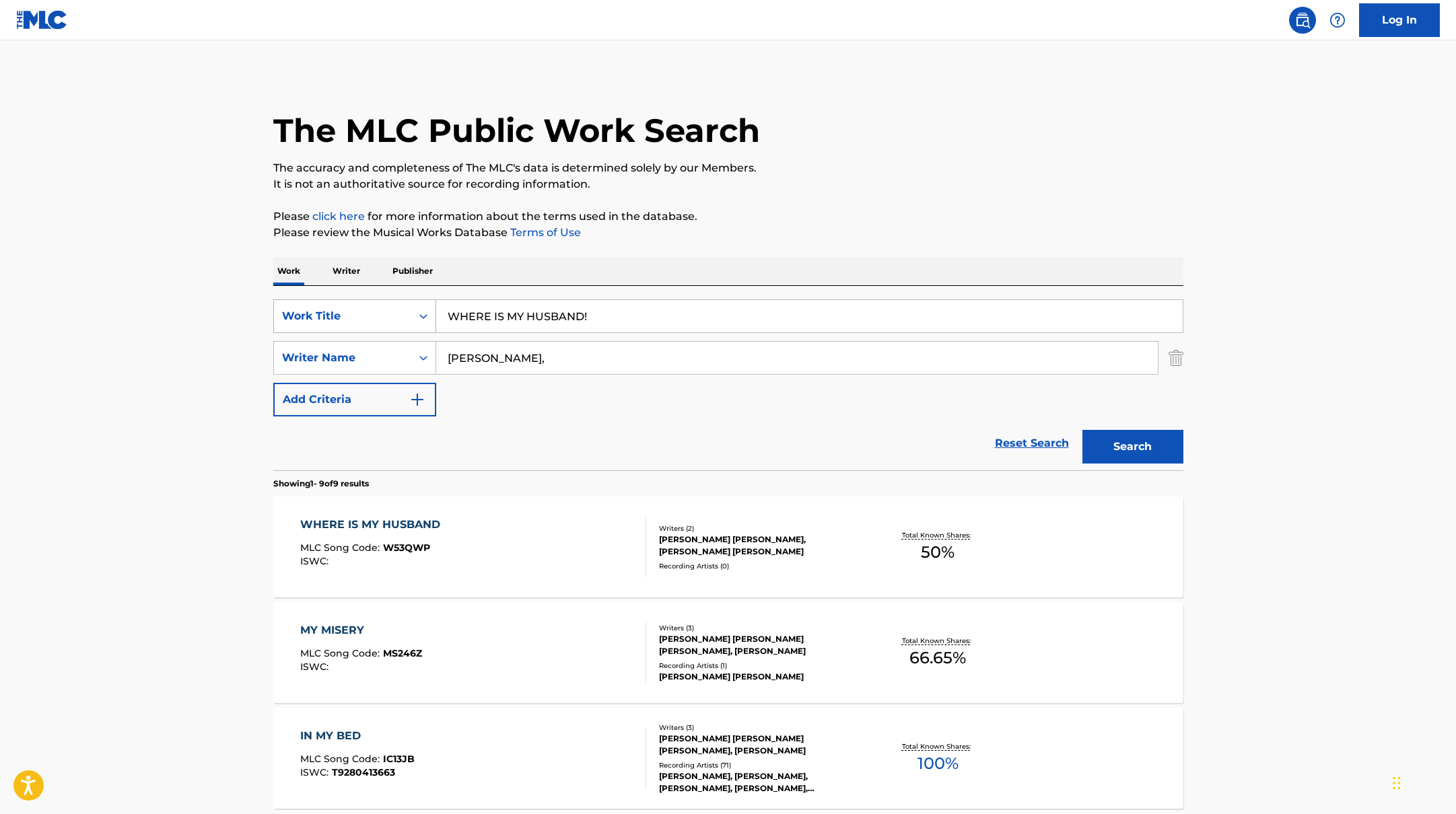
drag, startPoint x: 595, startPoint y: 313, endPoint x: 431, endPoint y: 302, distance: 164.4
click at [431, 302] on div "SearchWithCriteriabb4edb49-f9b7-4289-af29-81fb4135b806 Work Title WHERE IS MY H…" at bounding box center [728, 315] width 910 height 33
paste input "RAYE"
drag, startPoint x: 508, startPoint y: 318, endPoint x: 417, endPoint y: 299, distance: 93.0
click at [417, 299] on div "SearchWithCriteriabb4edb49-f9b7-4289-af29-81fb4135b806 Work Title RAYE" at bounding box center [728, 315] width 910 height 33
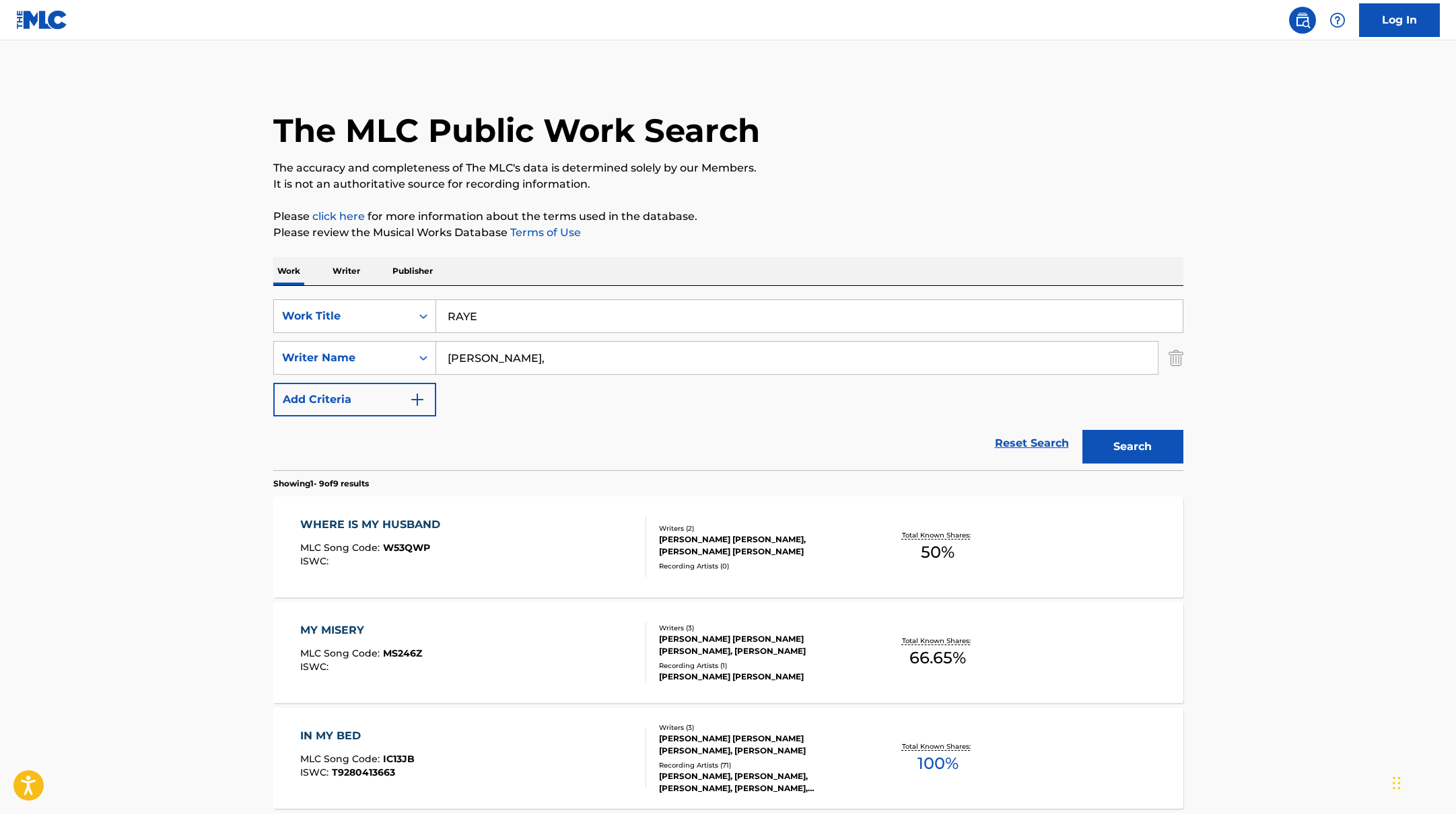
click at [832, 218] on p "Please click here for more information about the terms used in the database." at bounding box center [728, 217] width 910 height 16
click at [487, 315] on input "RAYE" at bounding box center [810, 316] width 747 height 33
drag, startPoint x: 465, startPoint y: 315, endPoint x: 426, endPoint y: 310, distance: 39.3
click at [426, 310] on div "SearchWithCriteriabb4edb49-f9b7-4289-af29-81fb4135b806 Work Title RAYE" at bounding box center [728, 315] width 910 height 33
click at [896, 144] on div "The MLC Public Work Search" at bounding box center [728, 123] width 910 height 98
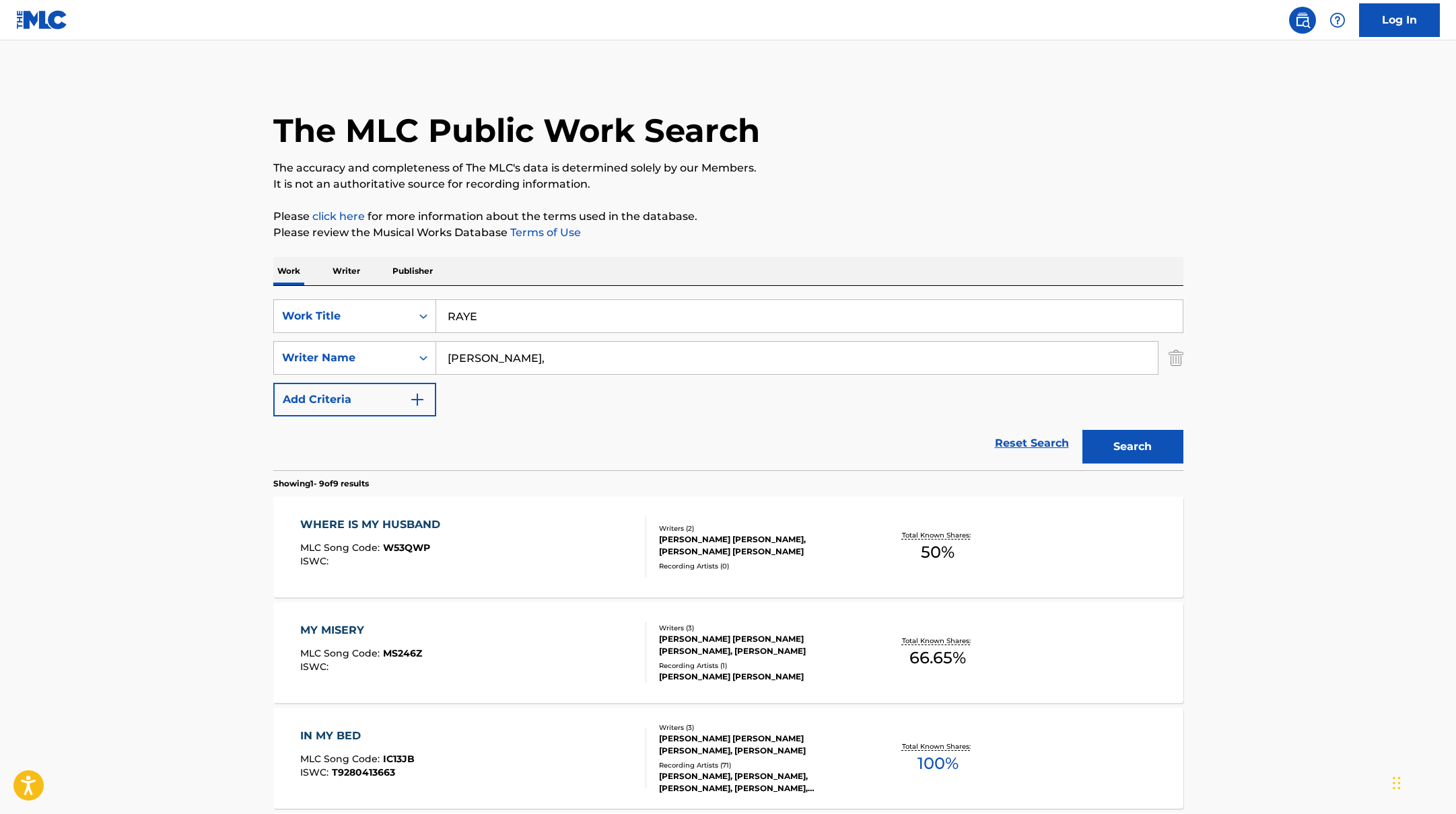
click at [495, 305] on input "RAYE" at bounding box center [810, 316] width 747 height 33
drag, startPoint x: 492, startPoint y: 313, endPoint x: 428, endPoint y: 312, distance: 64.0
click at [428, 312] on div "SearchWithCriteriabb4edb49-f9b7-4289-af29-81fb4135b806 Work Title RAYE" at bounding box center [728, 315] width 910 height 33
paste input "Folded"
type input "Folded"
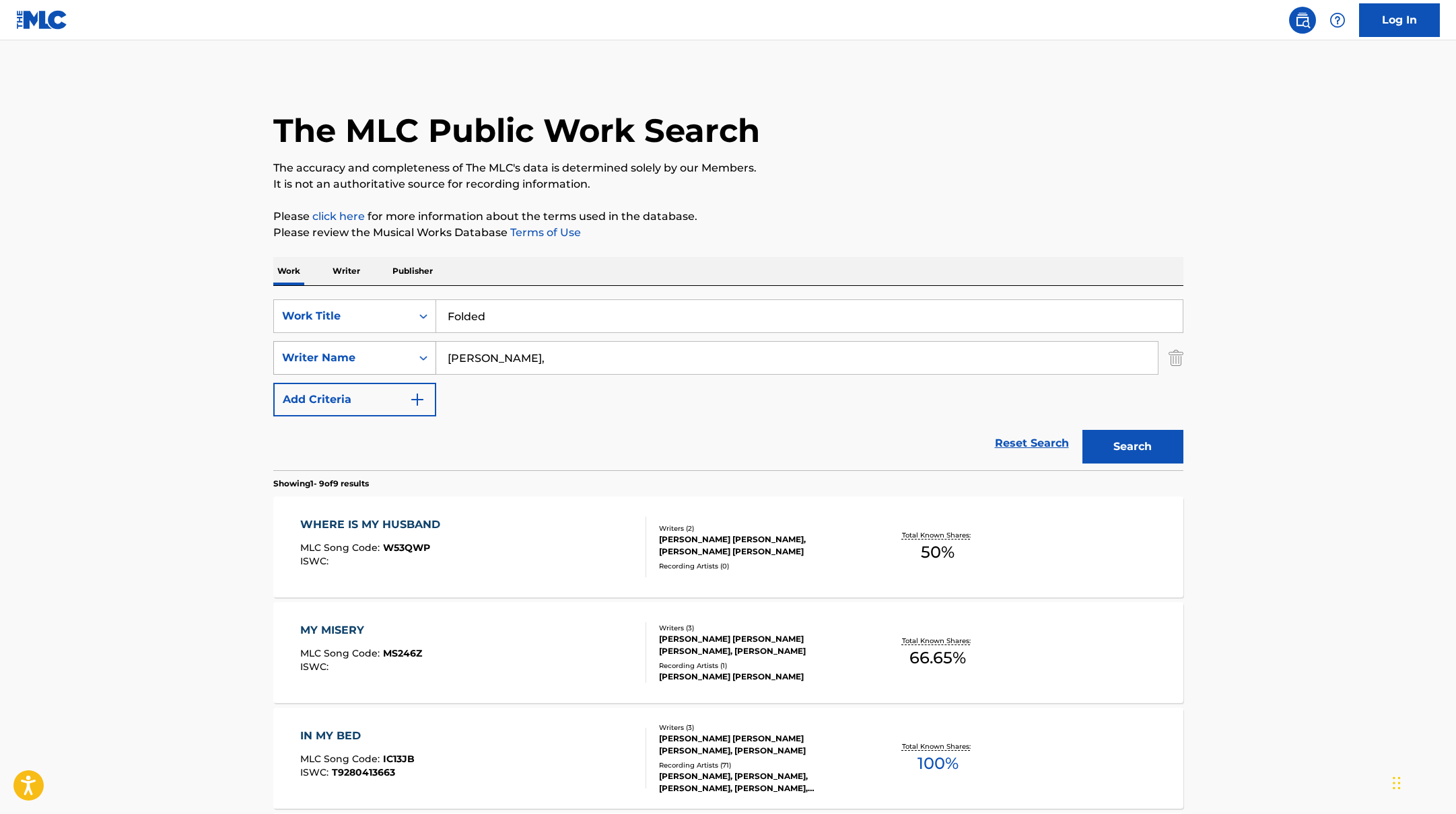
drag, startPoint x: 505, startPoint y: 367, endPoint x: 371, endPoint y: 344, distance: 136.0
click at [371, 344] on div "SearchWithCriteriab4830780-80aa-4f22-a0cc-84b4c785d36c Writer Name [PERSON_NAME…" at bounding box center [728, 358] width 910 height 33
click at [981, 145] on div "The MLC Public Work Search" at bounding box center [728, 123] width 910 height 98
drag, startPoint x: 504, startPoint y: 359, endPoint x: 407, endPoint y: 350, distance: 97.4
click at [407, 350] on div "SearchWithCriteriab4830780-80aa-4f22-a0cc-84b4c785d36c Writer Name [PERSON_NAME…" at bounding box center [728, 358] width 910 height 33
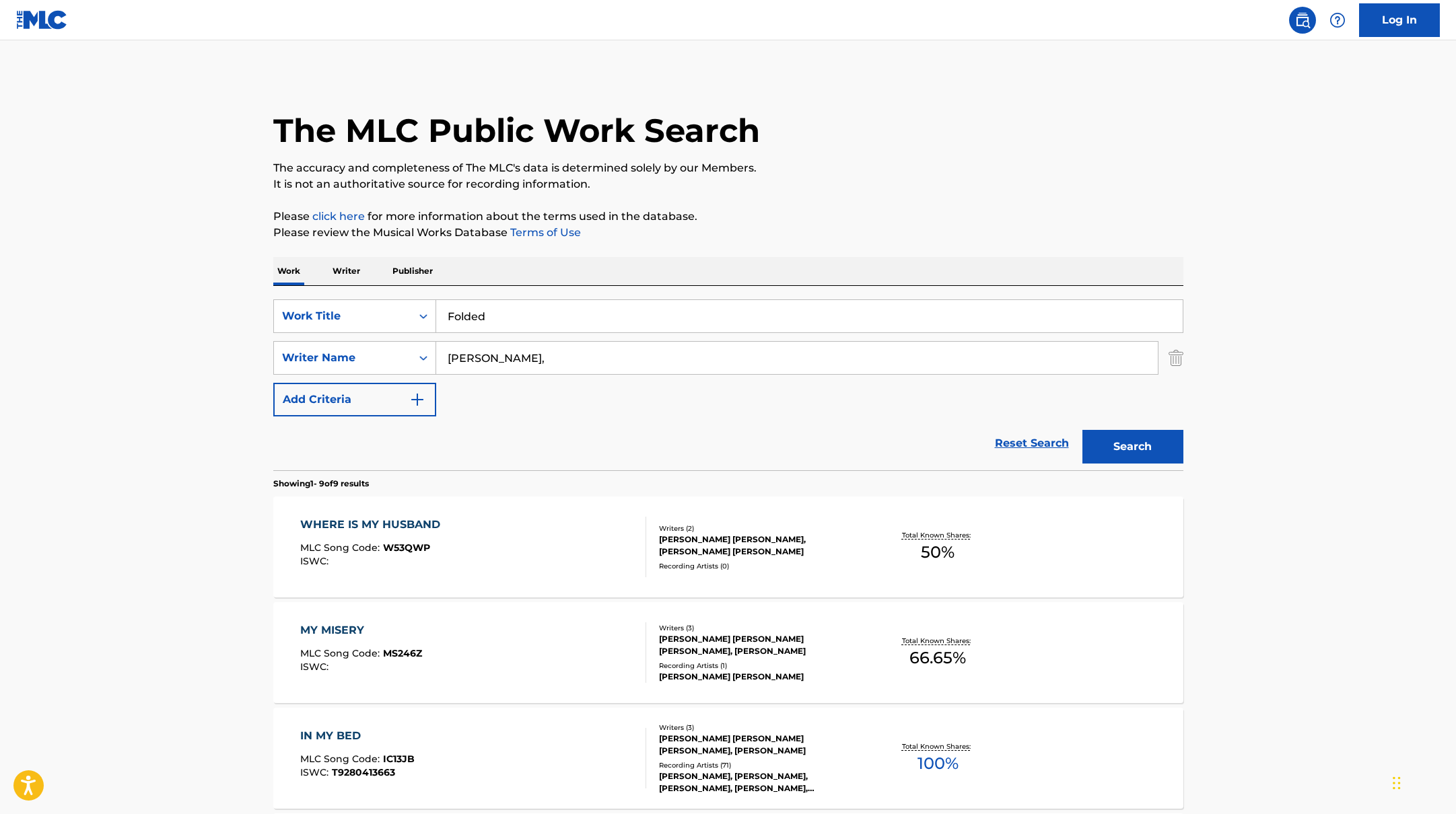
click at [720, 230] on p "Please review the Musical Works Database Terms of Use" at bounding box center [728, 233] width 910 height 16
drag, startPoint x: 512, startPoint y: 360, endPoint x: 416, endPoint y: 347, distance: 96.9
click at [416, 347] on div "SearchWithCriteriab4830780-80aa-4f22-a0cc-84b4c785d36c Writer Name [PERSON_NAME…" at bounding box center [728, 358] width 910 height 33
paste input "[PERSON_NAME]"
type input "[PERSON_NAME]"
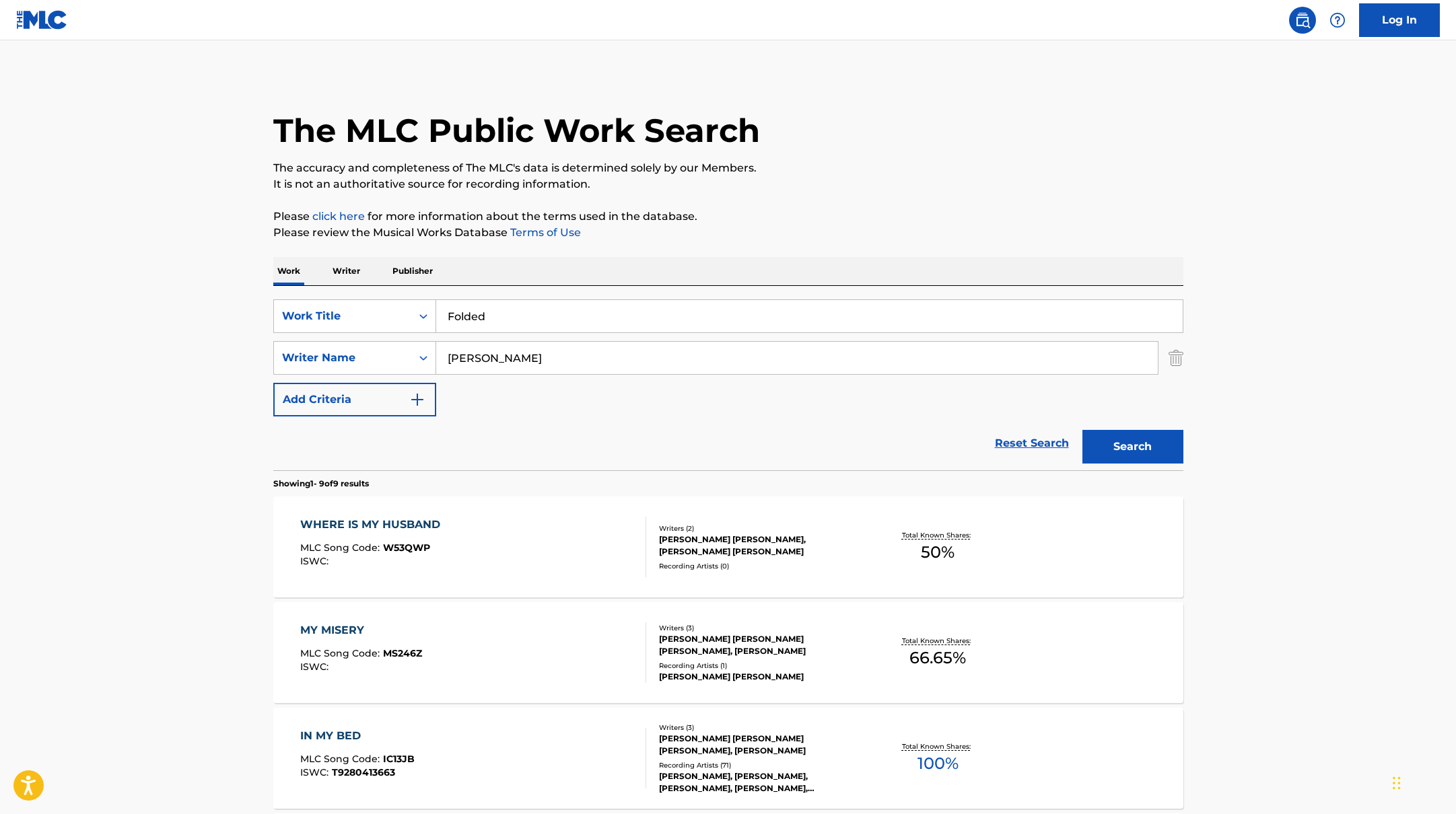
click at [699, 420] on div "Reset Search Search" at bounding box center [728, 444] width 910 height 54
click at [1119, 447] on button "Search" at bounding box center [1133, 446] width 101 height 33
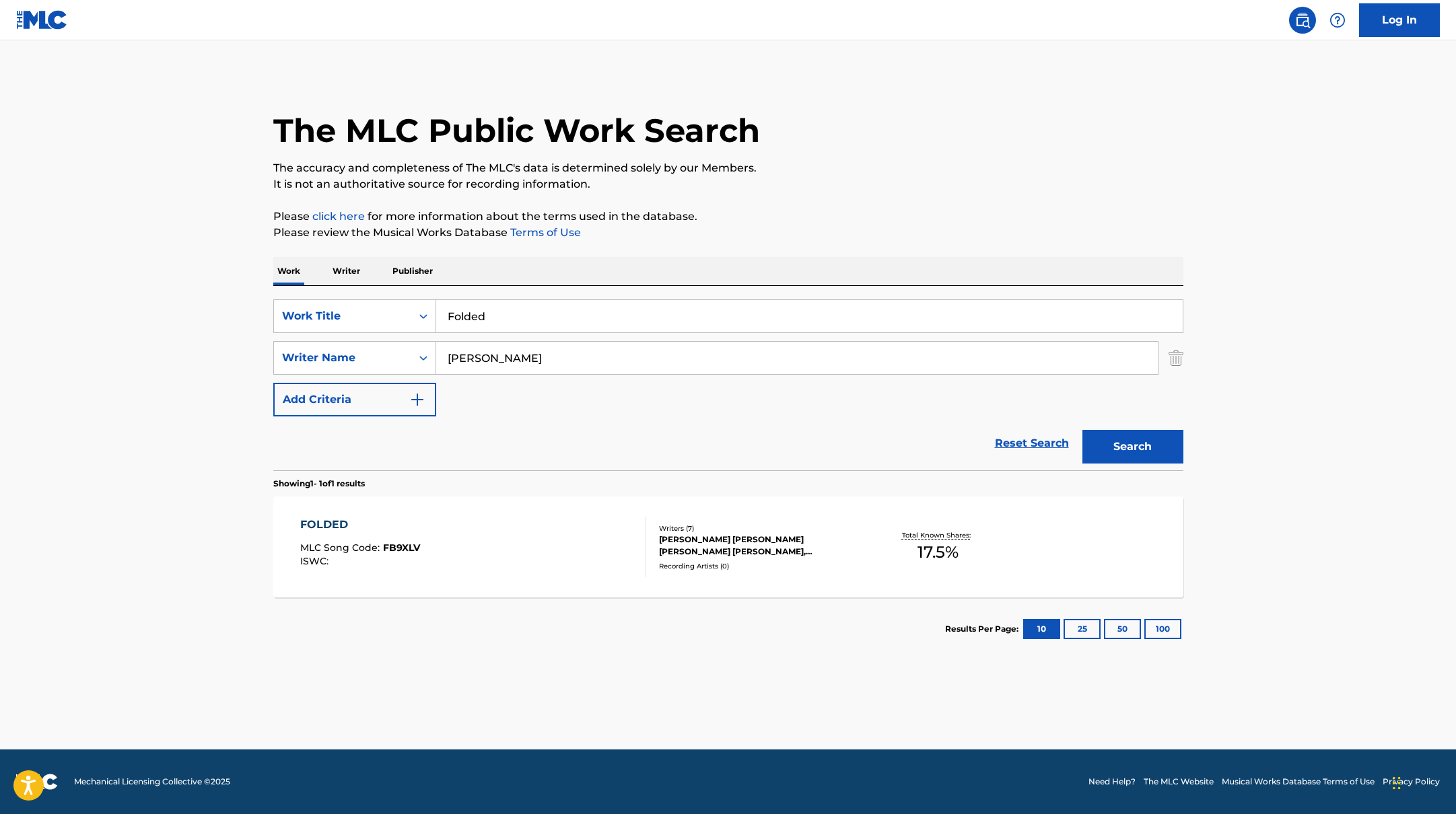
click at [578, 537] on div "FOLDED MLC Song Code : FB9XLV ISWC :" at bounding box center [473, 547] width 346 height 61
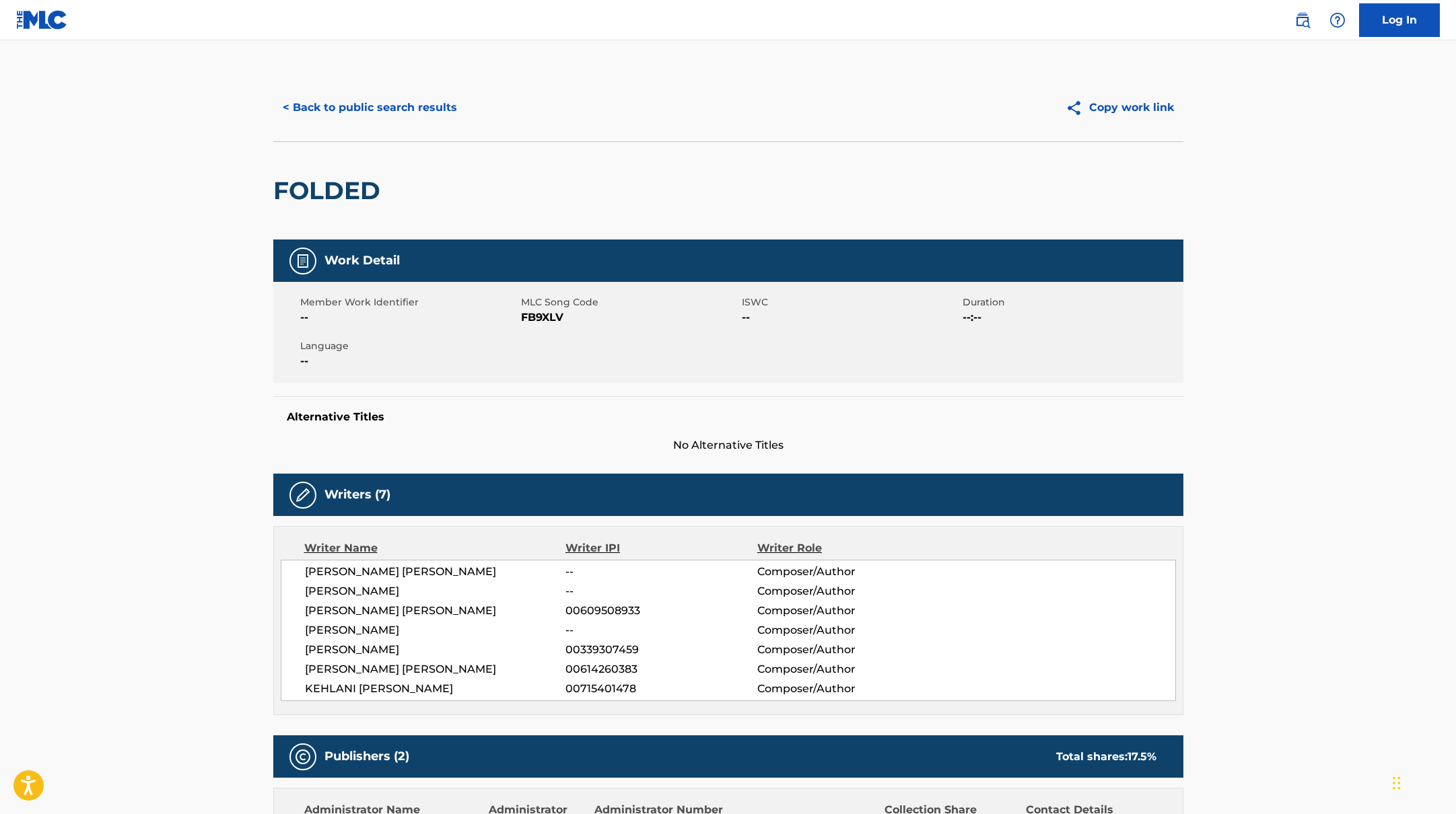
click at [527, 311] on span "FB9XLV" at bounding box center [629, 318] width 218 height 16
drag, startPoint x: 521, startPoint y: 313, endPoint x: 569, endPoint y: 319, distance: 48.4
click at [558, 318] on span "FB9XLV" at bounding box center [629, 318] width 218 height 16
click at [545, 333] on div "Member Work Identifier -- MLC Song Code FB9XLV ISWC -- Duration --:-- Language …" at bounding box center [728, 332] width 910 height 101
drag, startPoint x: 521, startPoint y: 315, endPoint x: 603, endPoint y: 321, distance: 82.2
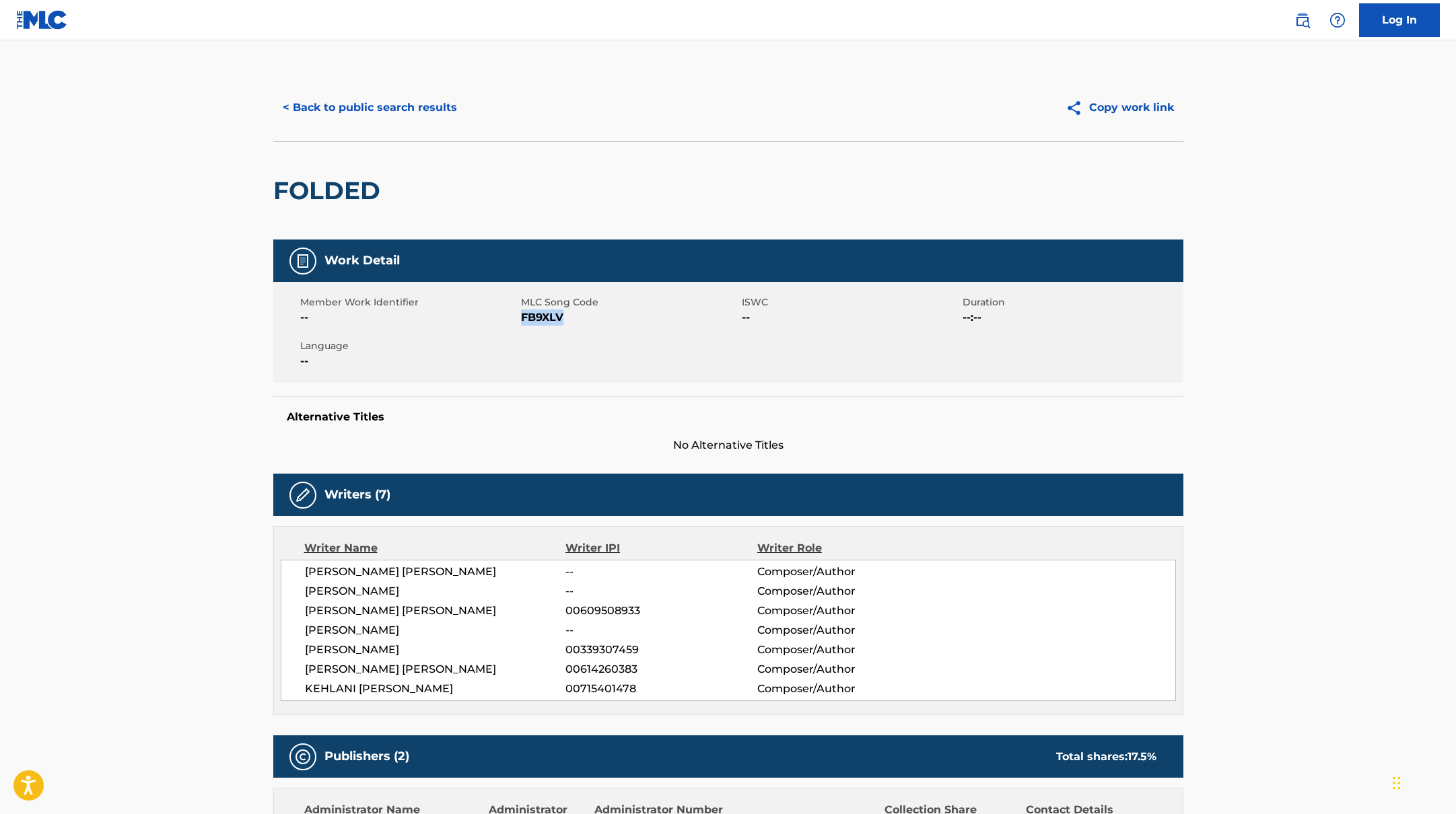
click at [603, 321] on span "FB9XLV" at bounding box center [629, 318] width 218 height 16
click at [434, 98] on button "< Back to public search results" at bounding box center [370, 108] width 193 height 33
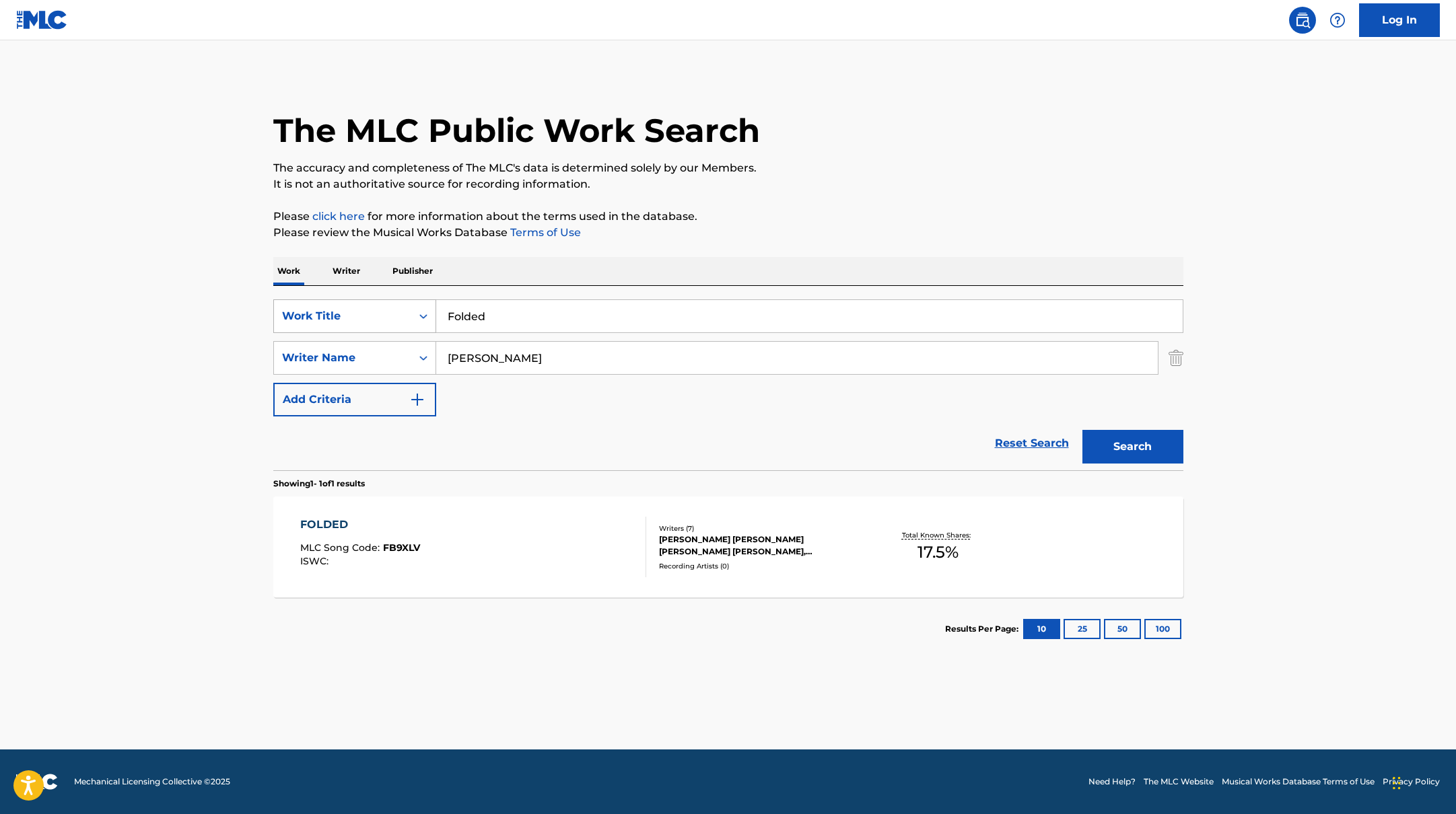
drag, startPoint x: 497, startPoint y: 315, endPoint x: 431, endPoint y: 310, distance: 66.2
click at [431, 310] on div "SearchWithCriteriabb4edb49-f9b7-4289-af29-81fb4135b806 Work Title Folded" at bounding box center [728, 315] width 910 height 33
paste input "Kehlani"
drag, startPoint x: 492, startPoint y: 318, endPoint x: 405, endPoint y: 313, distance: 87.1
click at [405, 313] on div "SearchWithCriteriabb4edb49-f9b7-4289-af29-81fb4135b806 Work Title Kehlani" at bounding box center [728, 315] width 910 height 33
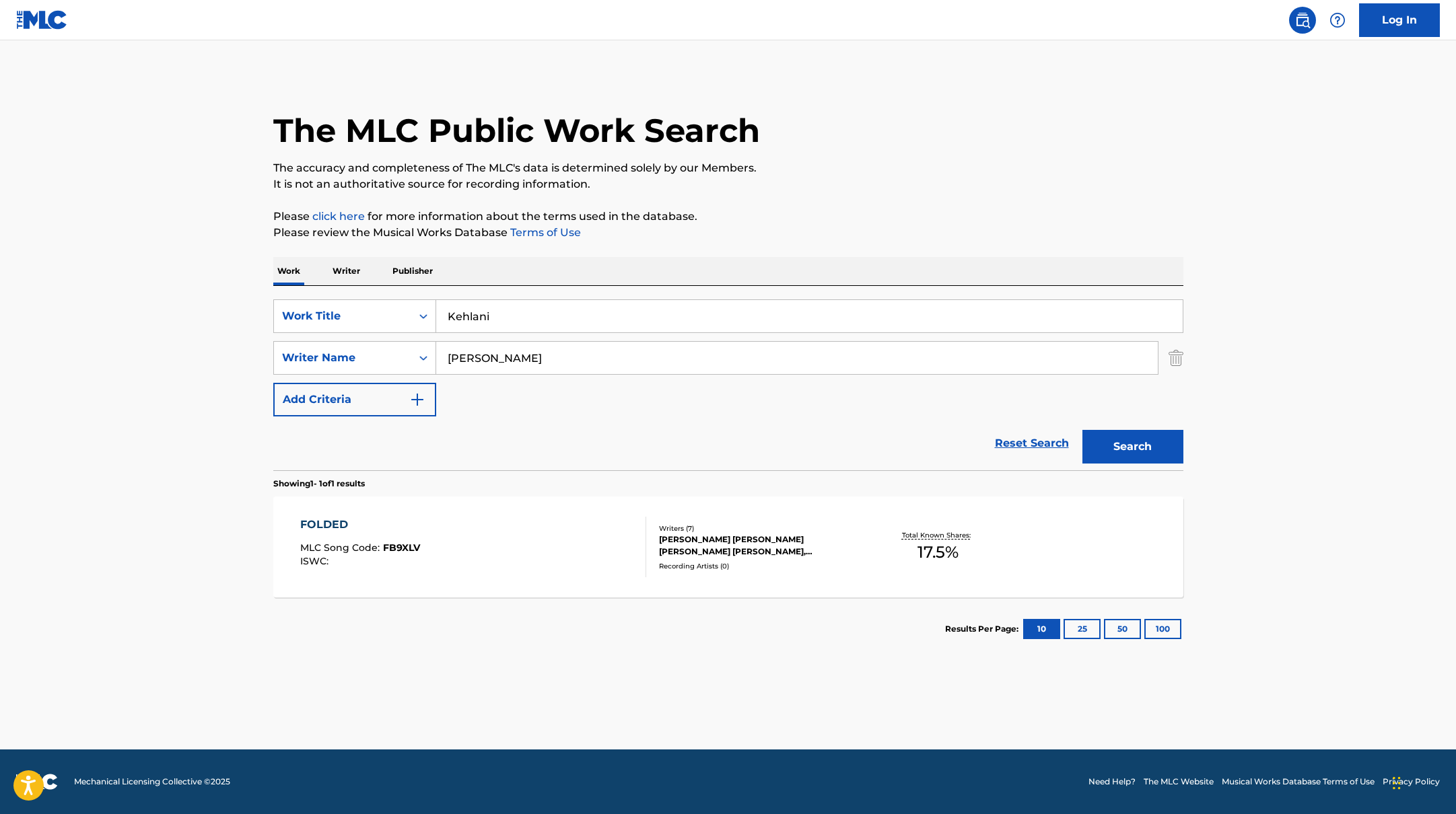
type input "Kehlani"
